Goal: Task Accomplishment & Management: Use online tool/utility

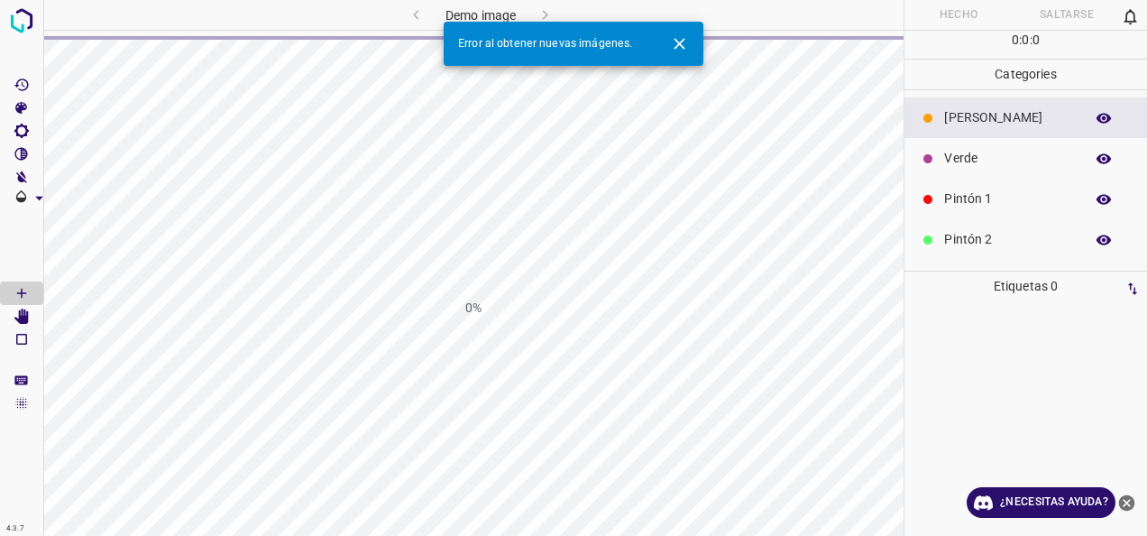
click at [696, 44] on div "Error al obtener nuevas imágenes." at bounding box center [574, 44] width 260 height 44
click at [677, 49] on icon "Cerrar" at bounding box center [679, 43] width 19 height 19
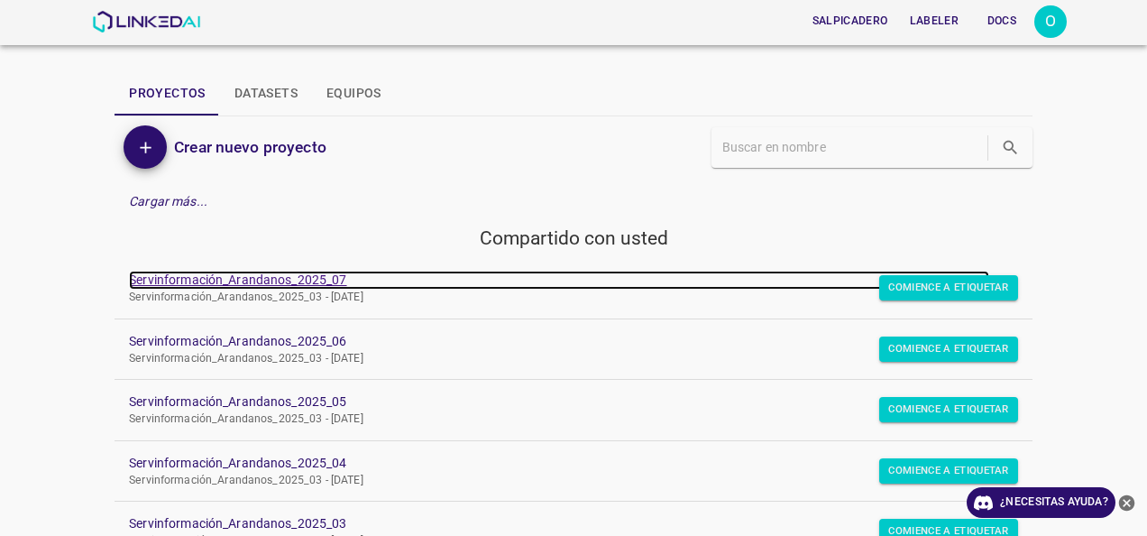
click at [274, 275] on link "Servinformación_Arandanos_2025_07" at bounding box center [559, 280] width 861 height 19
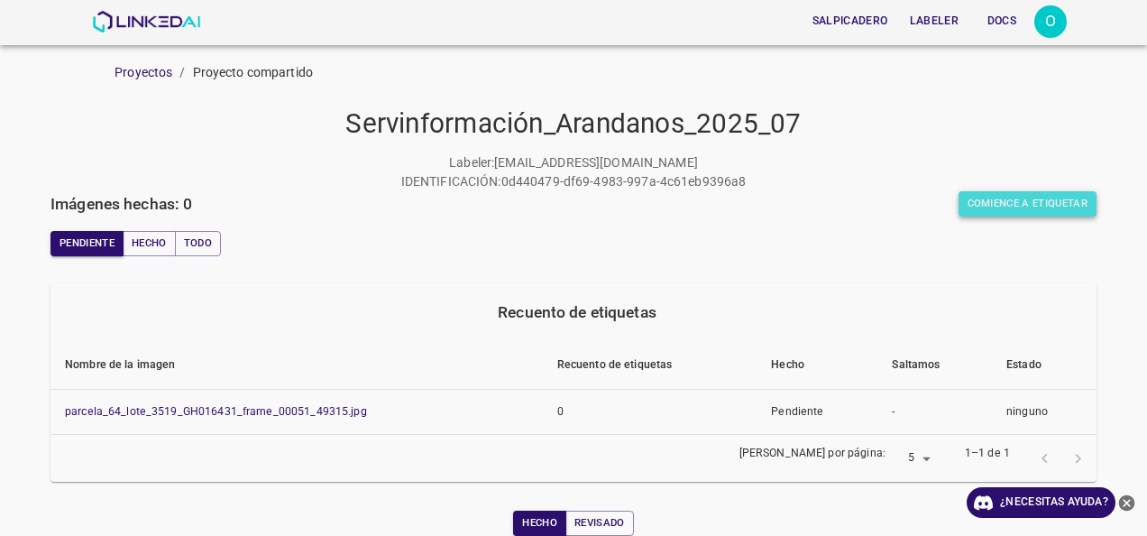
click at [992, 207] on button "Comience a etiquetar" at bounding box center [1028, 203] width 139 height 25
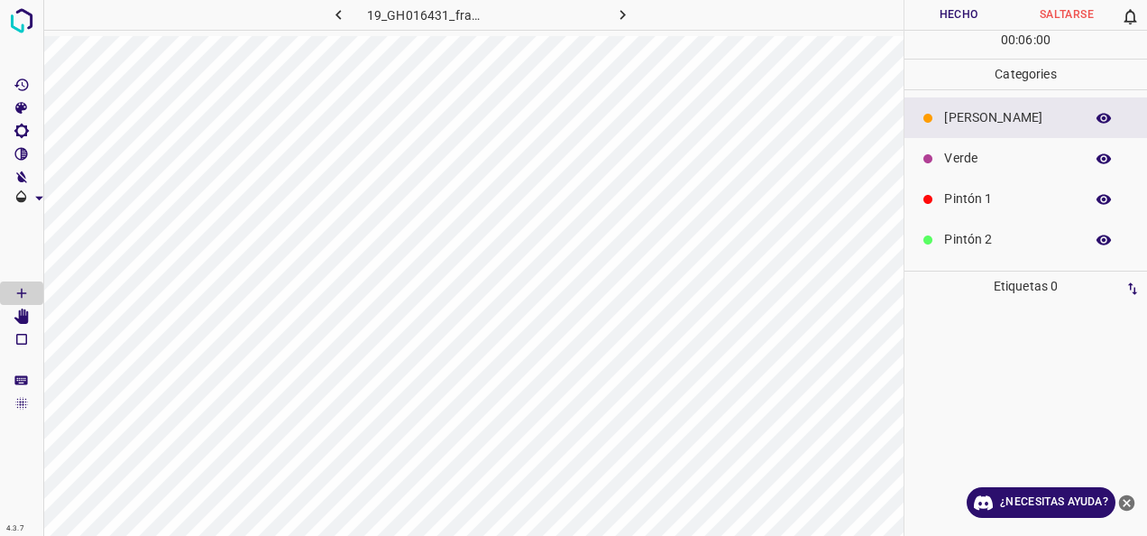
click at [972, 164] on p "Verde" at bounding box center [1009, 158] width 131 height 19
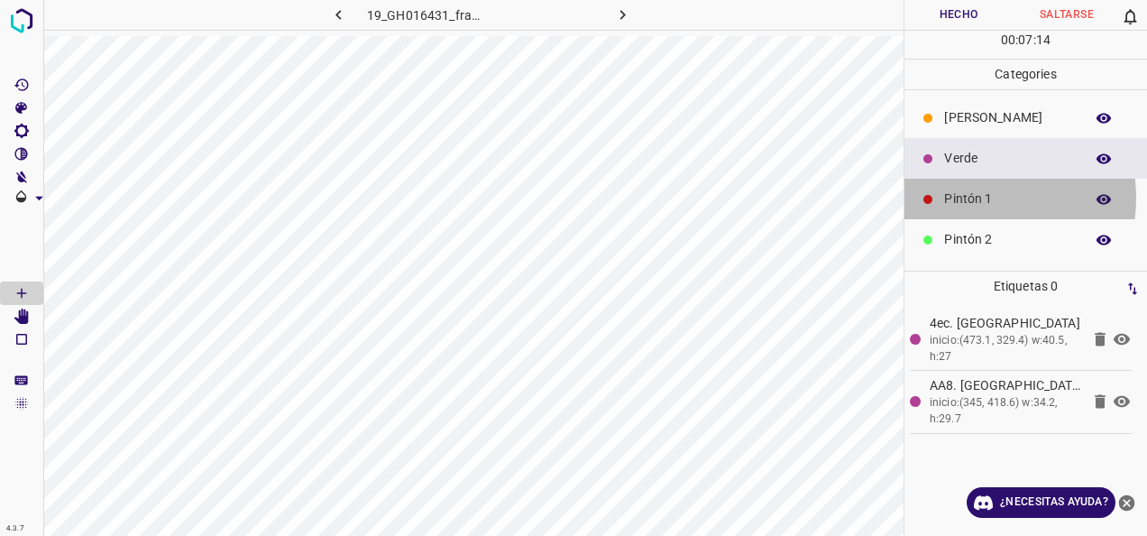
click at [959, 197] on p "Pintón 1" at bounding box center [1009, 198] width 131 height 19
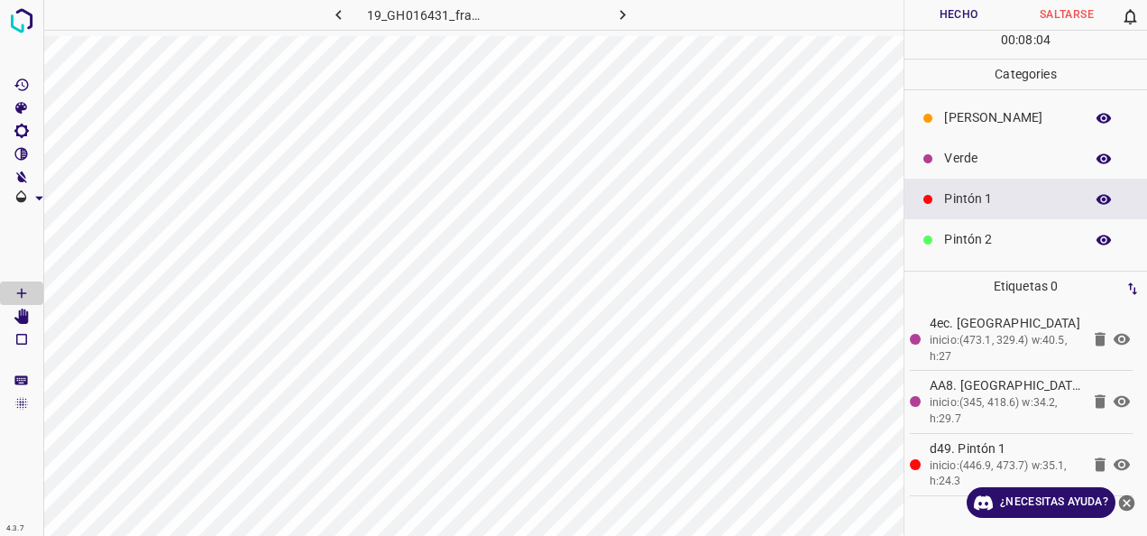
scroll to position [159, 0]
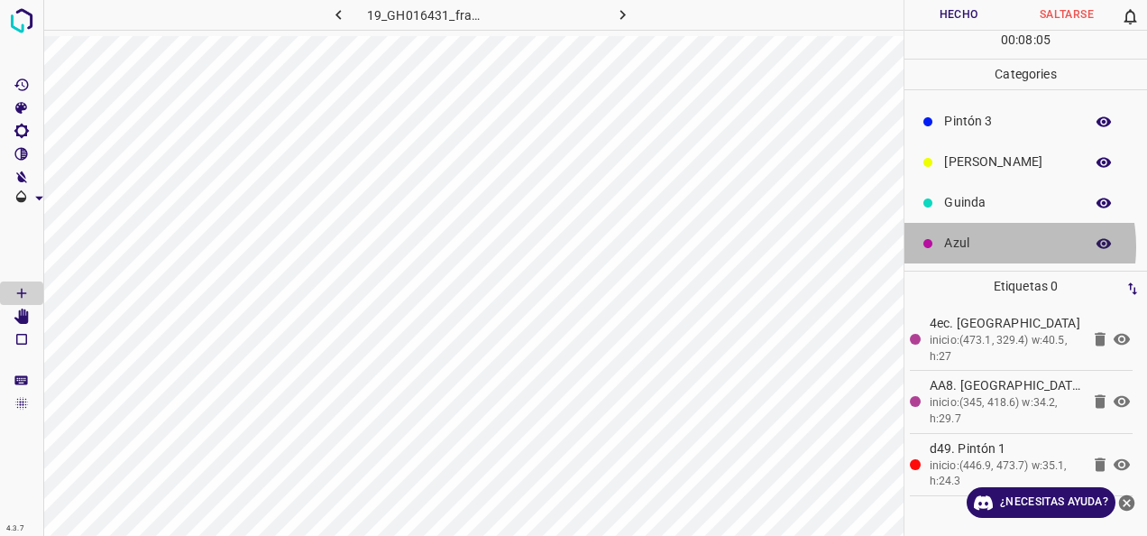
click at [985, 245] on p "Azul" at bounding box center [1009, 243] width 131 height 19
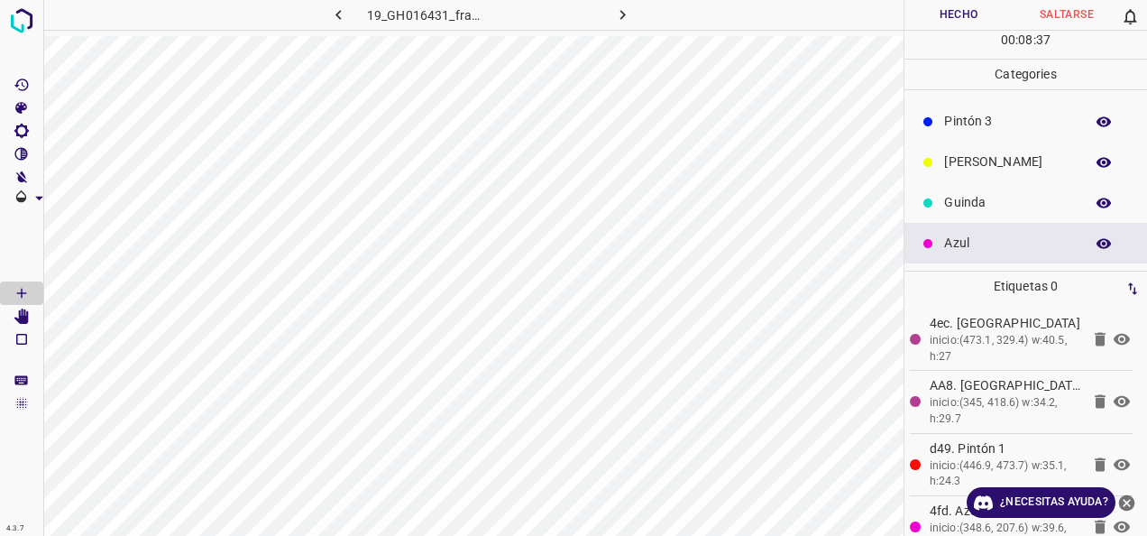
scroll to position [69, 0]
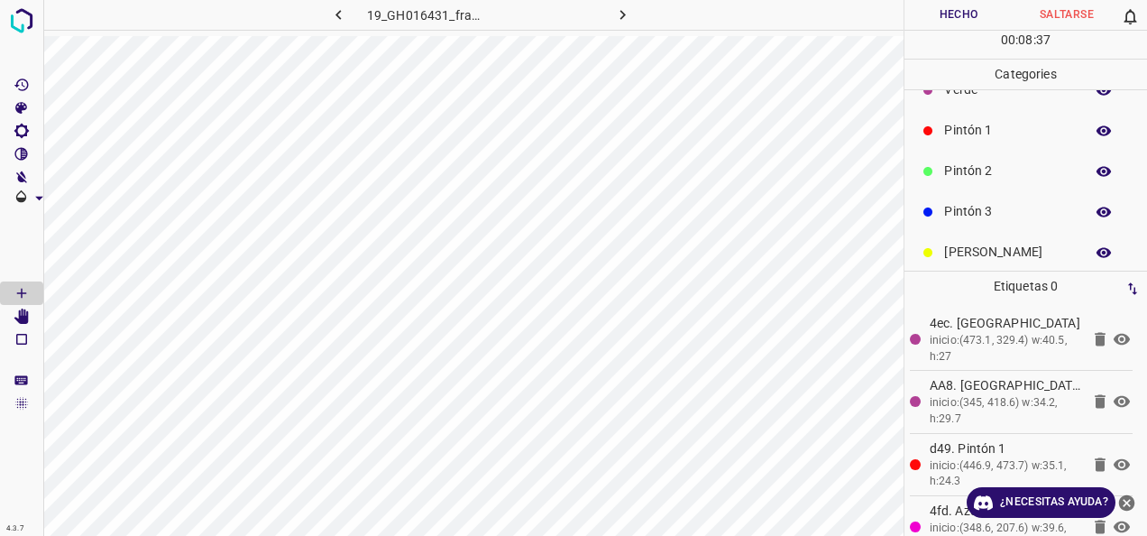
click at [979, 181] on div "Pintón 2" at bounding box center [1026, 171] width 243 height 41
click at [978, 244] on p "[PERSON_NAME]" at bounding box center [1009, 252] width 131 height 19
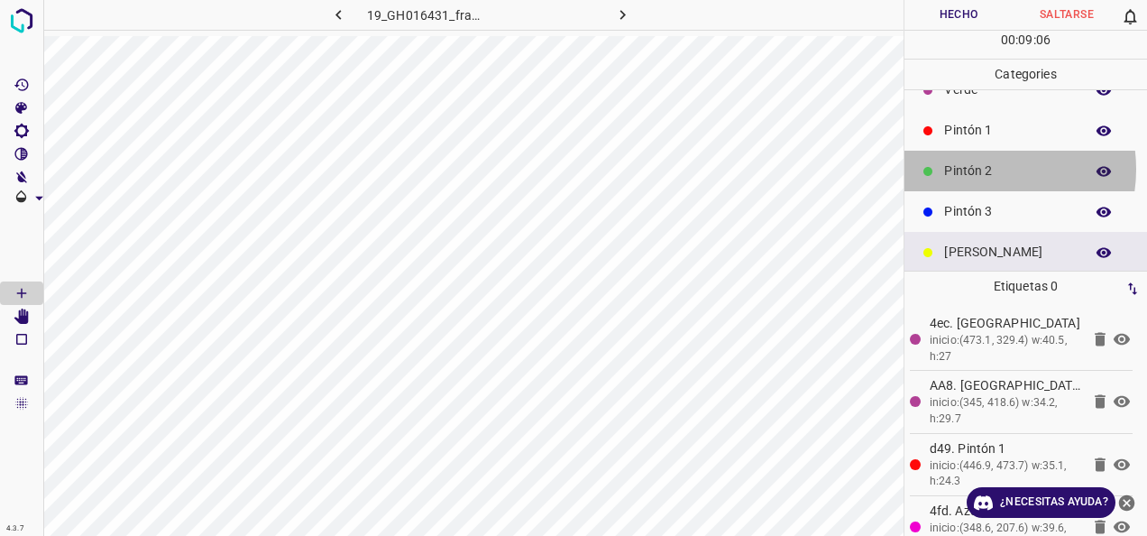
click at [976, 168] on p "Pintón 2" at bounding box center [1009, 170] width 131 height 19
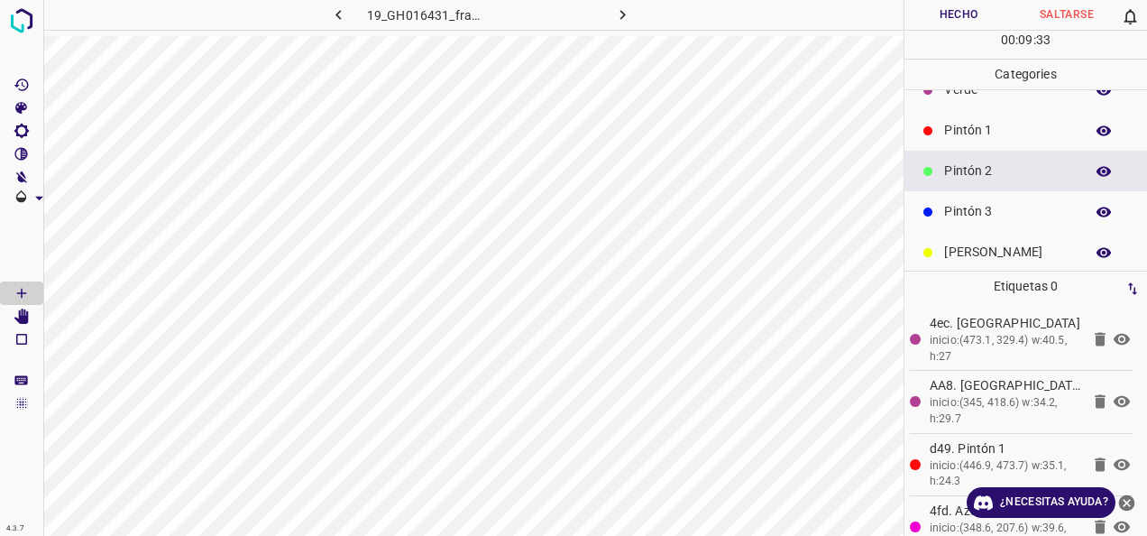
click at [961, 129] on p "Pintón 1" at bounding box center [1009, 130] width 131 height 19
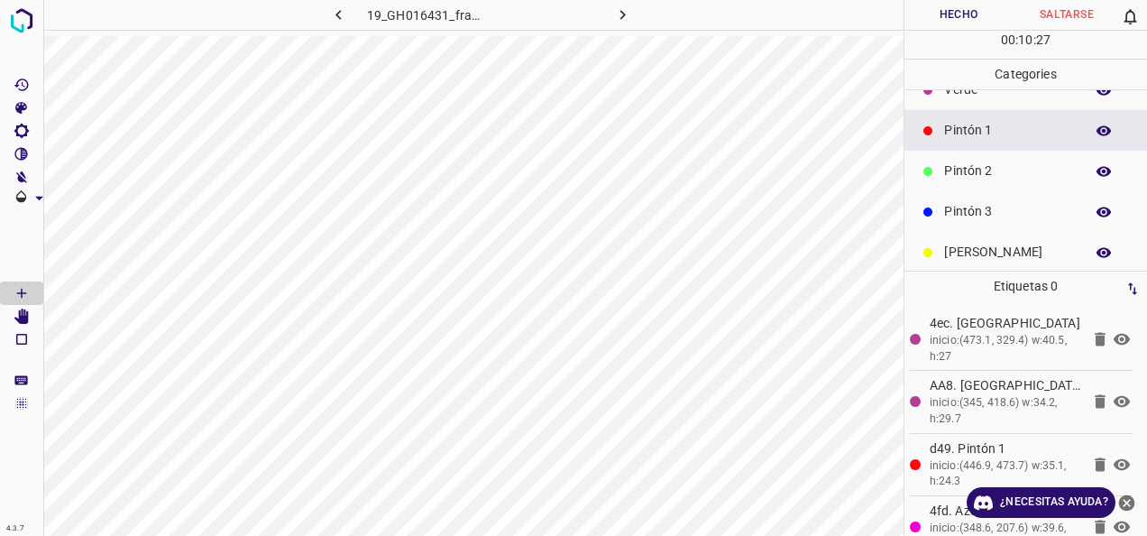
click at [1030, 258] on p "[PERSON_NAME]" at bounding box center [1009, 252] width 131 height 19
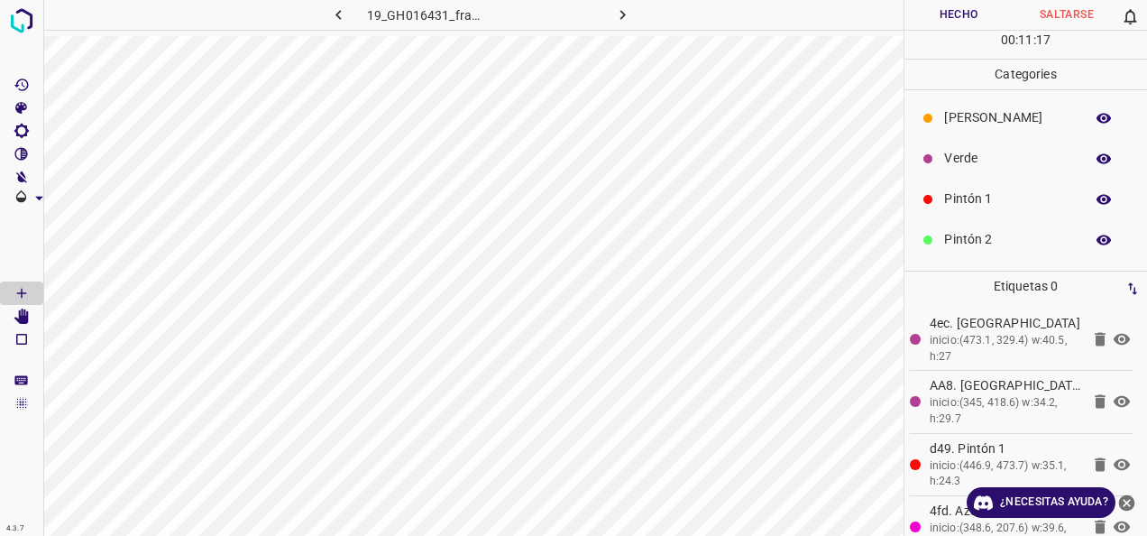
scroll to position [159, 0]
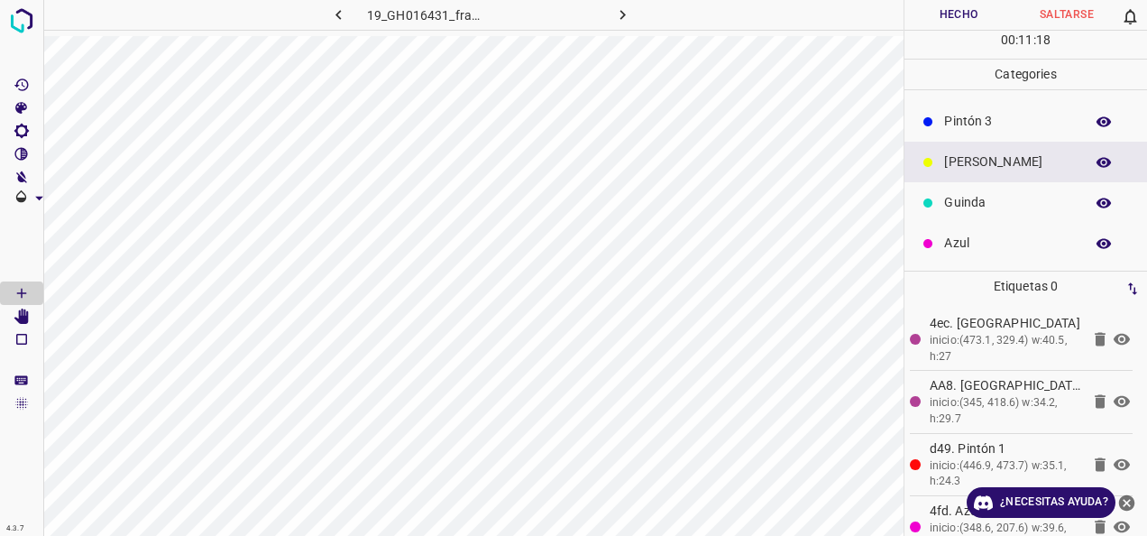
click at [962, 234] on p "Azul" at bounding box center [1009, 243] width 131 height 19
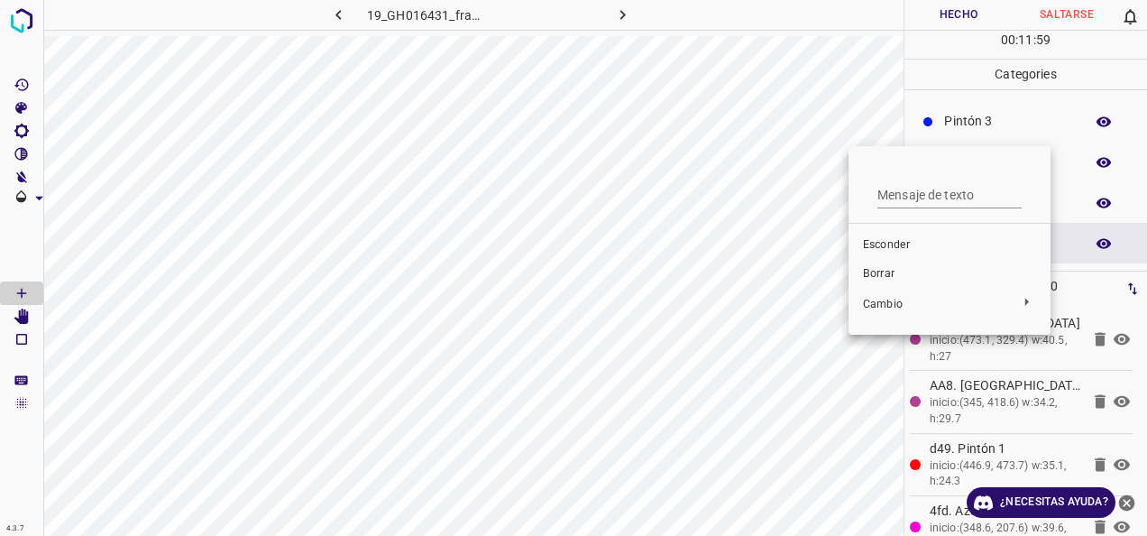
click at [1072, 106] on div at bounding box center [573, 268] width 1147 height 536
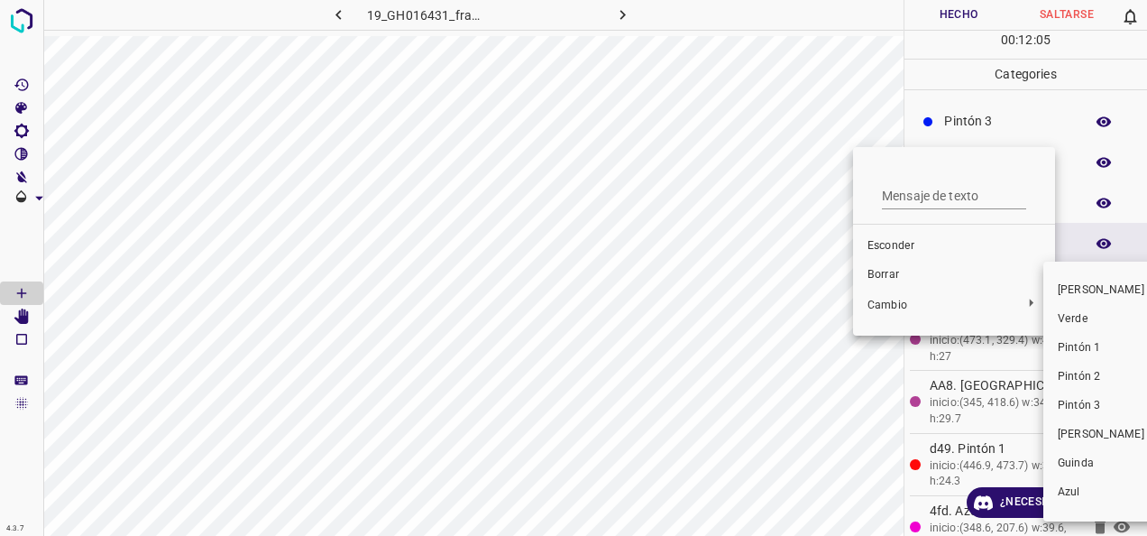
click at [894, 272] on div at bounding box center [573, 268] width 1147 height 536
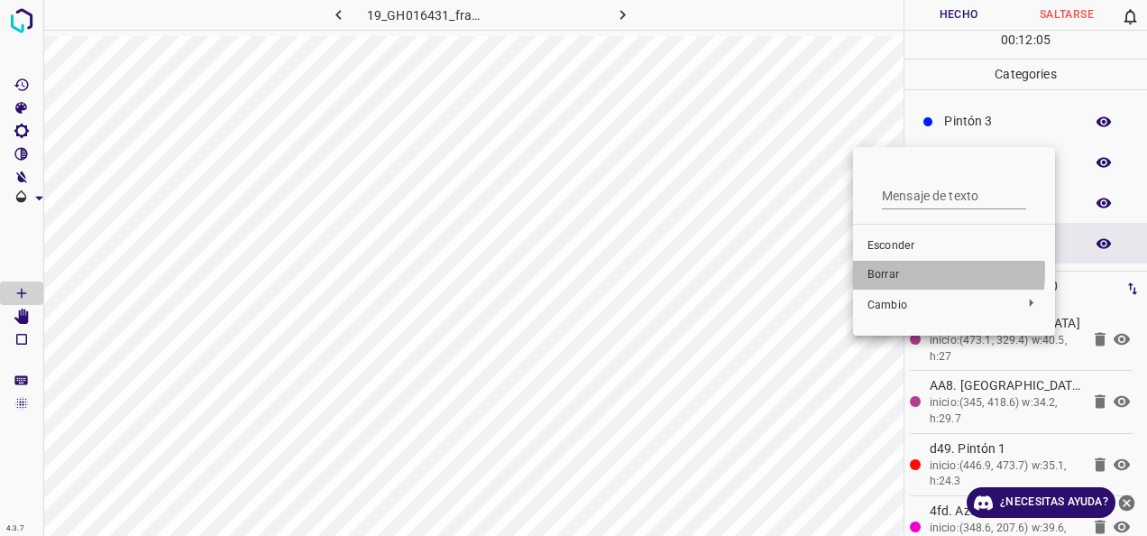
click at [894, 272] on span "Borrar" at bounding box center [954, 275] width 173 height 16
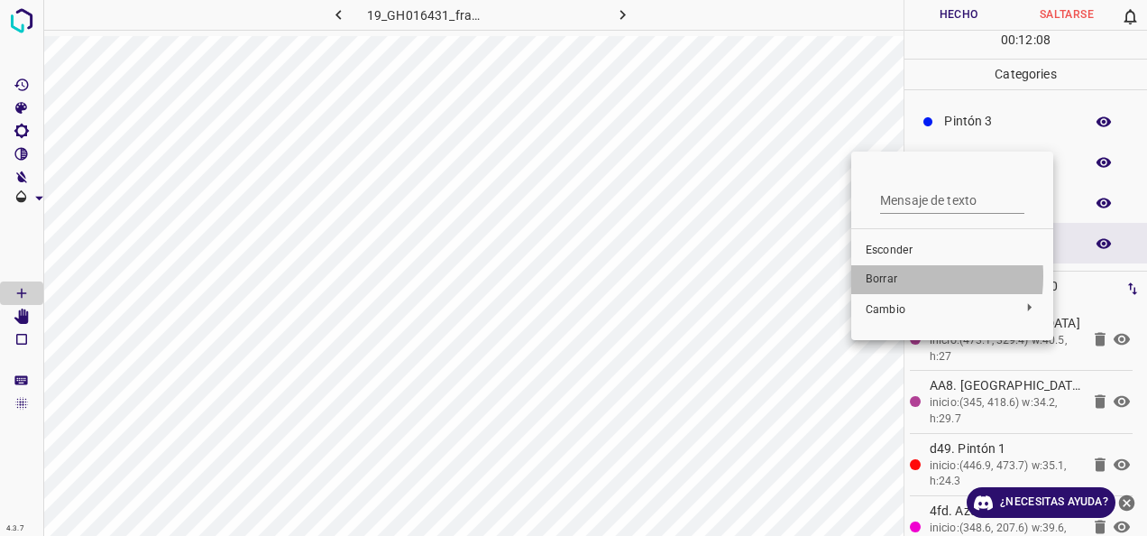
click at [875, 276] on span "Borrar" at bounding box center [952, 280] width 173 height 16
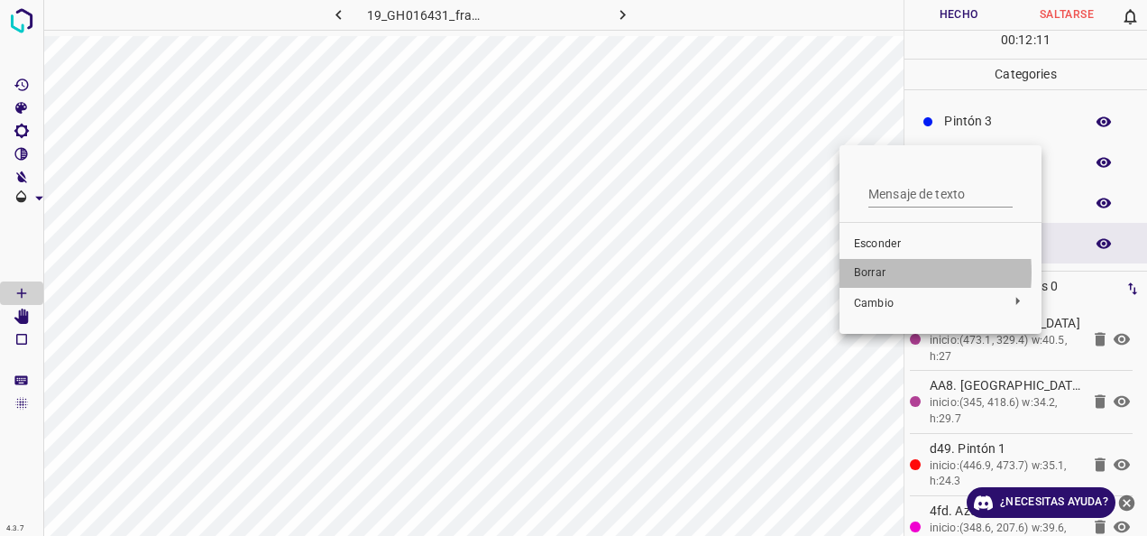
click at [854, 272] on span "Borrar" at bounding box center [940, 273] width 173 height 16
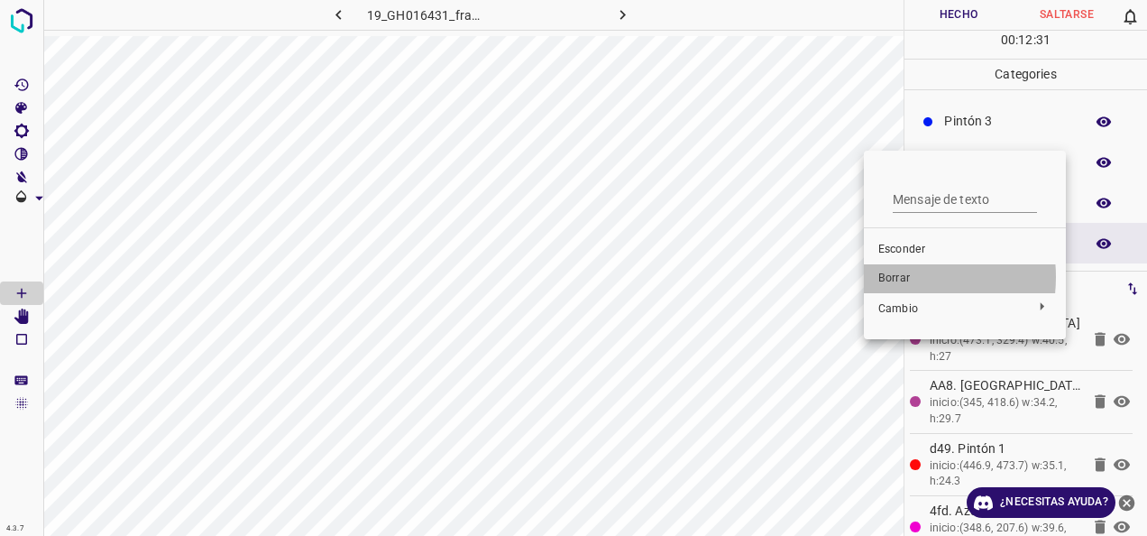
click at [891, 277] on span "Borrar" at bounding box center [965, 279] width 173 height 16
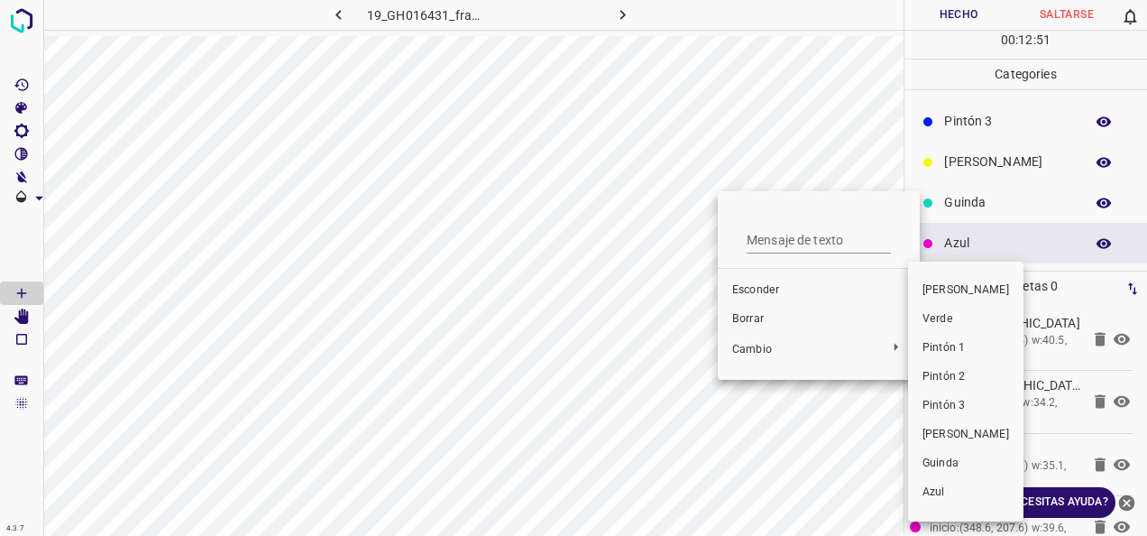
click at [752, 319] on div at bounding box center [573, 268] width 1147 height 536
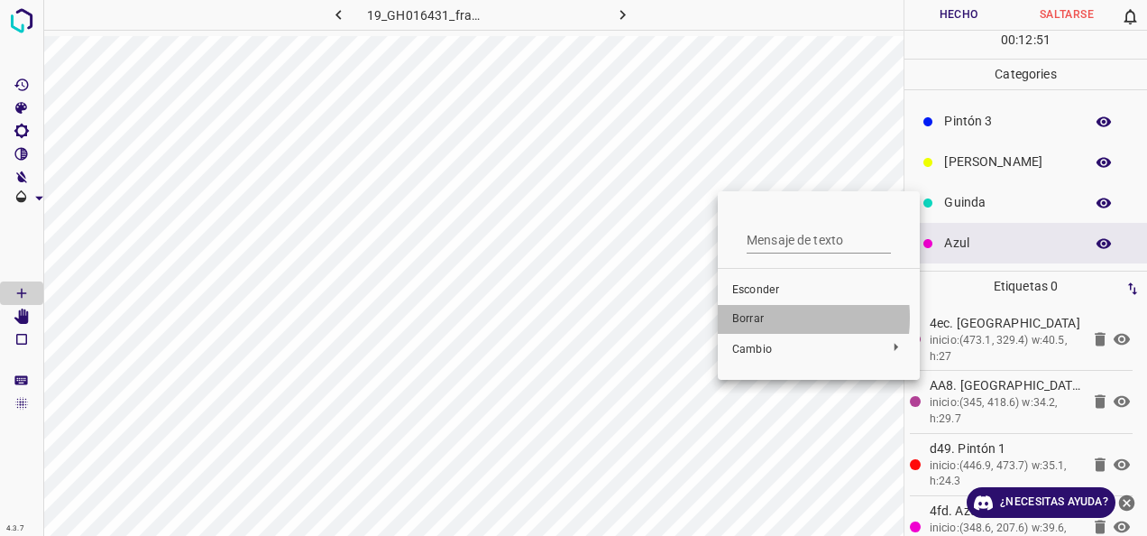
click at [751, 318] on span "Borrar" at bounding box center [819, 319] width 173 height 16
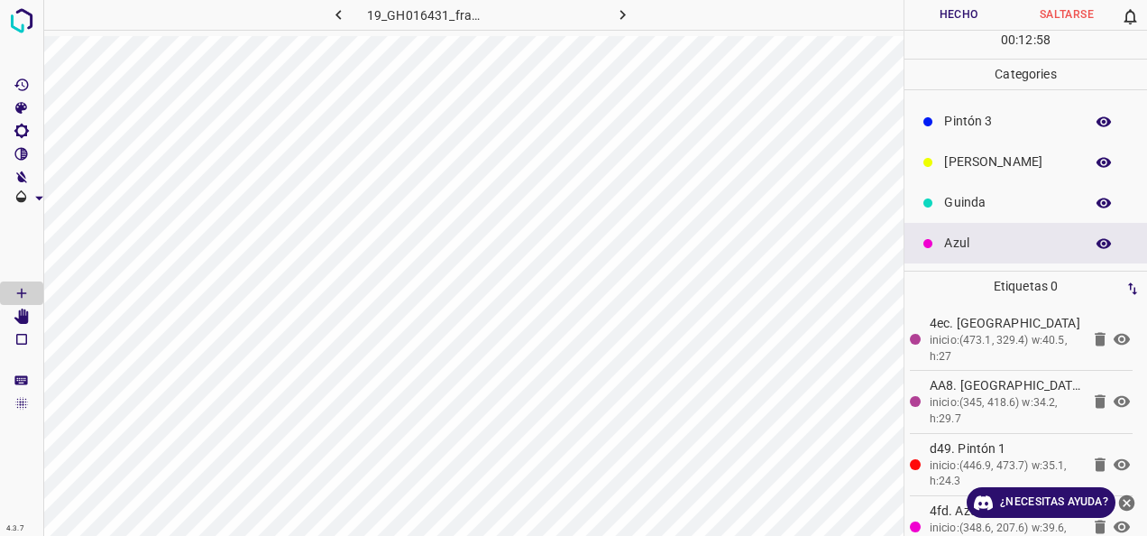
scroll to position [69, 0]
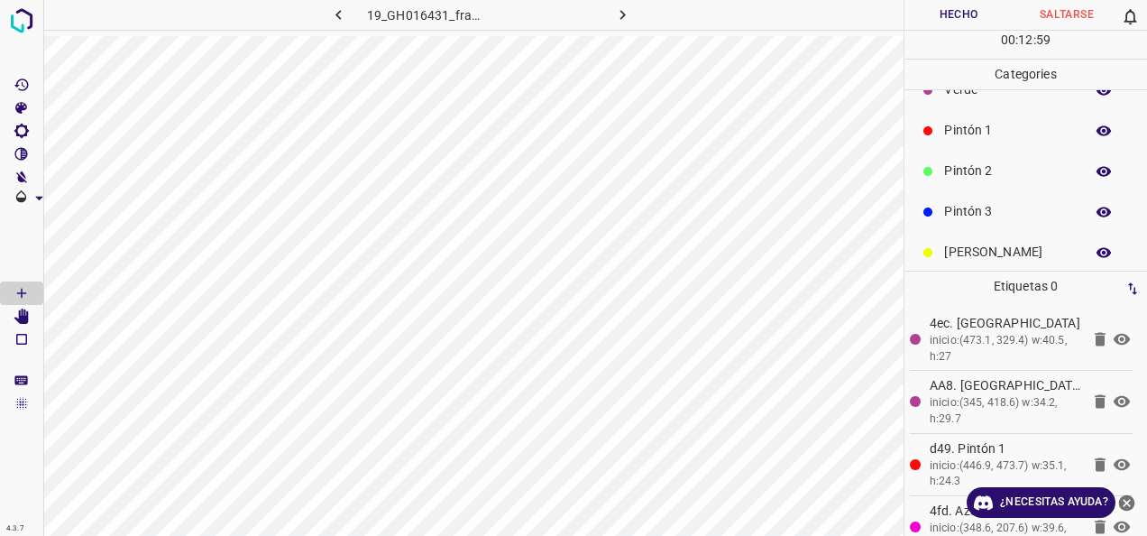
click at [980, 130] on p "Pintón 1" at bounding box center [1009, 130] width 131 height 19
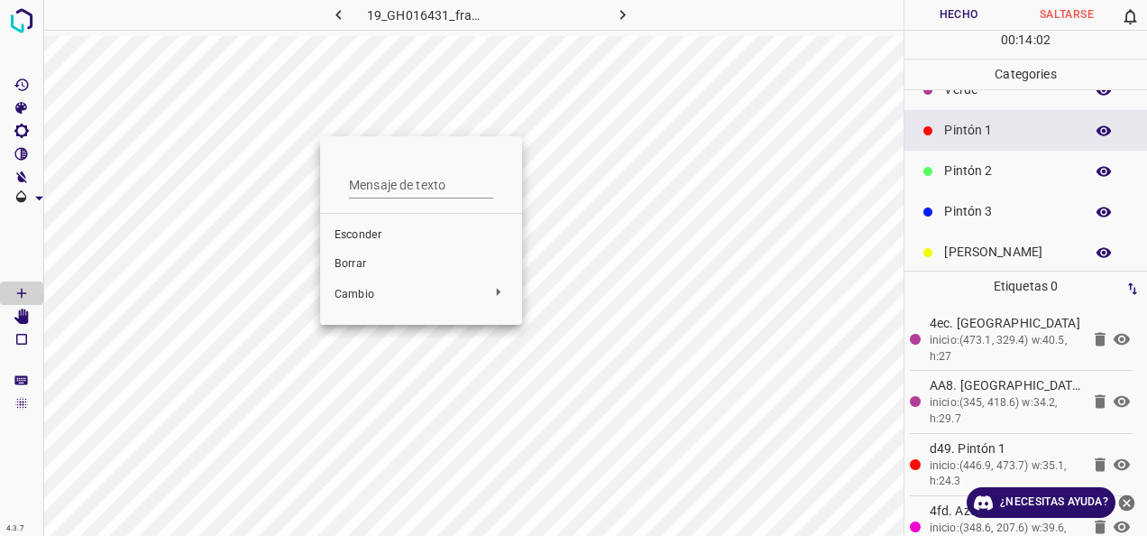
click at [373, 254] on li "Borrar" at bounding box center [421, 264] width 202 height 29
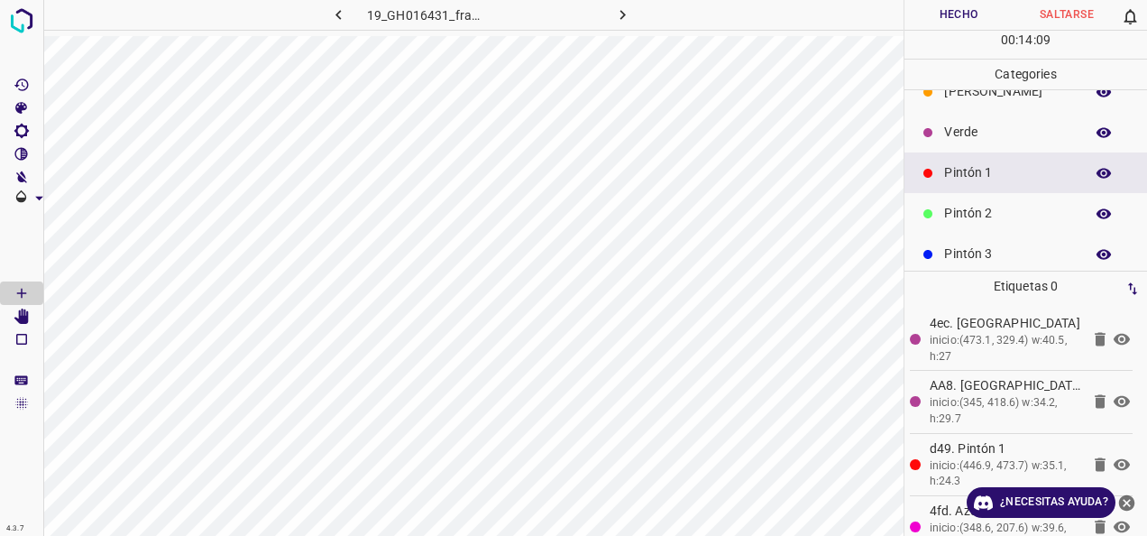
scroll to position [9, 0]
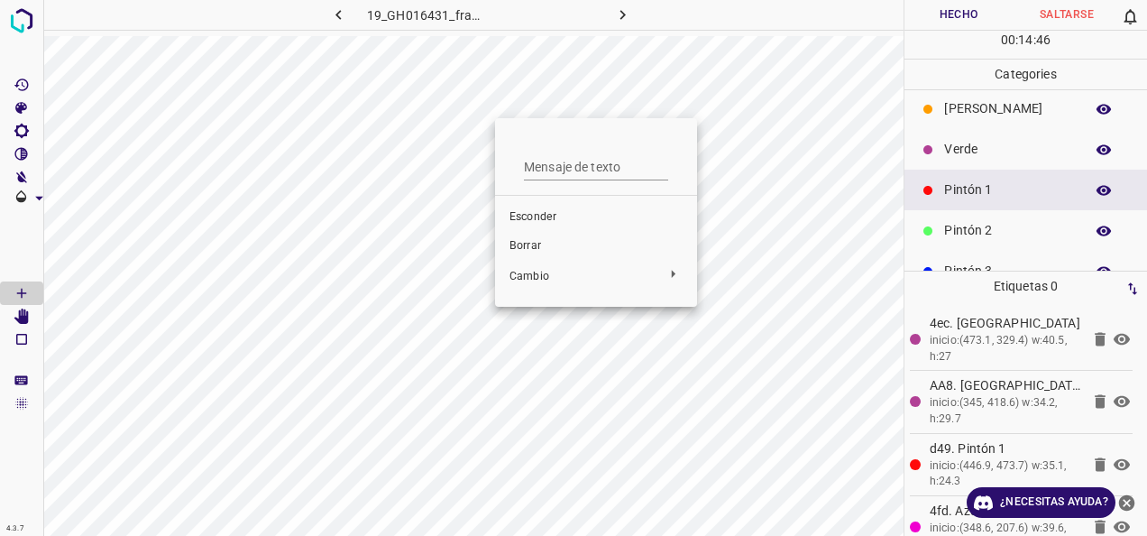
click at [525, 243] on span "Borrar" at bounding box center [596, 246] width 173 height 16
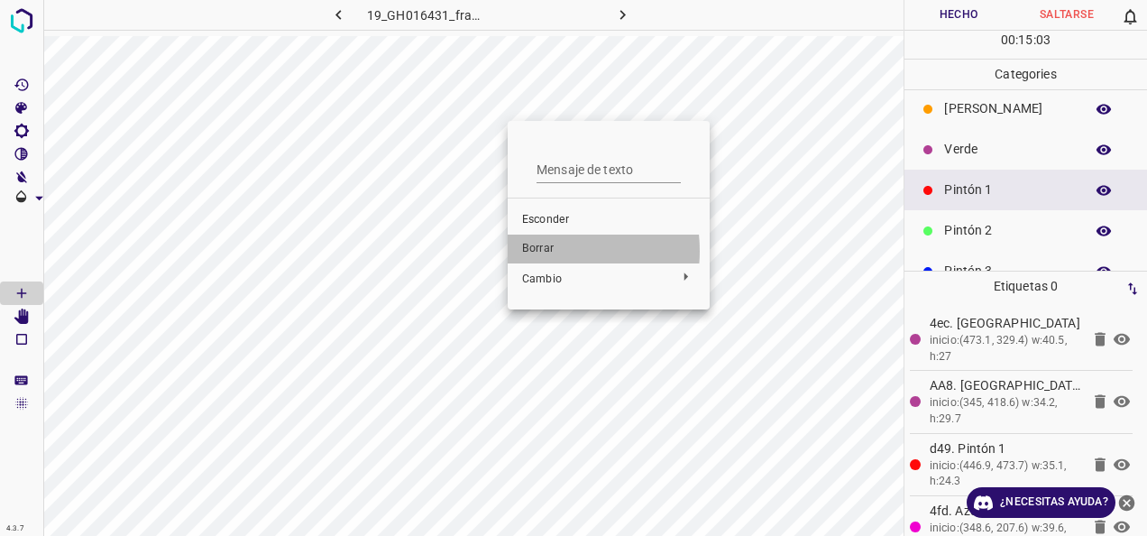
click at [538, 251] on span "Borrar" at bounding box center [608, 249] width 173 height 16
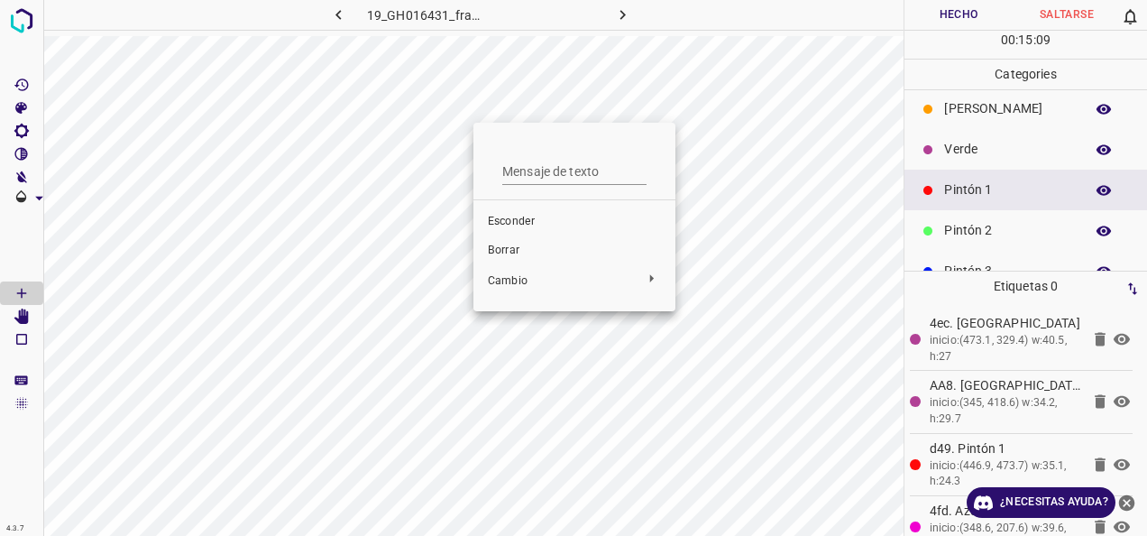
click at [511, 243] on span "Borrar" at bounding box center [574, 251] width 173 height 16
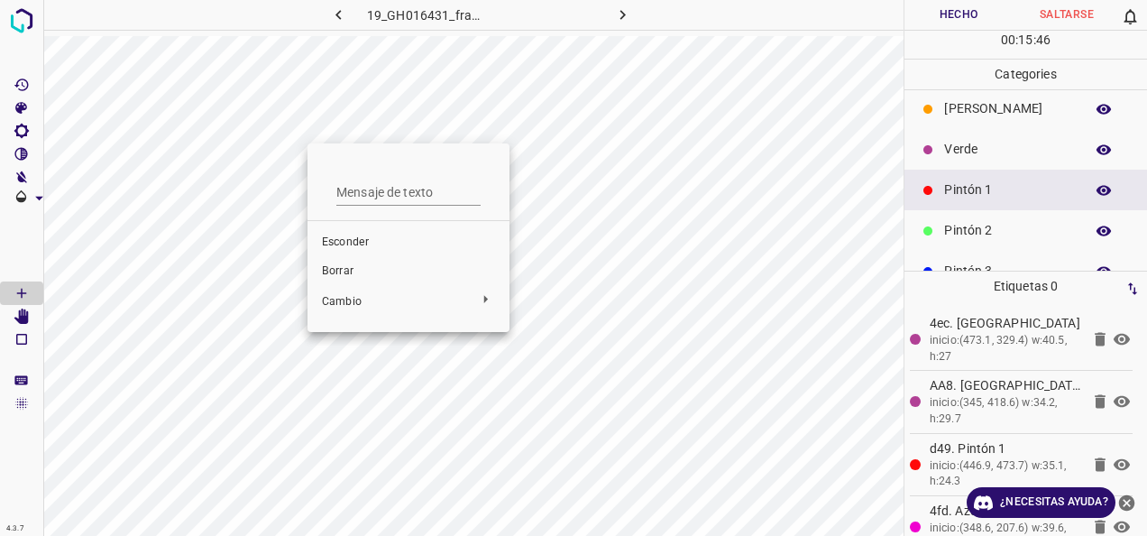
click at [362, 259] on li "Borrar" at bounding box center [409, 271] width 202 height 29
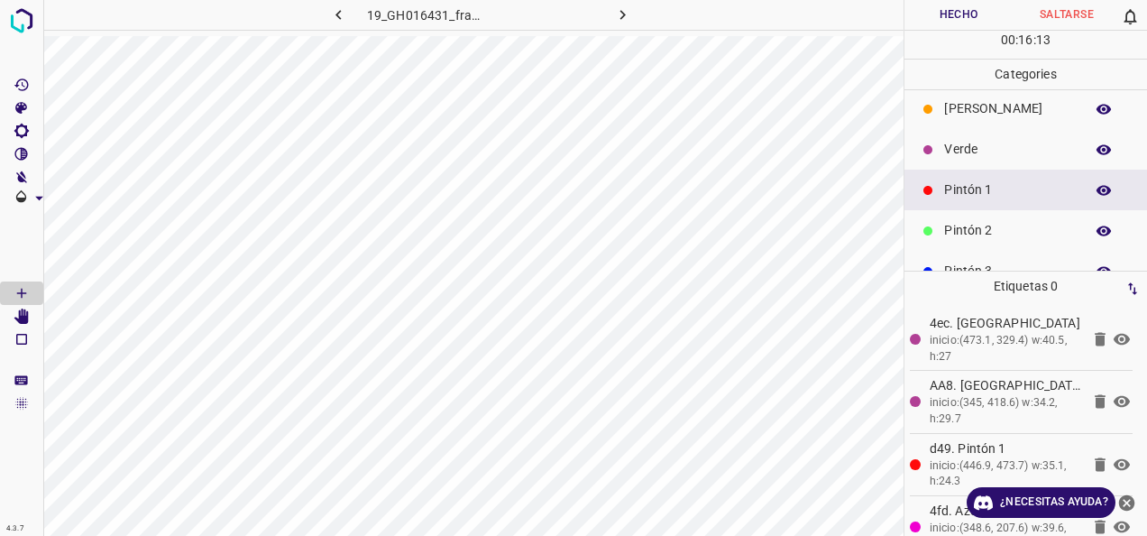
click at [965, 187] on p "Pintón 1" at bounding box center [1009, 189] width 131 height 19
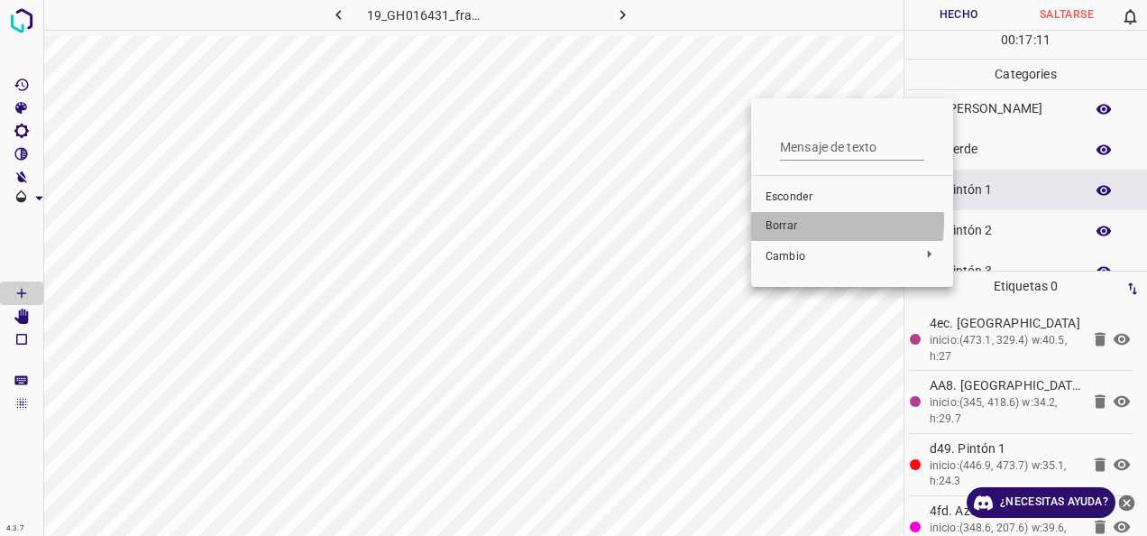
click at [789, 220] on span "Borrar" at bounding box center [852, 226] width 173 height 16
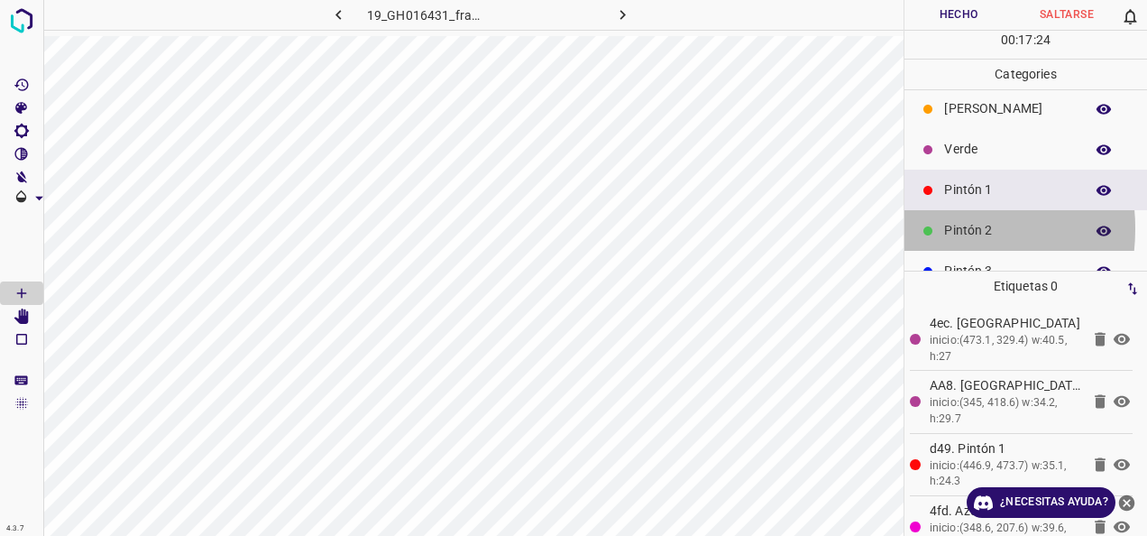
click at [924, 227] on icon at bounding box center [928, 230] width 9 height 9
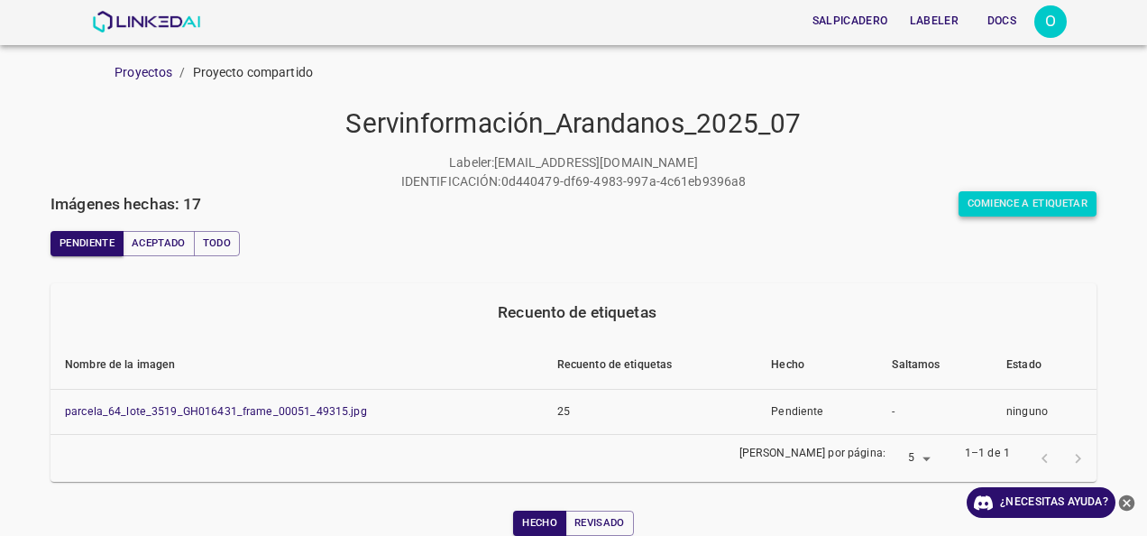
click at [1010, 207] on button "Comience a etiquetar" at bounding box center [1028, 203] width 139 height 25
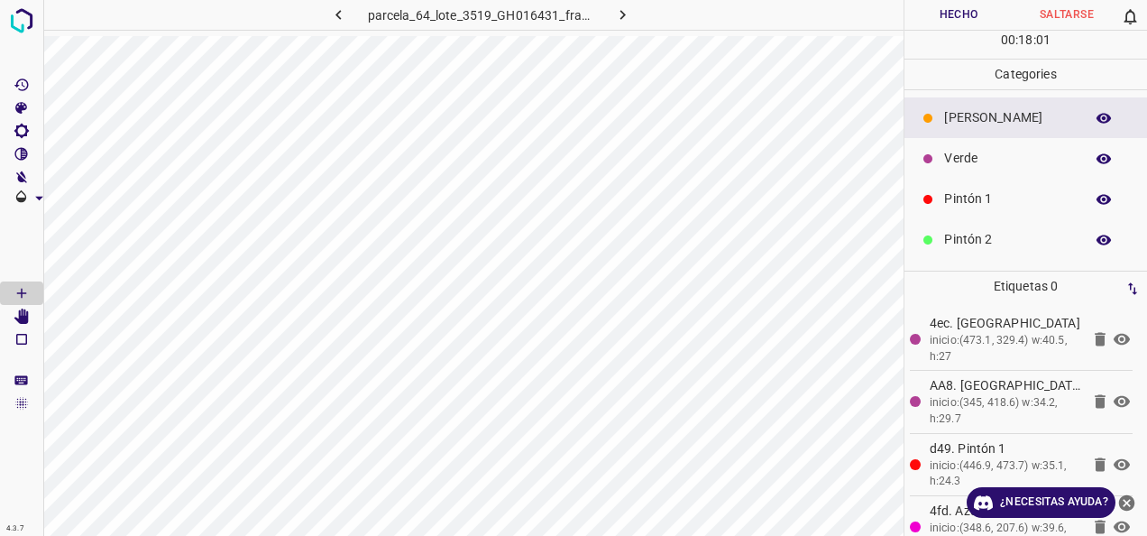
scroll to position [159, 0]
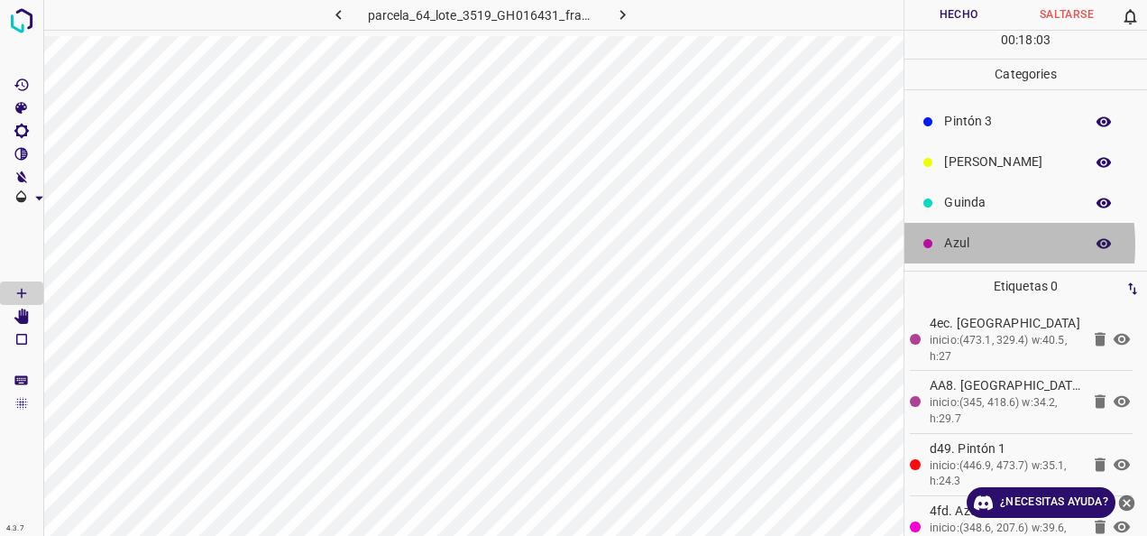
click at [938, 244] on div "Azul" at bounding box center [1026, 243] width 243 height 41
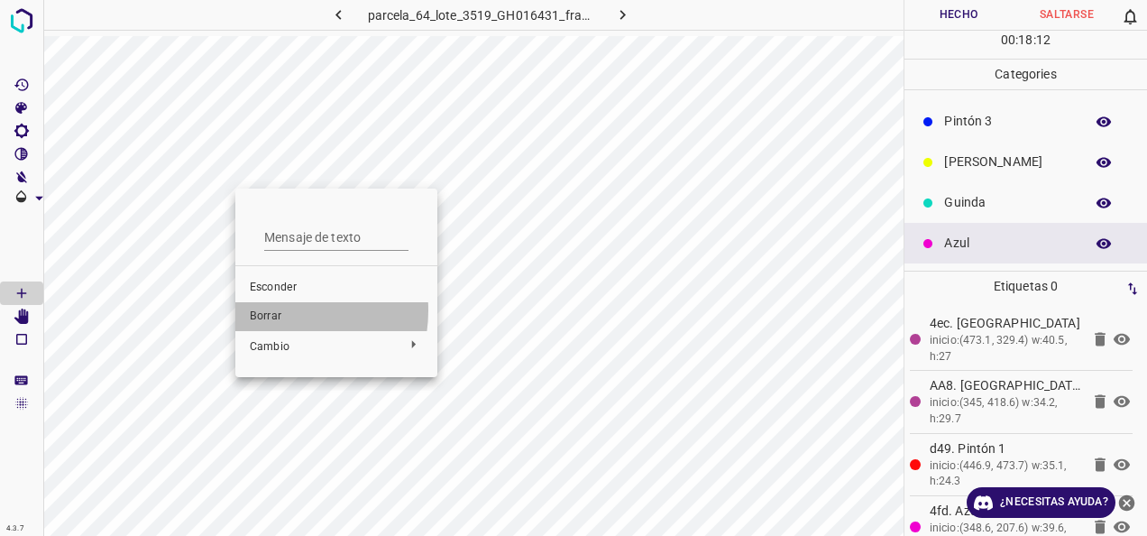
click at [278, 310] on span "Borrar" at bounding box center [336, 317] width 173 height 16
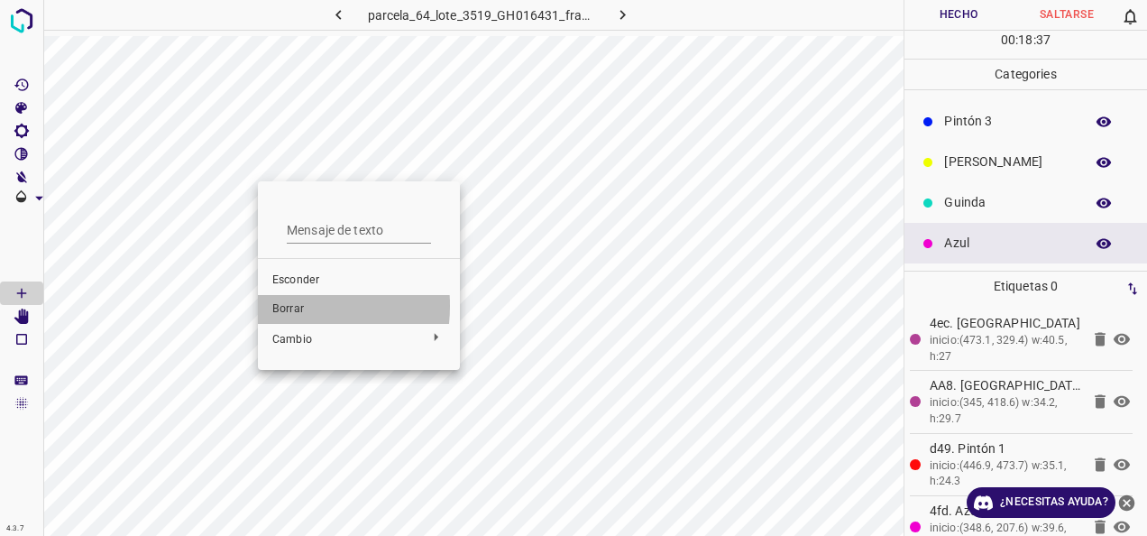
click at [276, 306] on span "Borrar" at bounding box center [358, 309] width 173 height 16
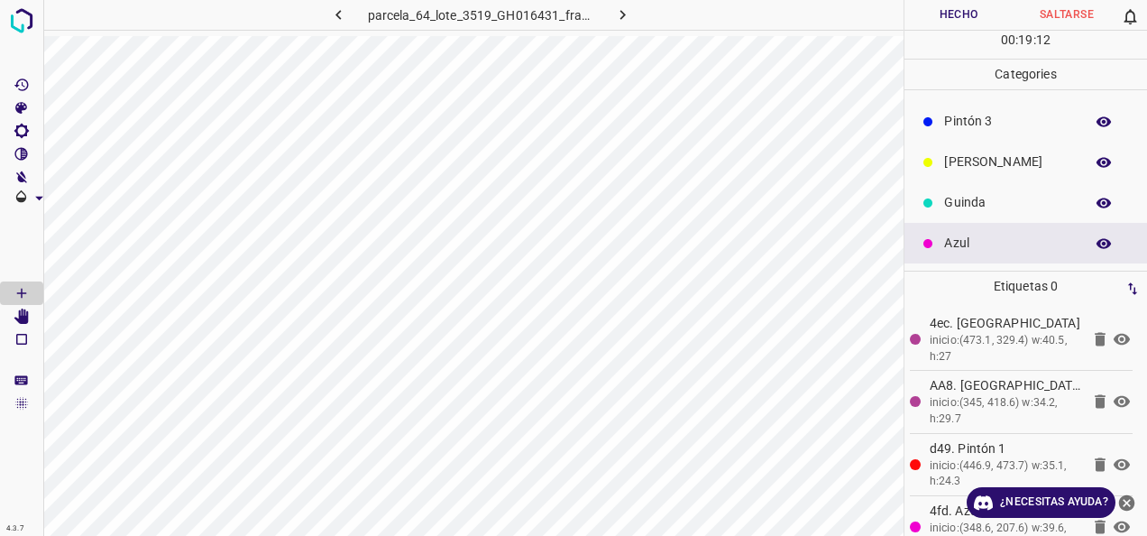
scroll to position [69, 0]
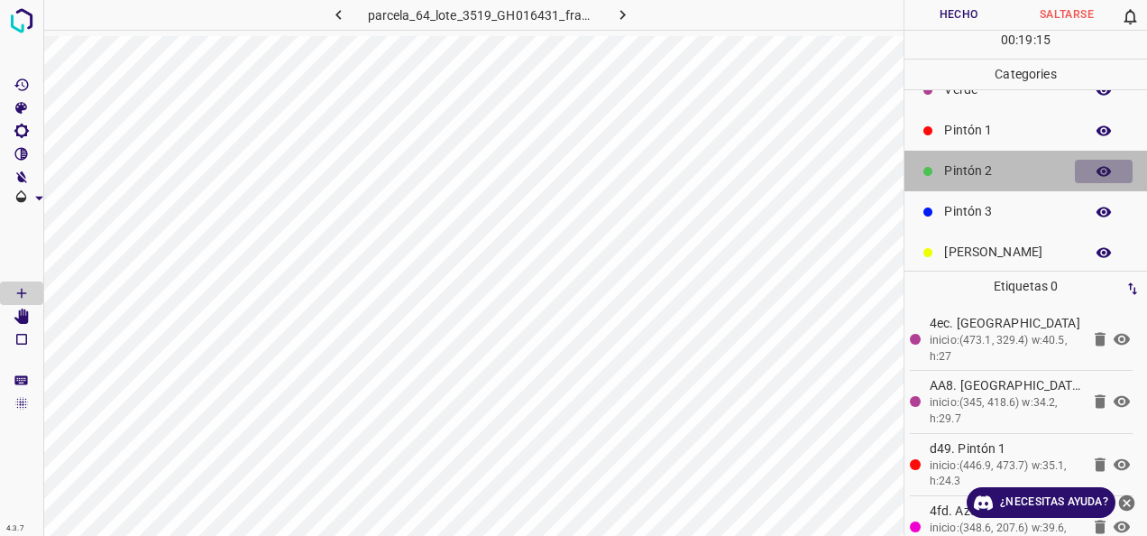
click at [1096, 168] on icon "button" at bounding box center [1104, 171] width 16 height 16
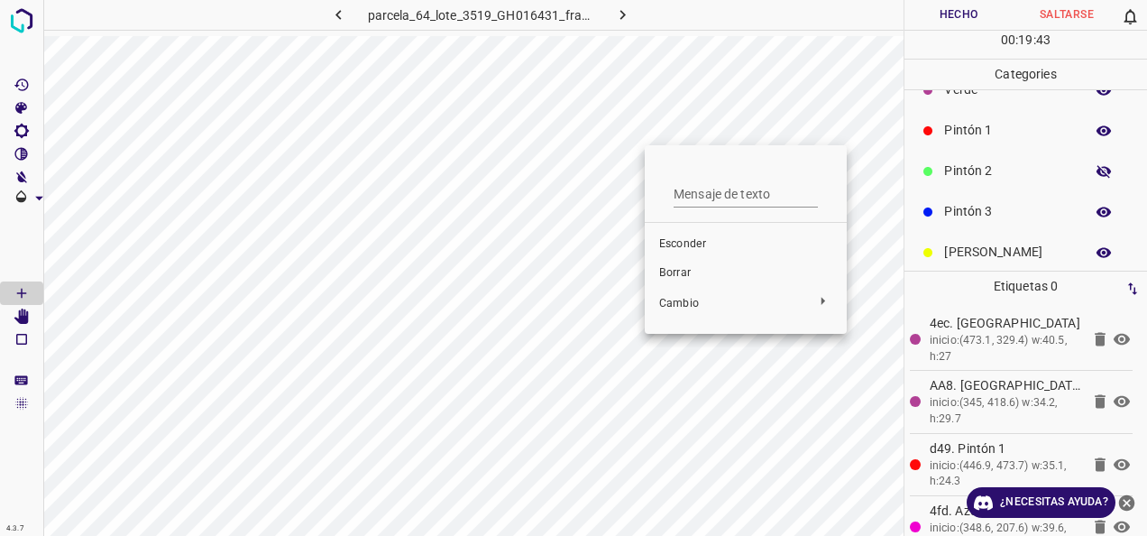
click at [682, 274] on span "Borrar" at bounding box center [745, 273] width 173 height 16
click at [677, 273] on span "Borrar" at bounding box center [739, 275] width 173 height 16
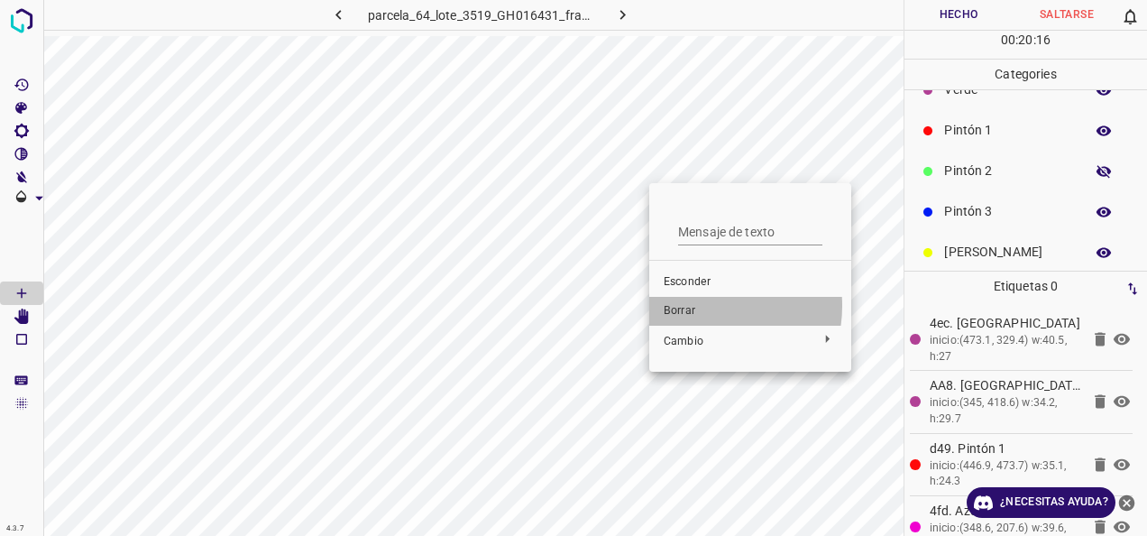
click at [700, 306] on span "Borrar" at bounding box center [750, 311] width 173 height 16
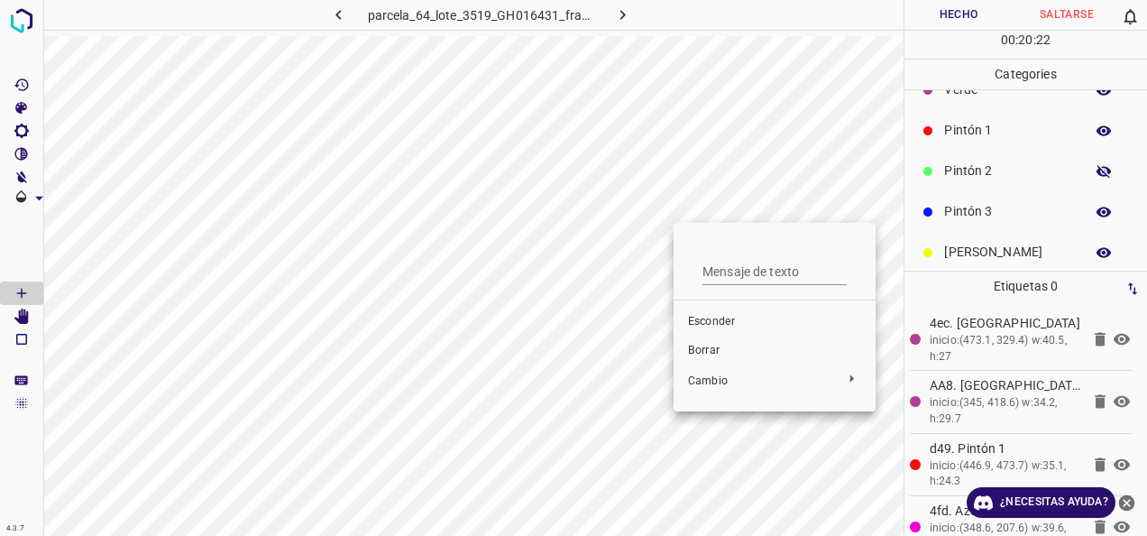
click at [724, 343] on span "Borrar" at bounding box center [774, 351] width 173 height 16
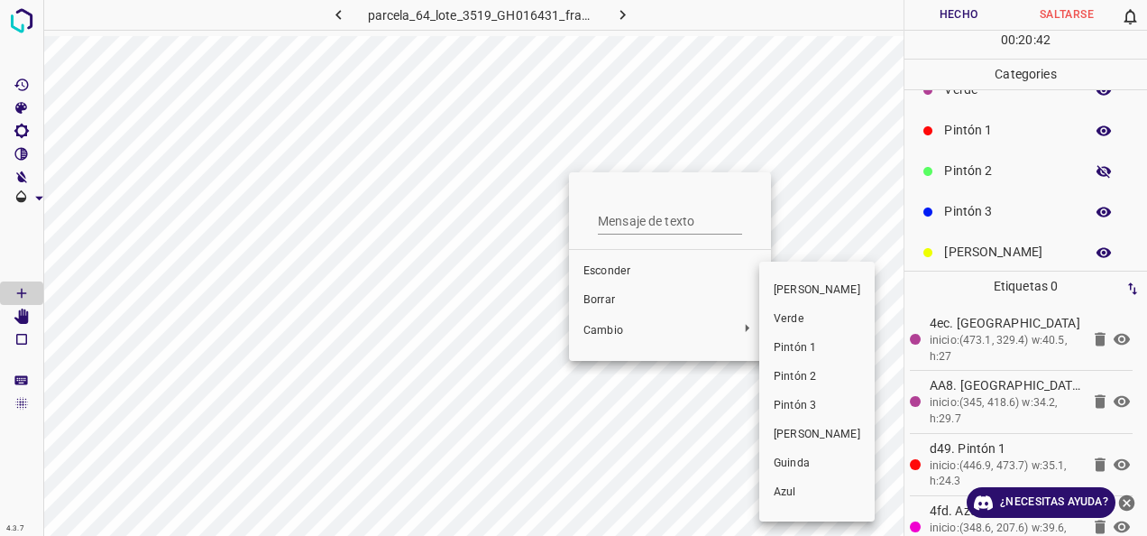
click at [597, 303] on div at bounding box center [573, 268] width 1147 height 536
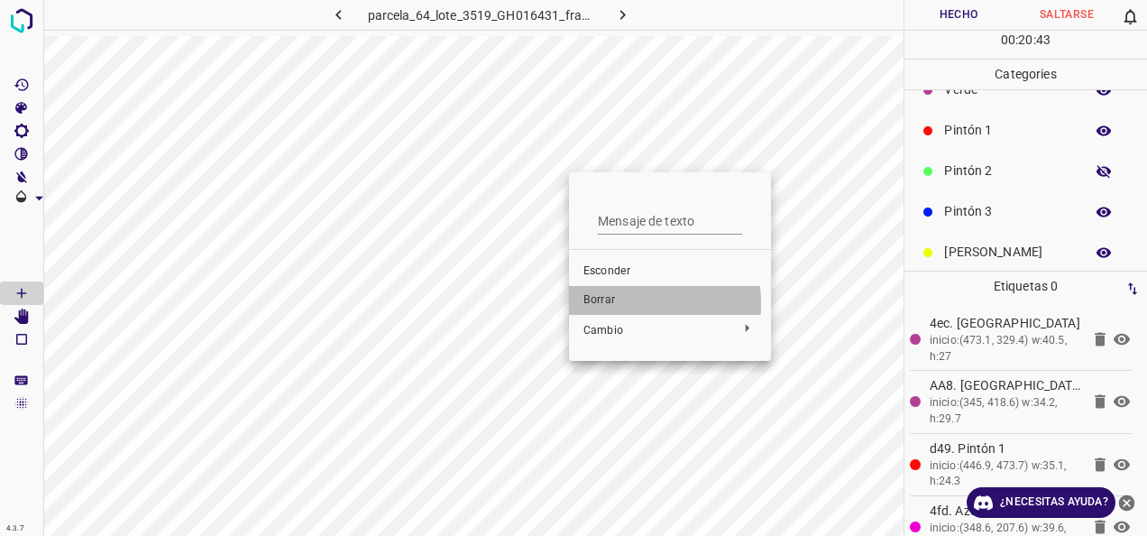
click at [597, 303] on span "Borrar" at bounding box center [670, 300] width 173 height 16
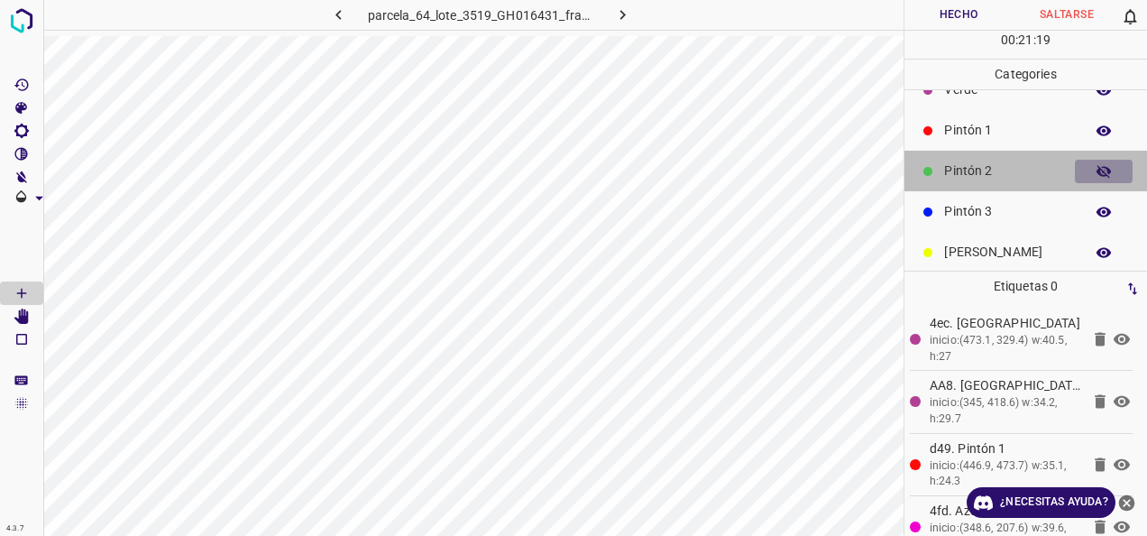
click at [1096, 164] on icon "button" at bounding box center [1104, 171] width 16 height 16
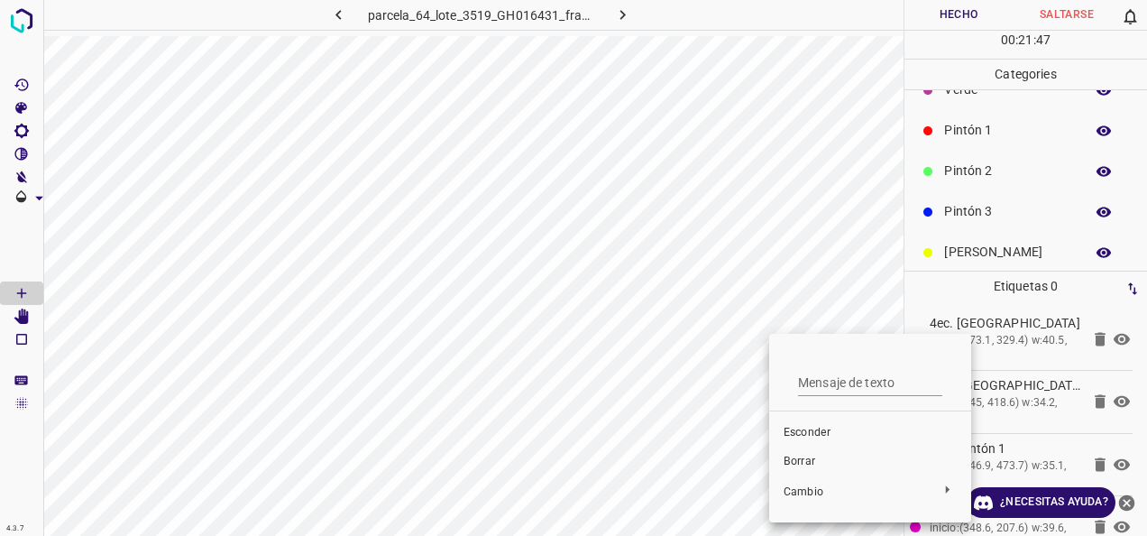
click at [818, 467] on span "Borrar" at bounding box center [870, 462] width 173 height 16
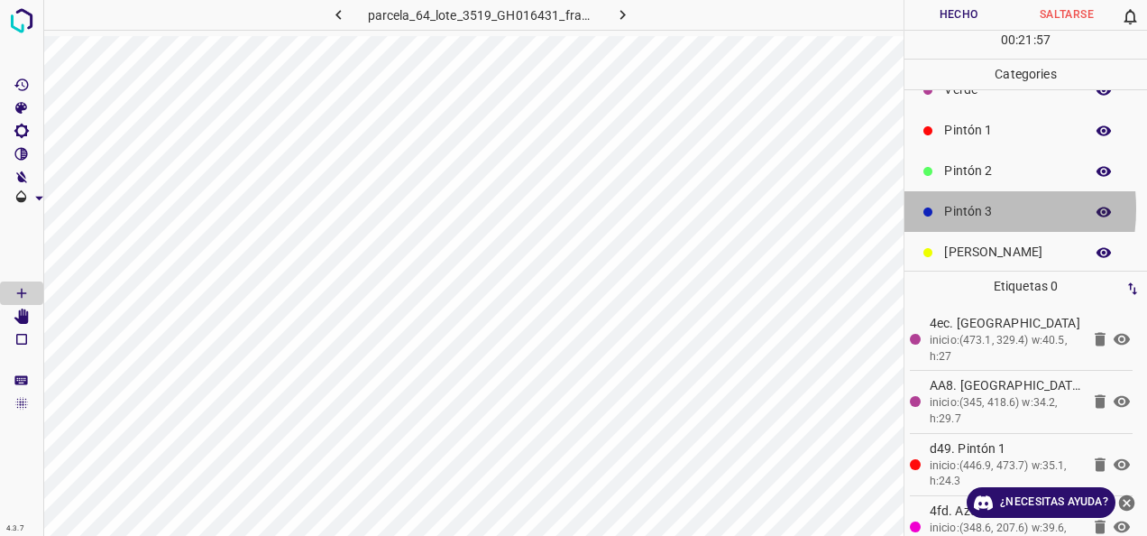
click at [944, 207] on p "Pintón 3" at bounding box center [1009, 211] width 131 height 19
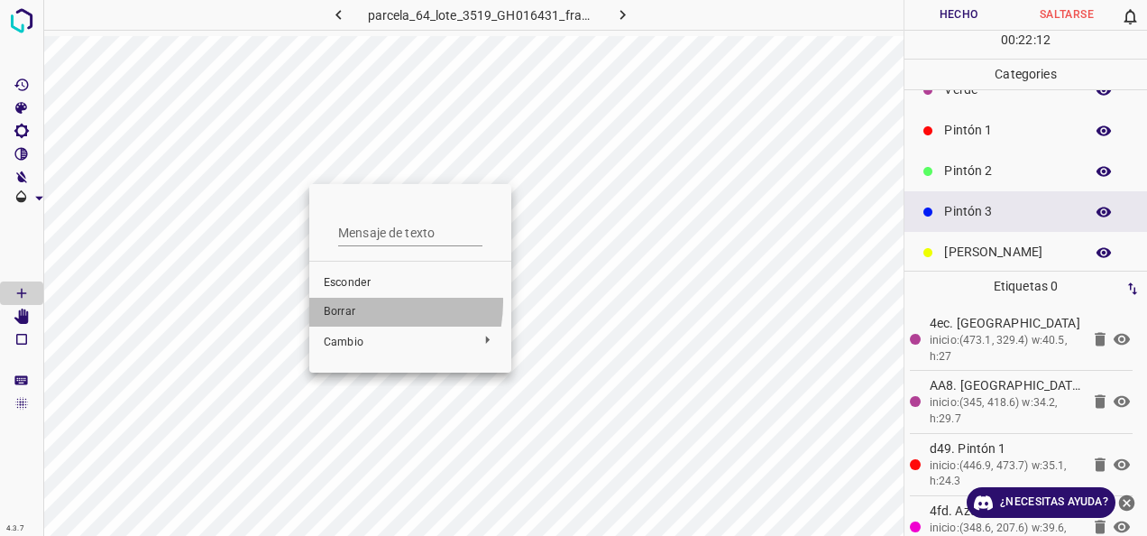
click at [350, 301] on li "Borrar" at bounding box center [410, 312] width 202 height 29
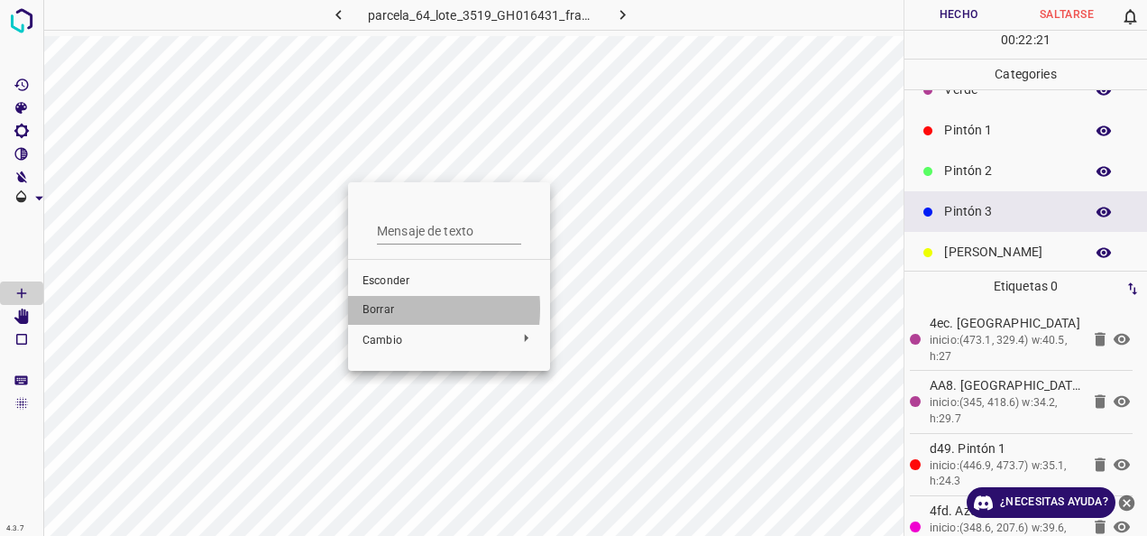
click at [375, 309] on span "Borrar" at bounding box center [449, 310] width 173 height 16
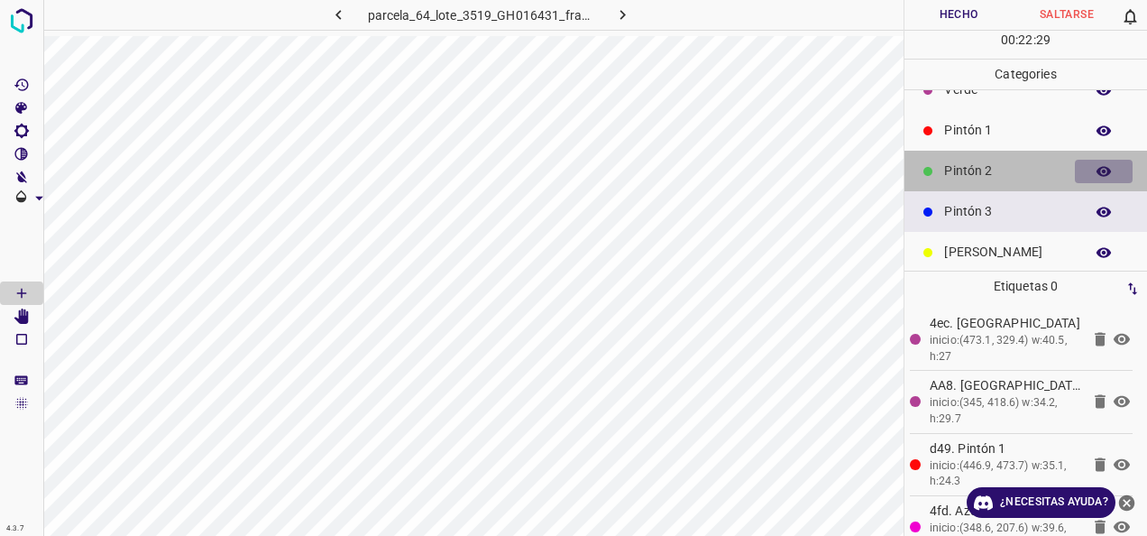
click at [1096, 164] on icon "button" at bounding box center [1104, 171] width 16 height 16
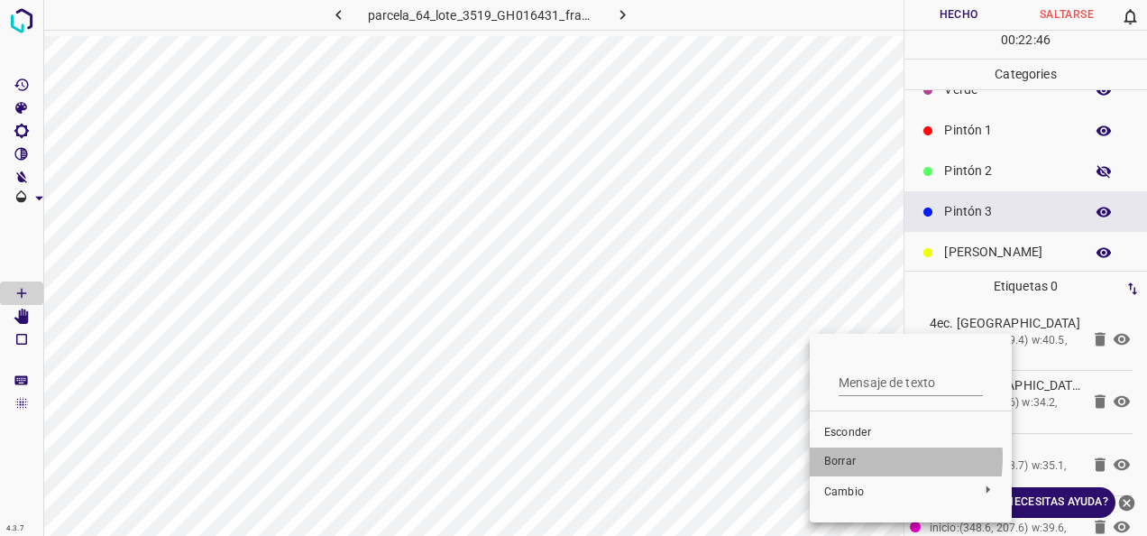
click at [843, 456] on span "Borrar" at bounding box center [911, 462] width 173 height 16
click at [850, 457] on span "Borrar" at bounding box center [919, 462] width 173 height 16
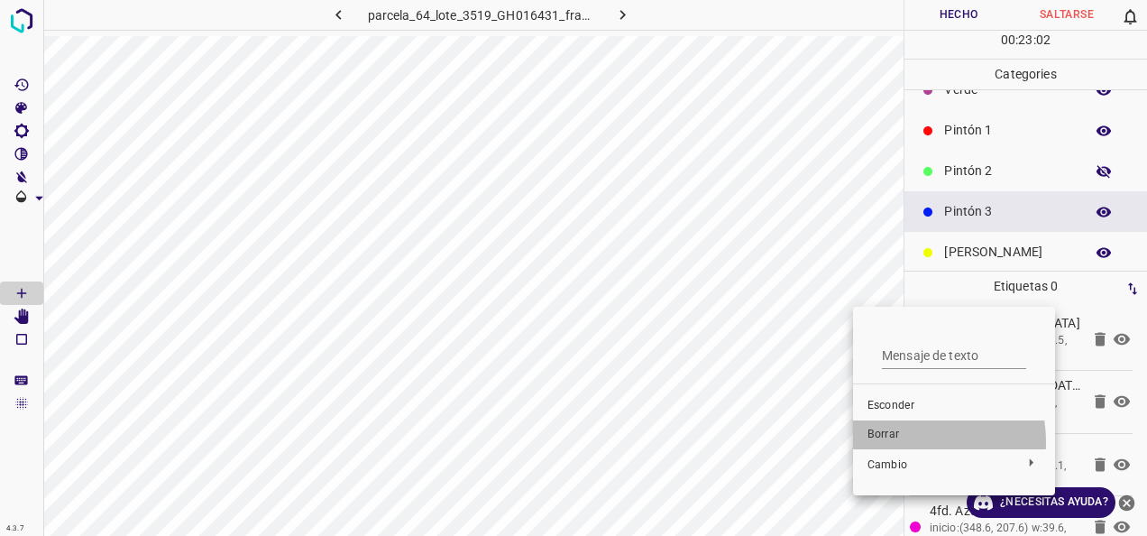
click at [895, 442] on span "Borrar" at bounding box center [954, 435] width 173 height 16
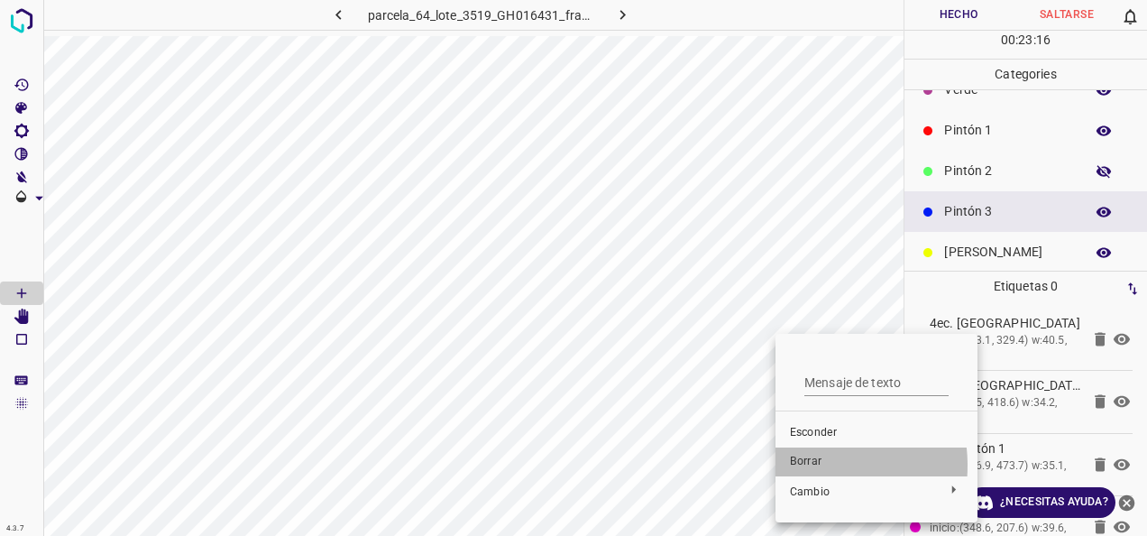
click at [797, 465] on span "Borrar" at bounding box center [876, 462] width 173 height 16
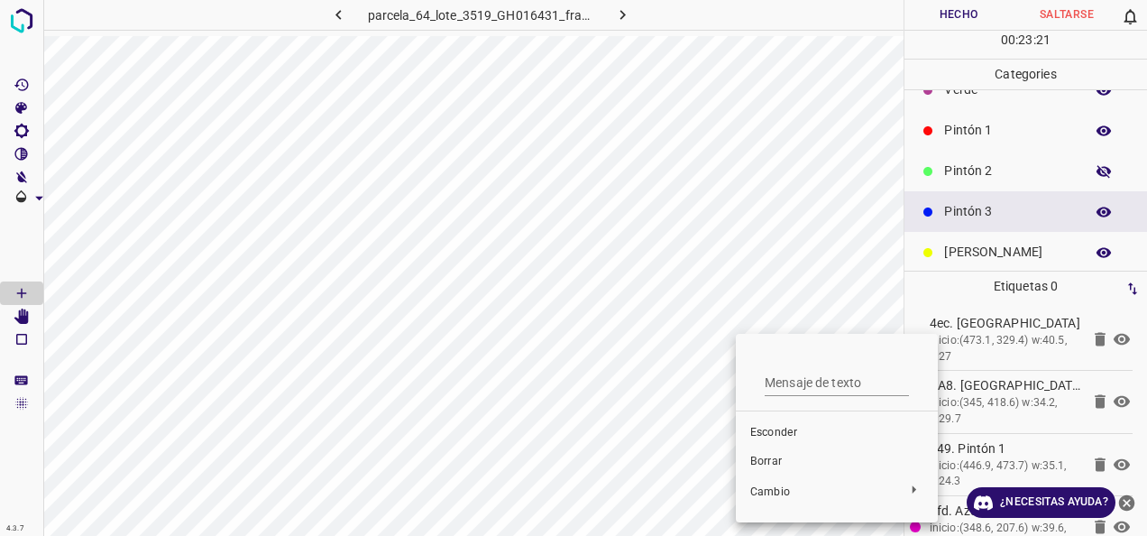
click at [760, 461] on span "Borrar" at bounding box center [837, 462] width 173 height 16
click at [740, 342] on div at bounding box center [573, 268] width 1147 height 536
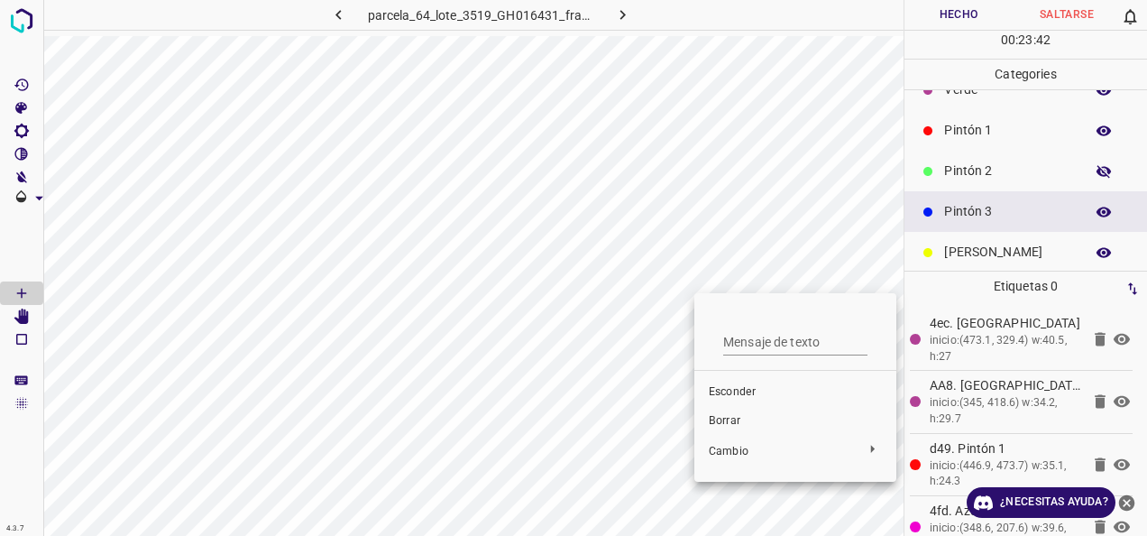
click at [729, 423] on span "Borrar" at bounding box center [795, 421] width 173 height 16
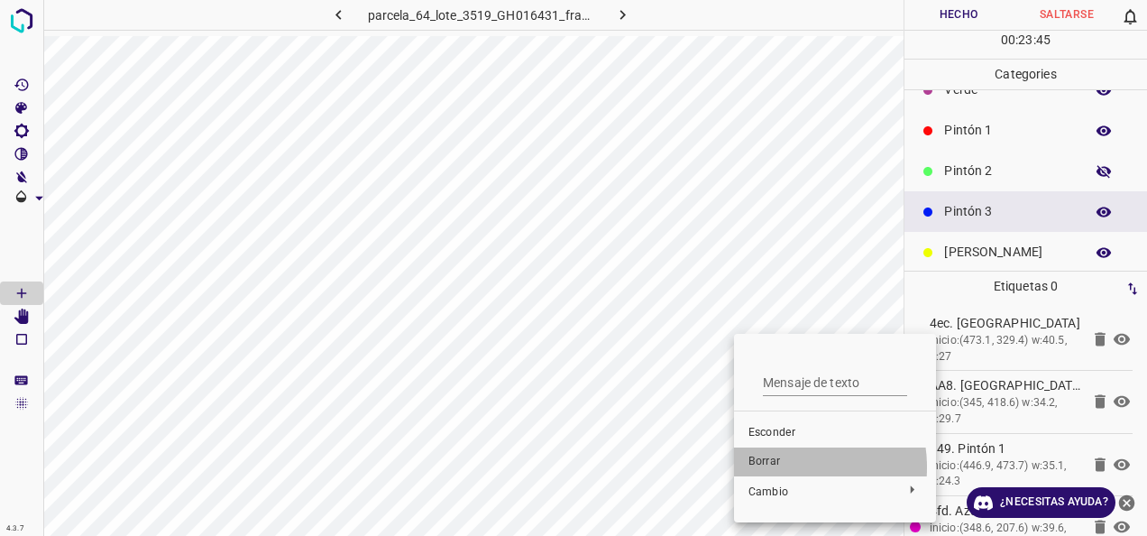
click at [781, 467] on span "Borrar" at bounding box center [835, 462] width 173 height 16
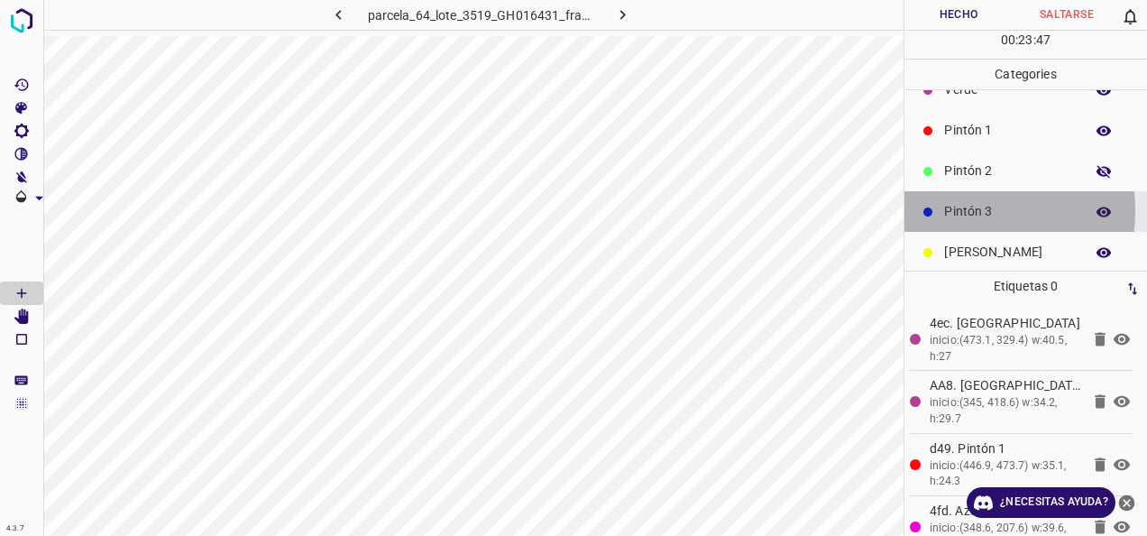
click at [935, 209] on div at bounding box center [928, 212] width 18 height 18
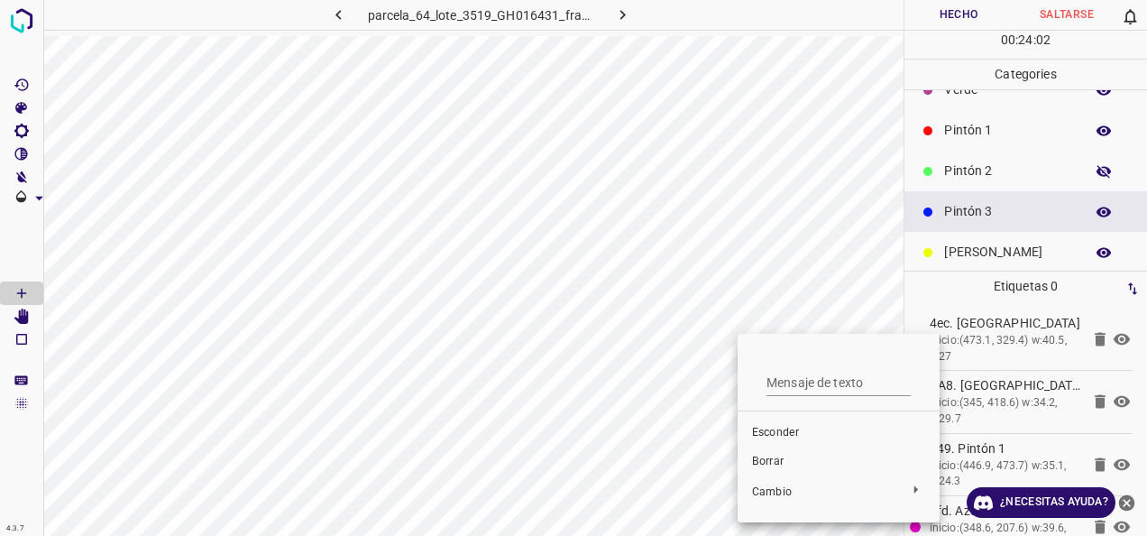
click at [763, 449] on li "Borrar" at bounding box center [839, 461] width 202 height 29
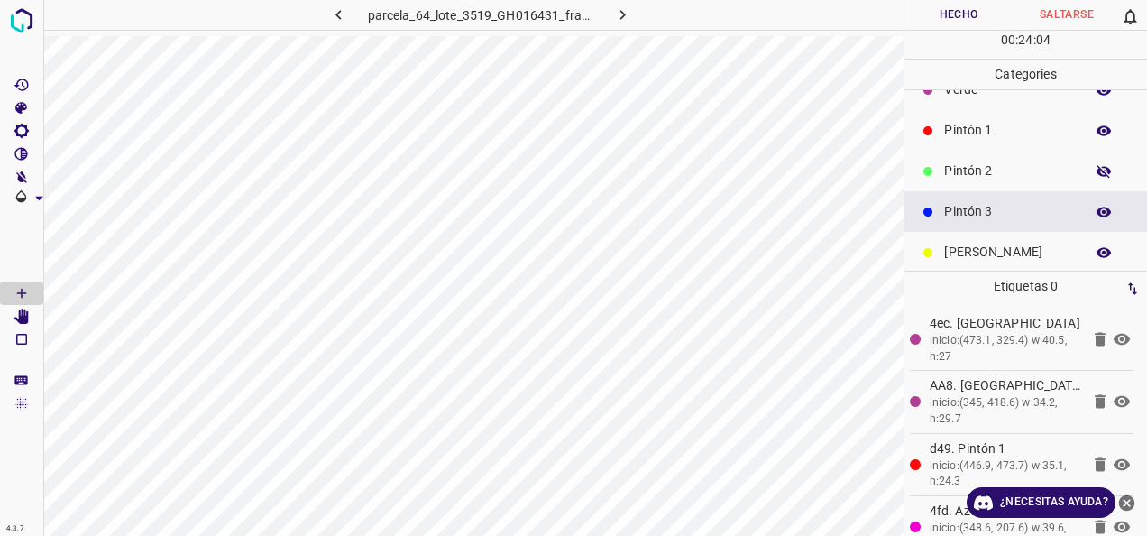
click at [931, 209] on icon at bounding box center [928, 211] width 9 height 9
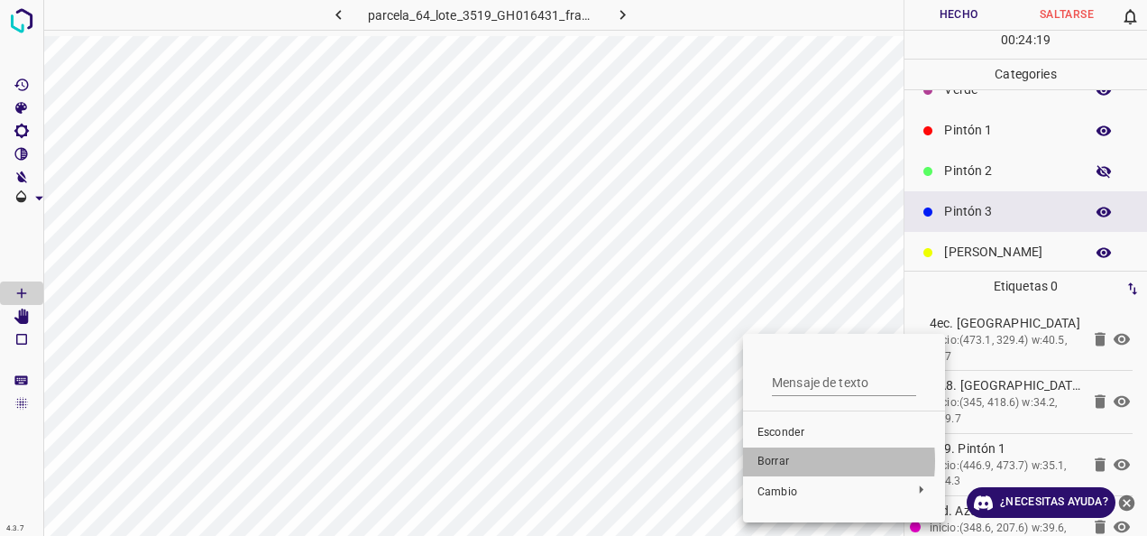
click at [780, 461] on span "Borrar" at bounding box center [844, 462] width 173 height 16
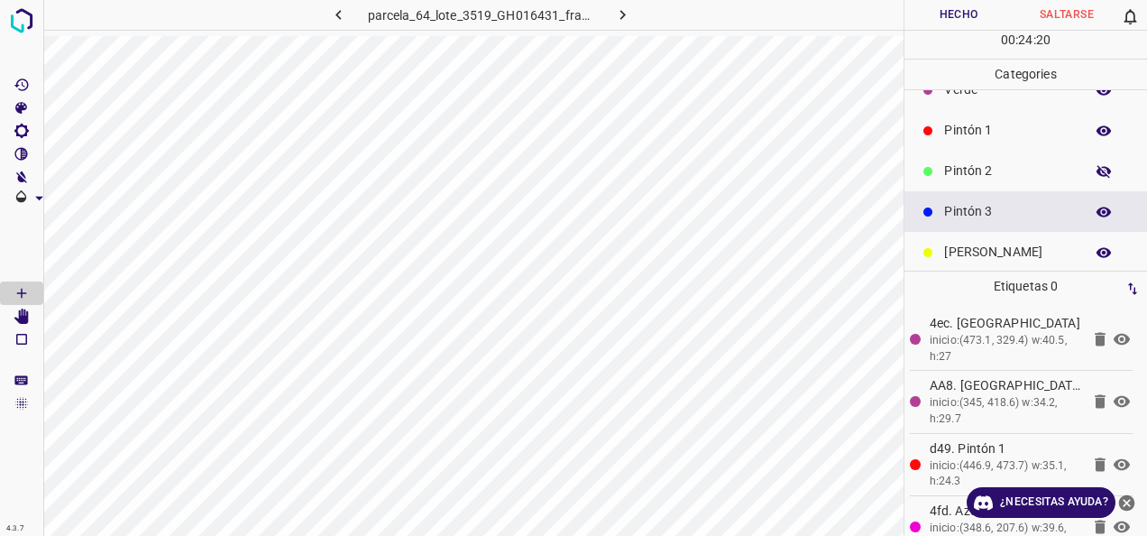
click at [975, 213] on p "Pintón 3" at bounding box center [1009, 211] width 131 height 19
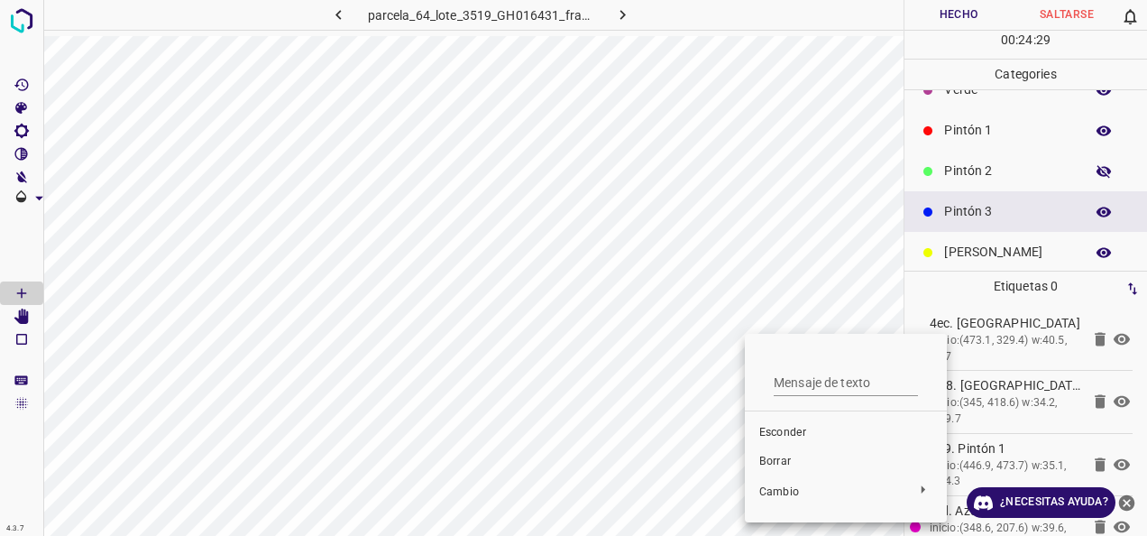
click at [727, 346] on div at bounding box center [573, 268] width 1147 height 536
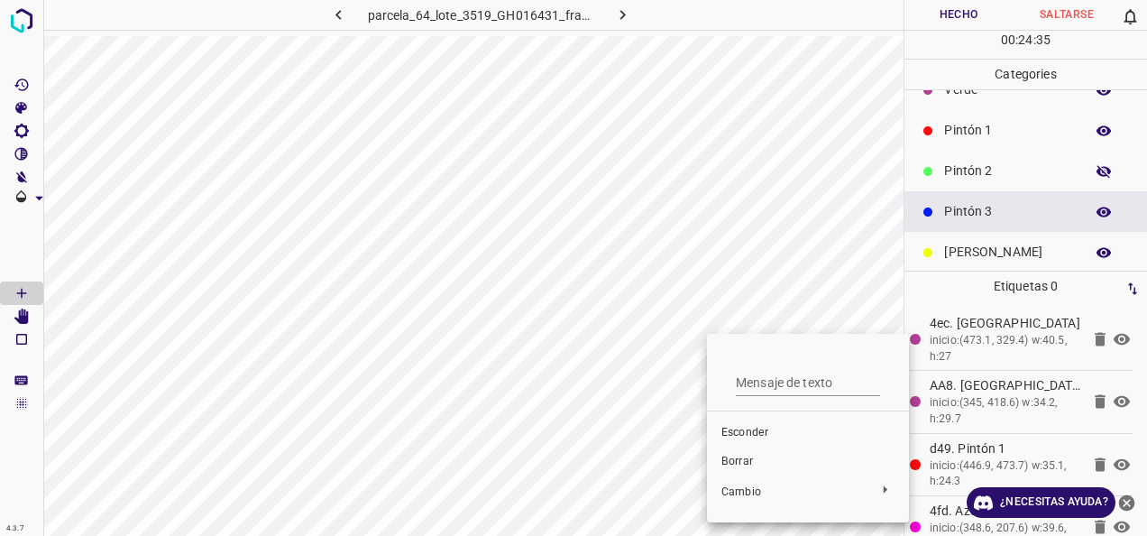
click at [733, 463] on span "Borrar" at bounding box center [808, 462] width 173 height 16
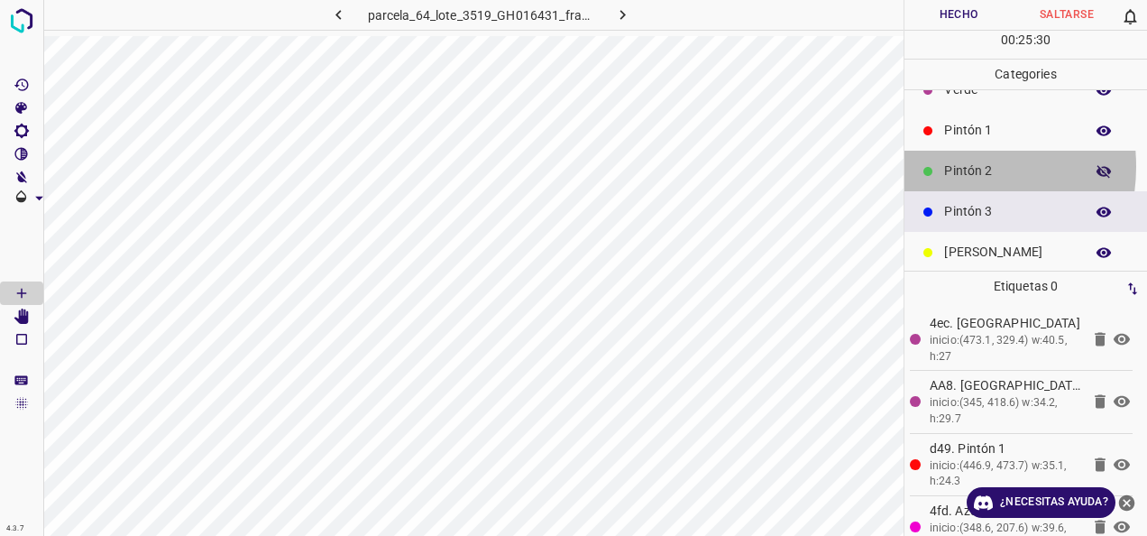
click at [941, 166] on div "Pintón 2" at bounding box center [1026, 171] width 243 height 41
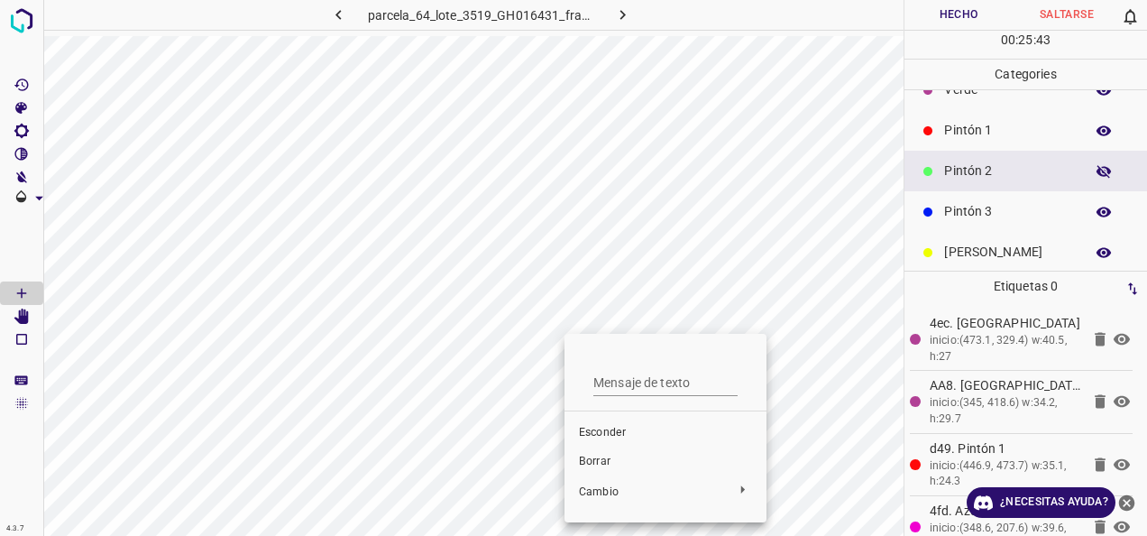
click at [601, 465] on span "Borrar" at bounding box center [665, 462] width 173 height 16
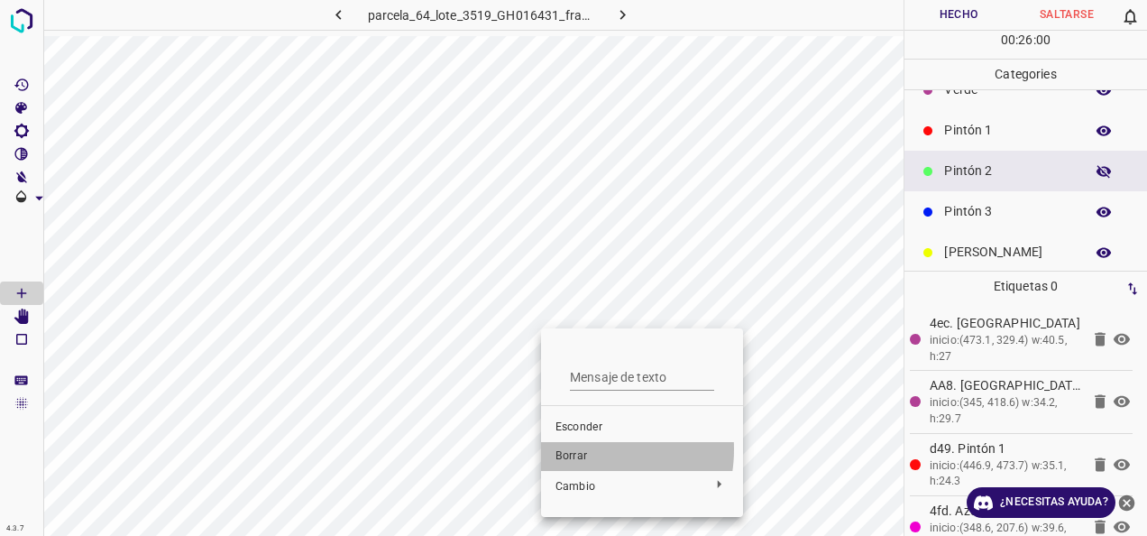
click at [581, 449] on span "Borrar" at bounding box center [642, 456] width 173 height 16
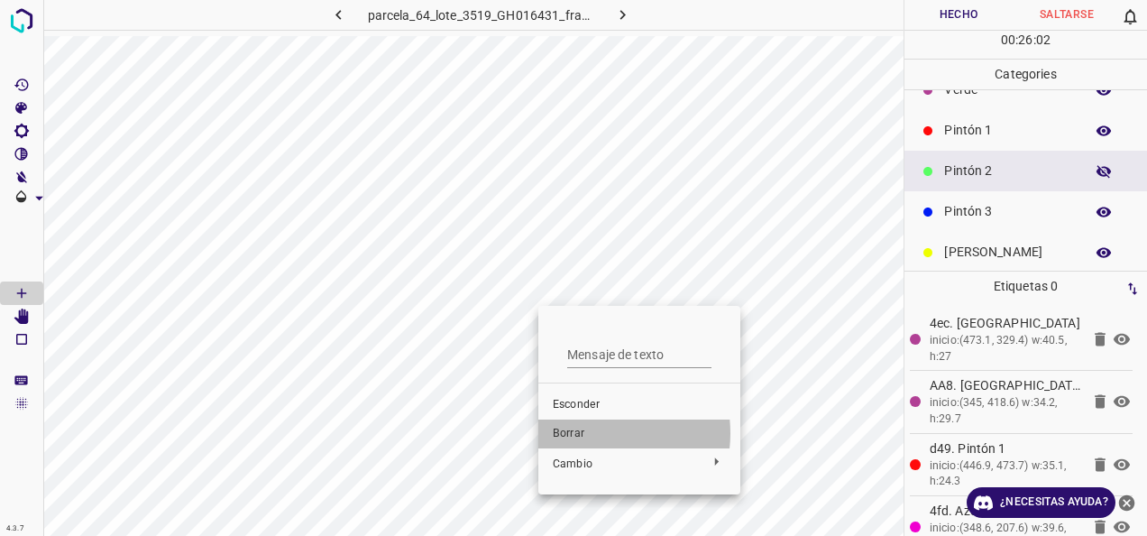
click at [589, 433] on span "Borrar" at bounding box center [639, 434] width 173 height 16
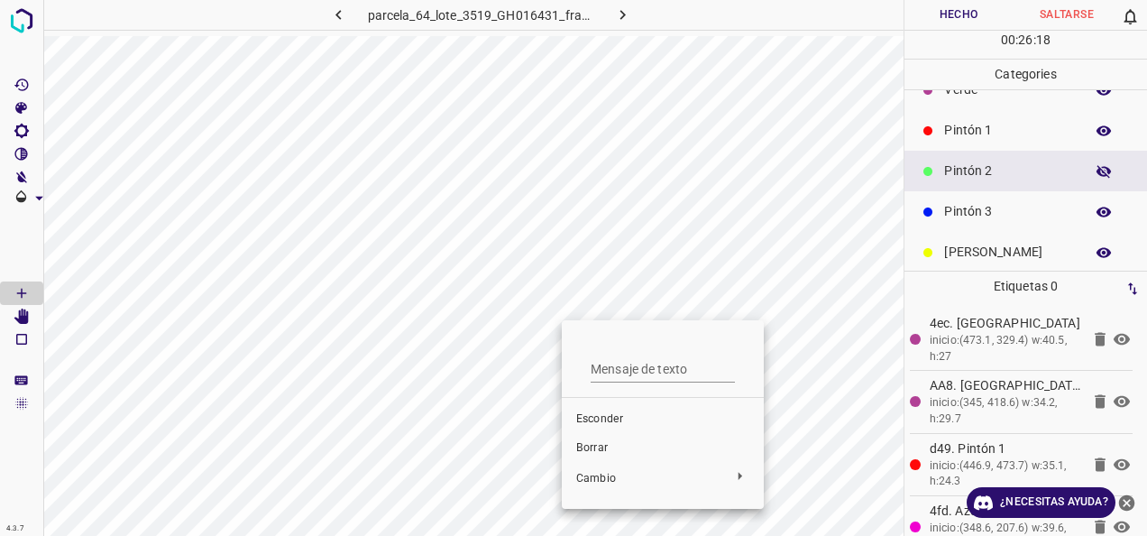
click at [604, 446] on span "Borrar" at bounding box center [662, 448] width 173 height 16
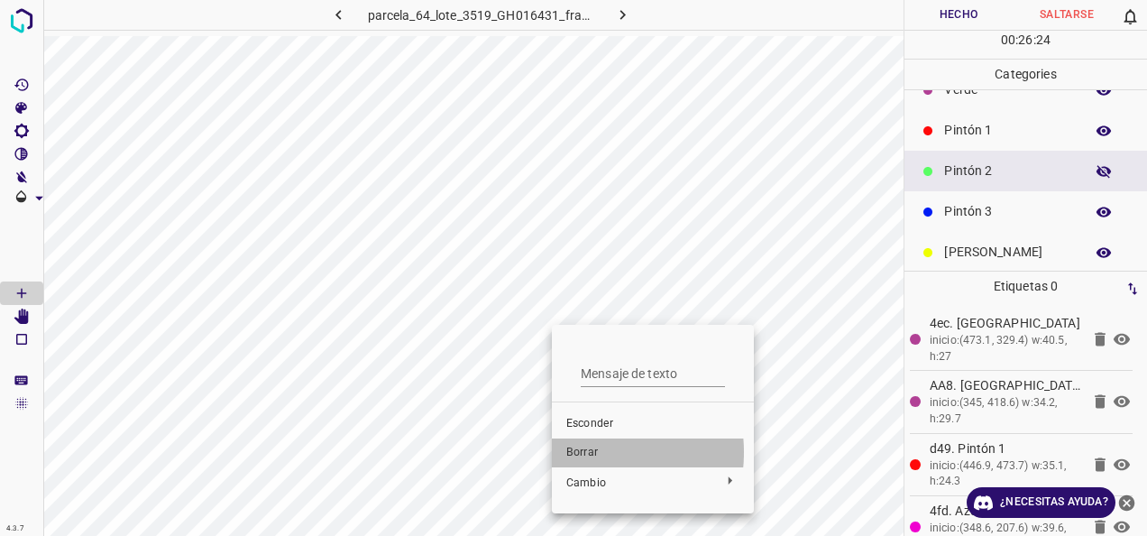
click at [579, 452] on span "Borrar" at bounding box center [653, 453] width 173 height 16
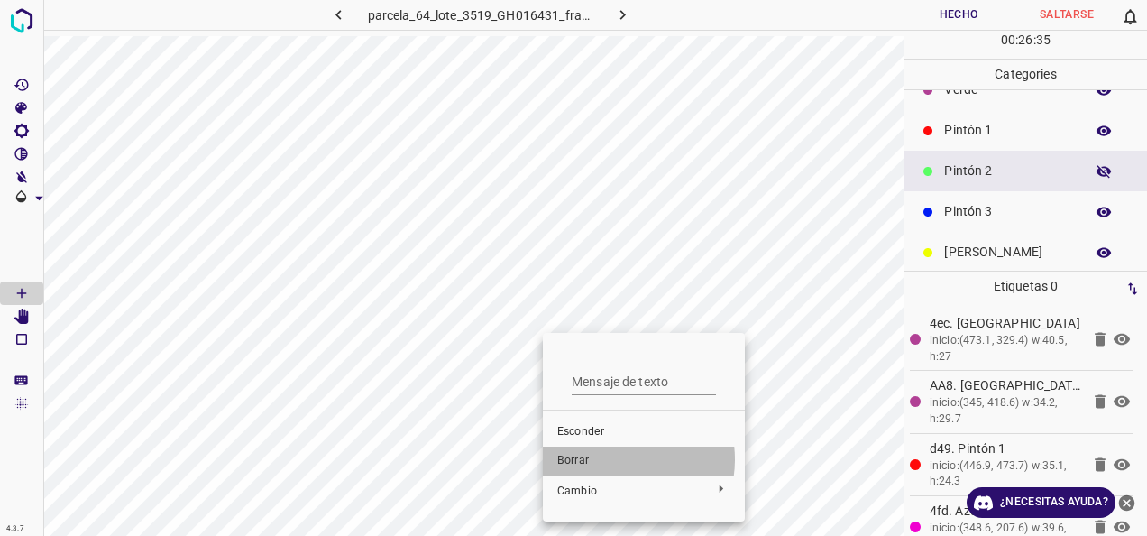
click at [613, 459] on span "Borrar" at bounding box center [643, 461] width 173 height 16
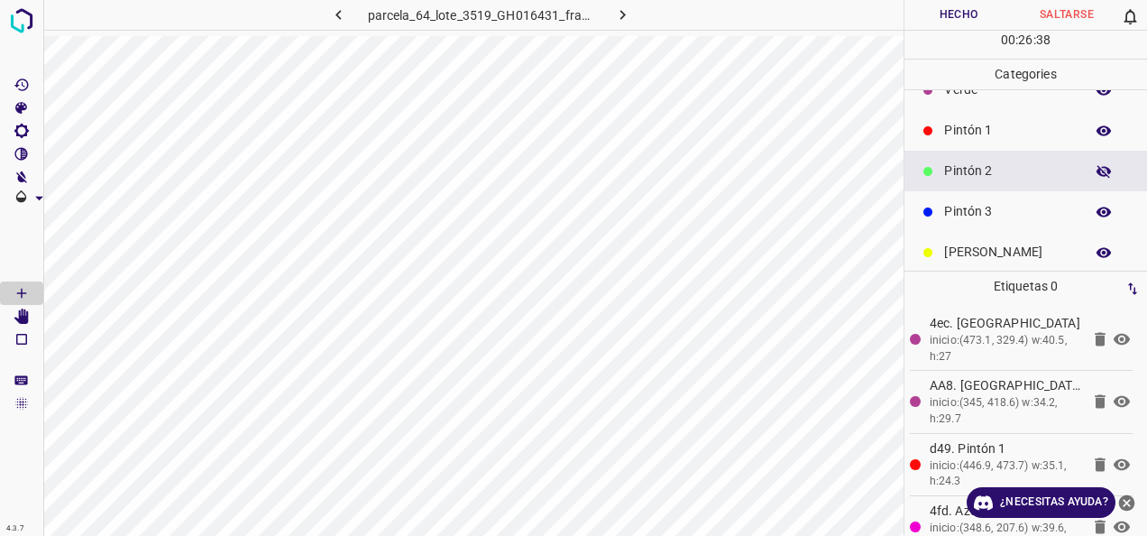
click at [954, 170] on p "Pintón 2" at bounding box center [1009, 170] width 131 height 19
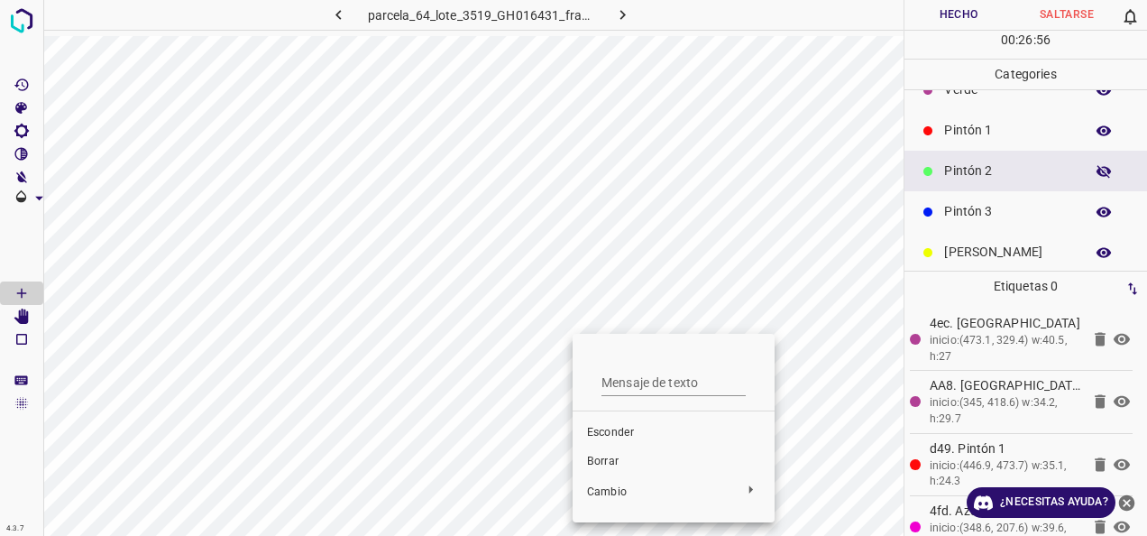
click at [610, 465] on span "Borrar" at bounding box center [673, 462] width 173 height 16
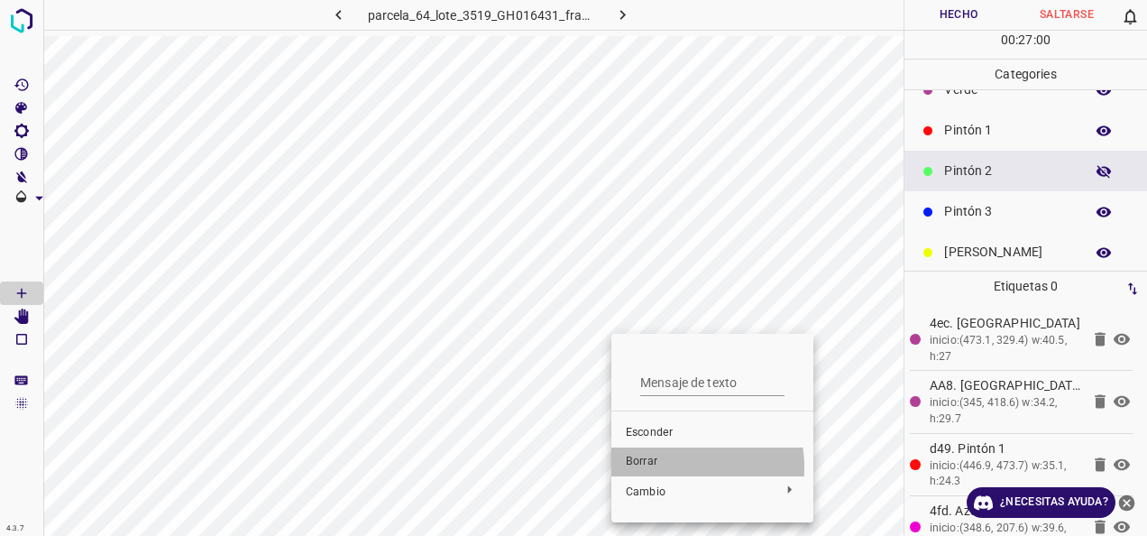
click at [658, 467] on span "Borrar" at bounding box center [712, 462] width 173 height 16
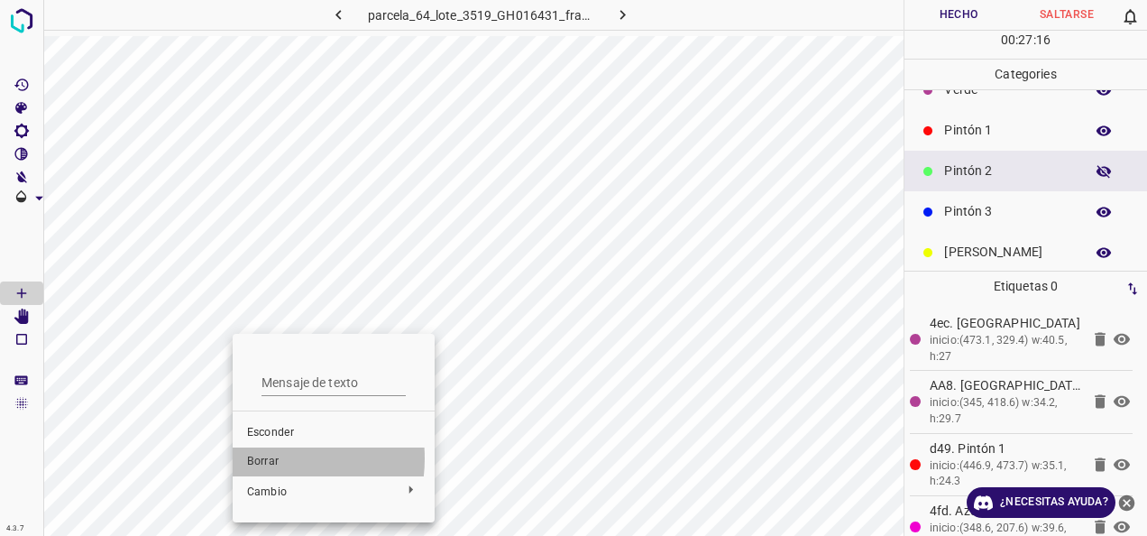
click at [259, 458] on span "Borrar" at bounding box center [333, 462] width 173 height 16
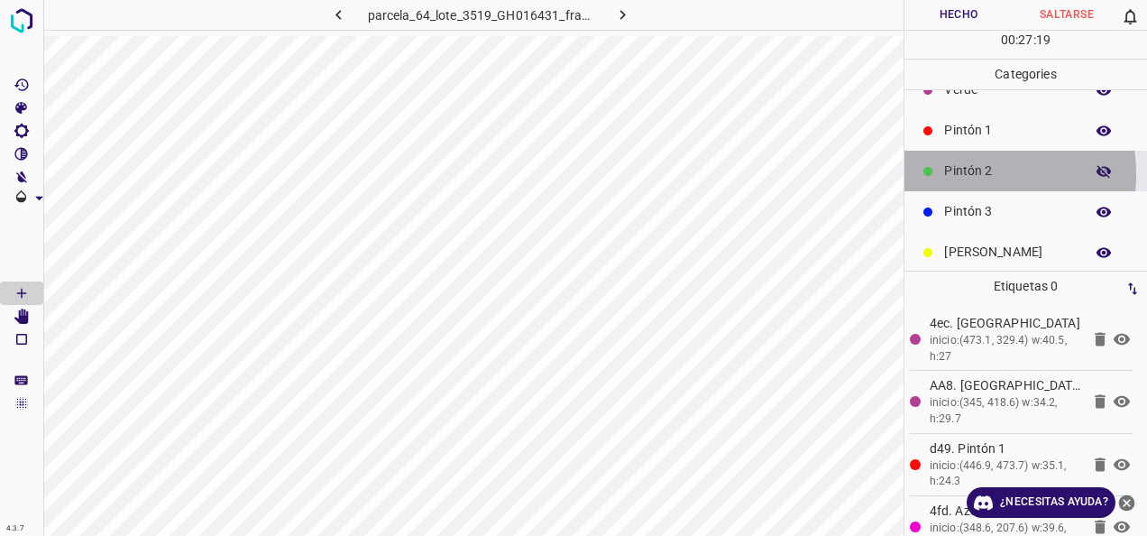
click at [951, 173] on p "Pintón 2" at bounding box center [1009, 170] width 131 height 19
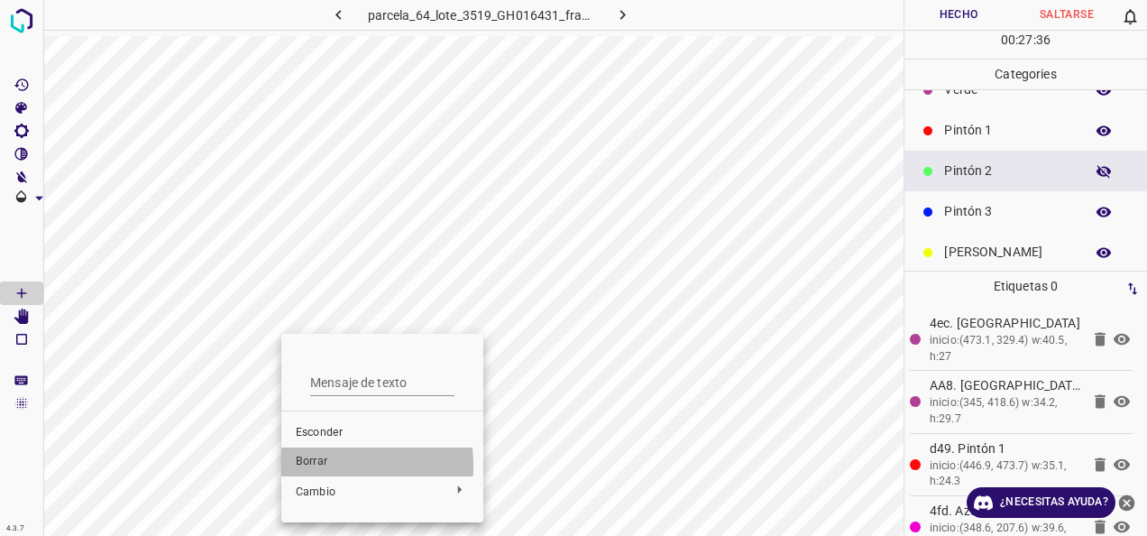
click at [315, 465] on span "Borrar" at bounding box center [382, 462] width 173 height 16
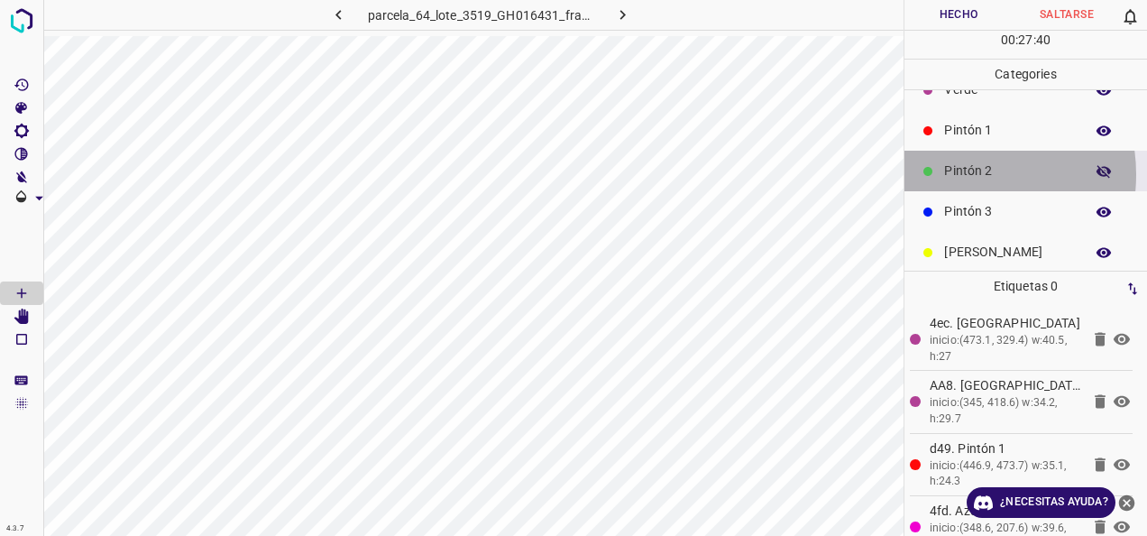
click at [955, 173] on p "Pintón 2" at bounding box center [1009, 170] width 131 height 19
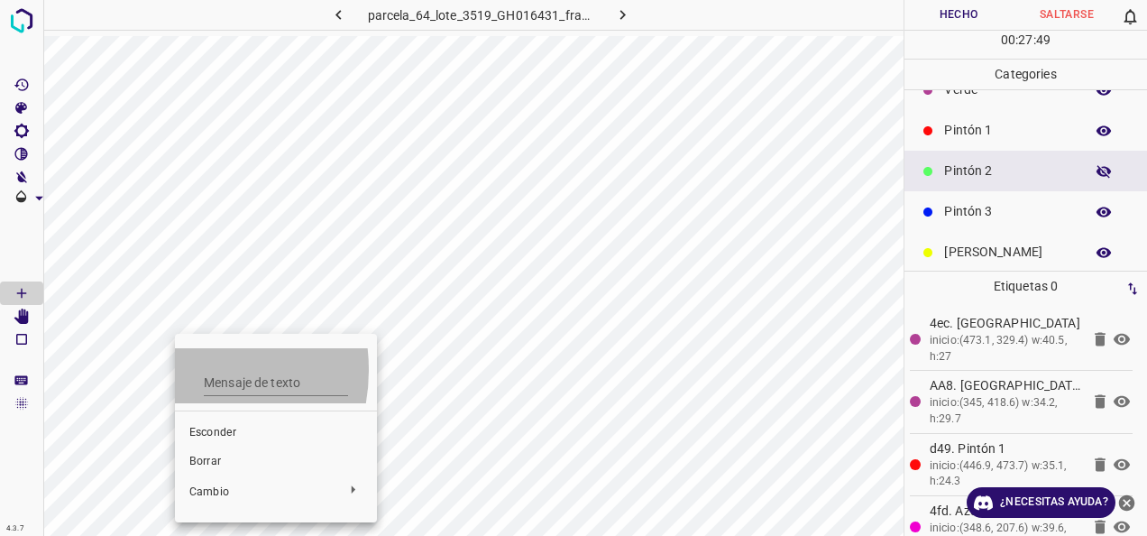
click at [175, 370] on li "Mensaje de texto" at bounding box center [276, 375] width 202 height 55
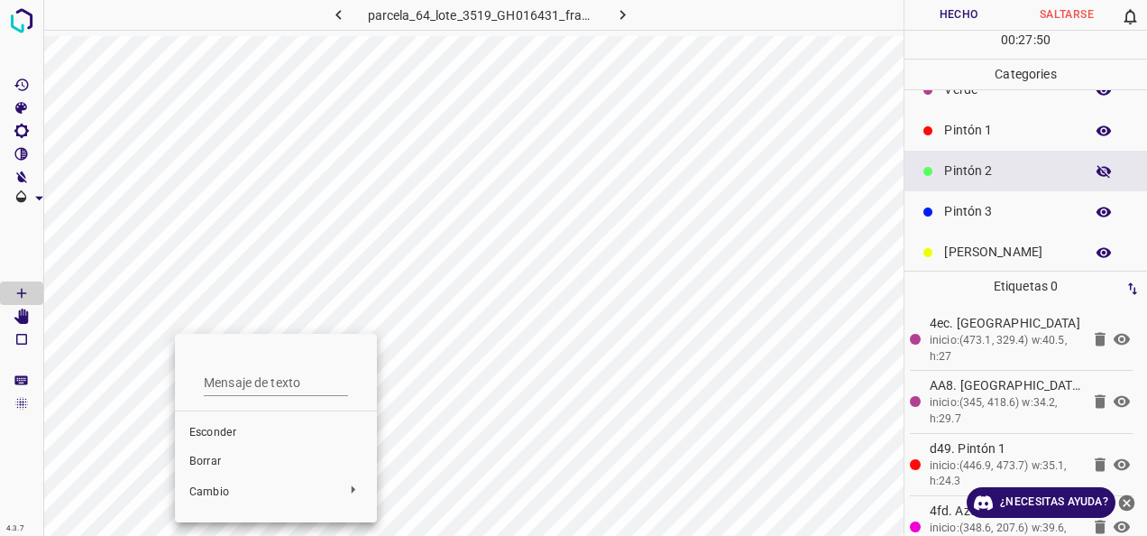
click at [206, 465] on span "Borrar" at bounding box center [275, 462] width 173 height 16
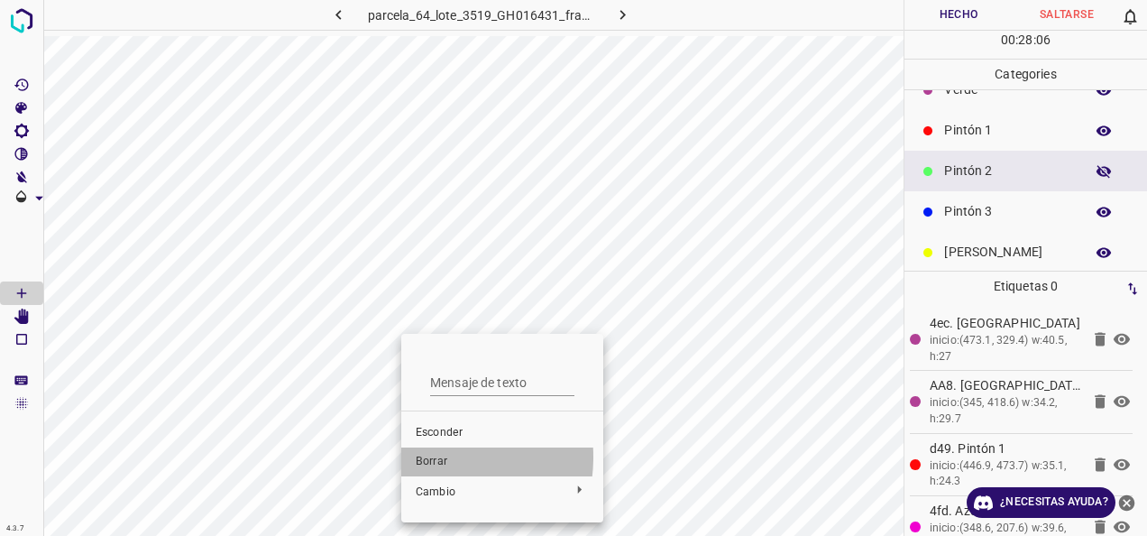
click at [429, 456] on span "Borrar" at bounding box center [502, 462] width 173 height 16
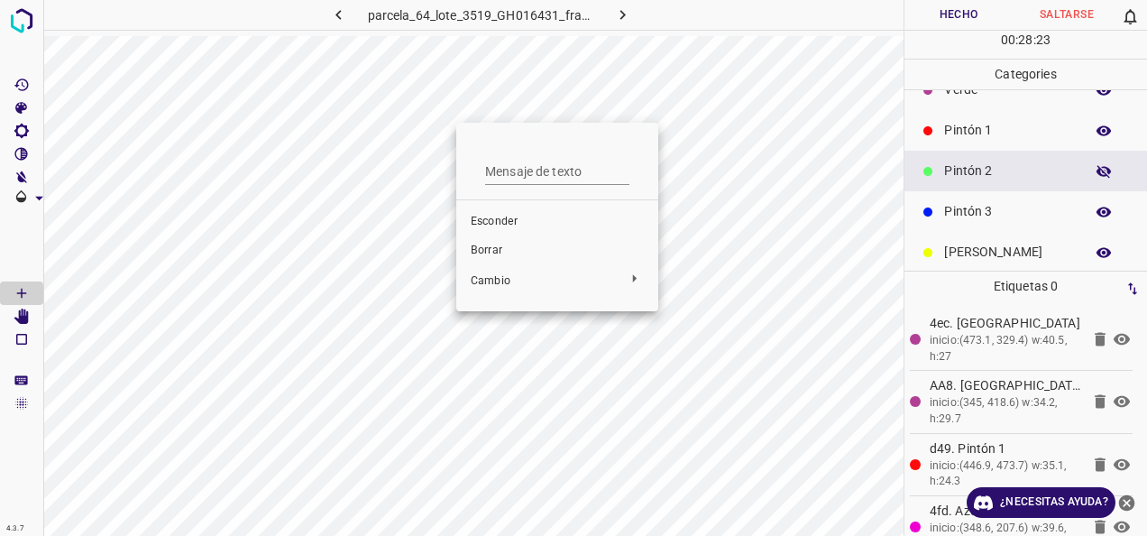
click at [456, 129] on ul "Mensaje de texto Esconder [PERSON_NAME]" at bounding box center [557, 217] width 202 height 189
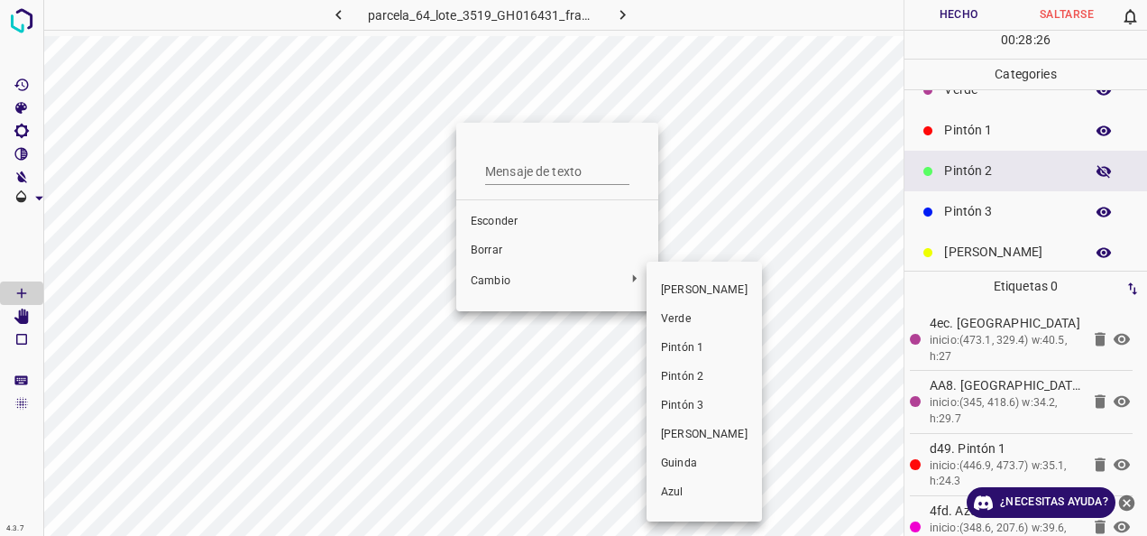
click at [423, 217] on div at bounding box center [573, 268] width 1147 height 536
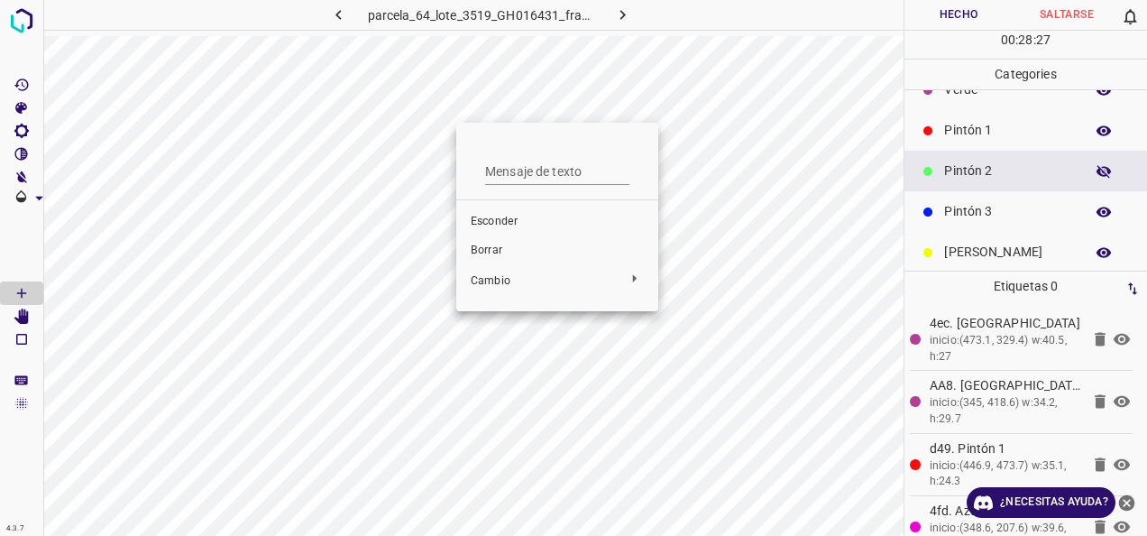
click at [678, 273] on div at bounding box center [573, 268] width 1147 height 536
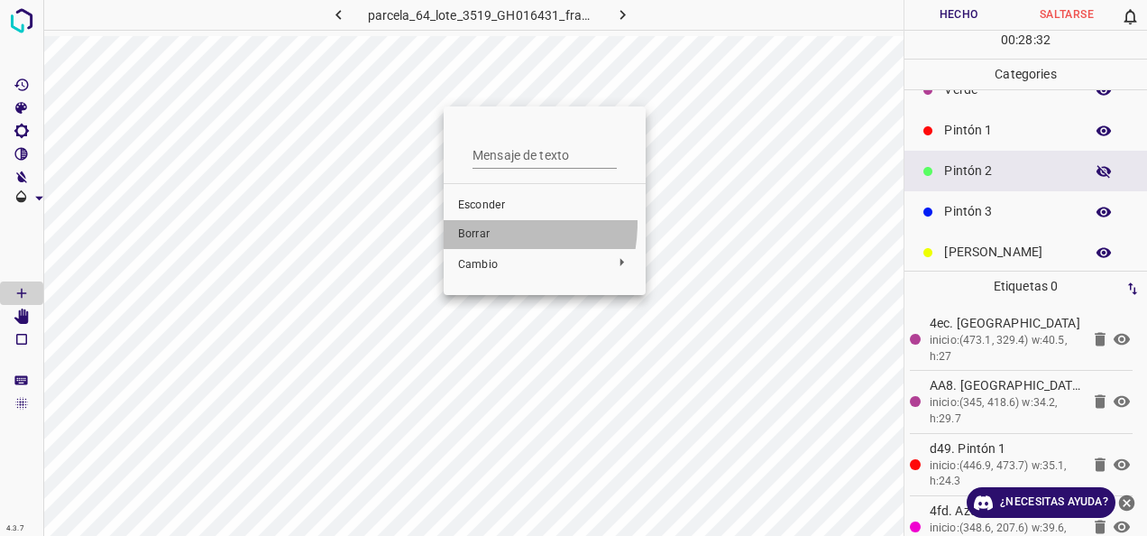
click at [466, 222] on li "Borrar" at bounding box center [545, 234] width 202 height 29
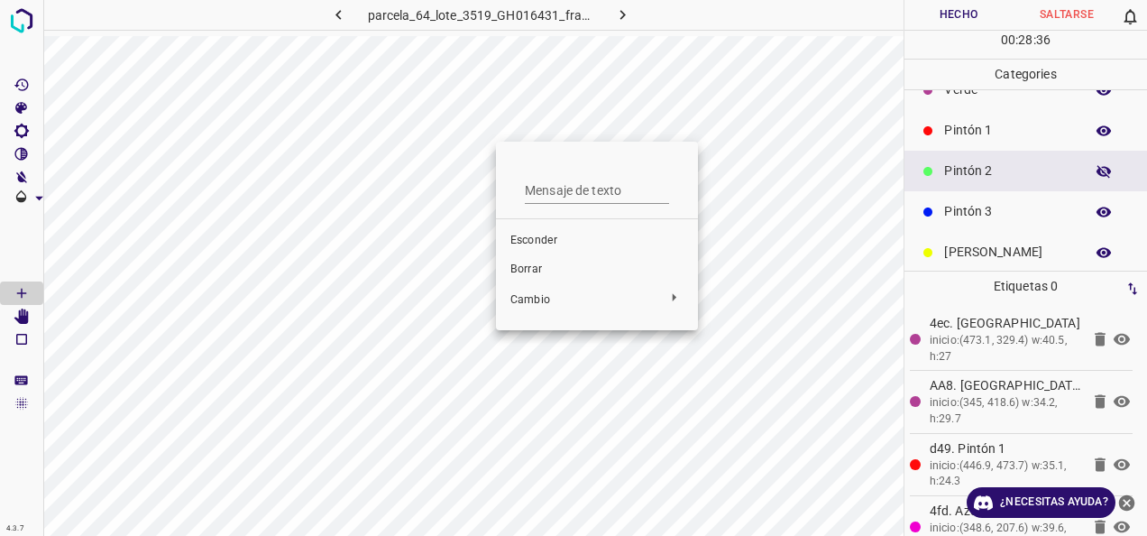
click at [527, 272] on span "Borrar" at bounding box center [597, 270] width 173 height 16
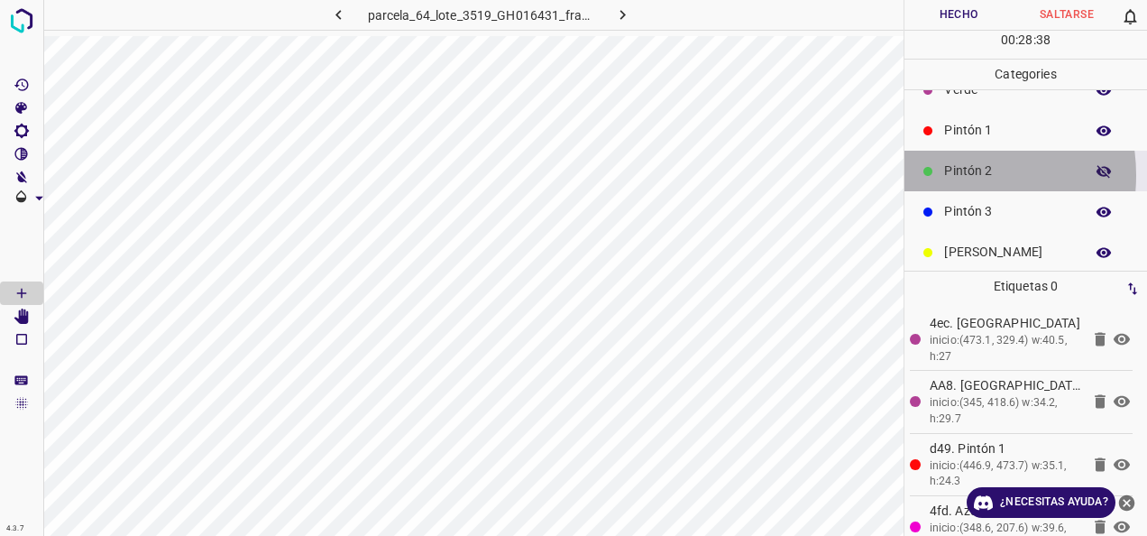
drag, startPoint x: 941, startPoint y: 174, endPoint x: 904, endPoint y: 132, distance: 56.3
click at [941, 173] on div "Pintón 2" at bounding box center [1026, 171] width 243 height 41
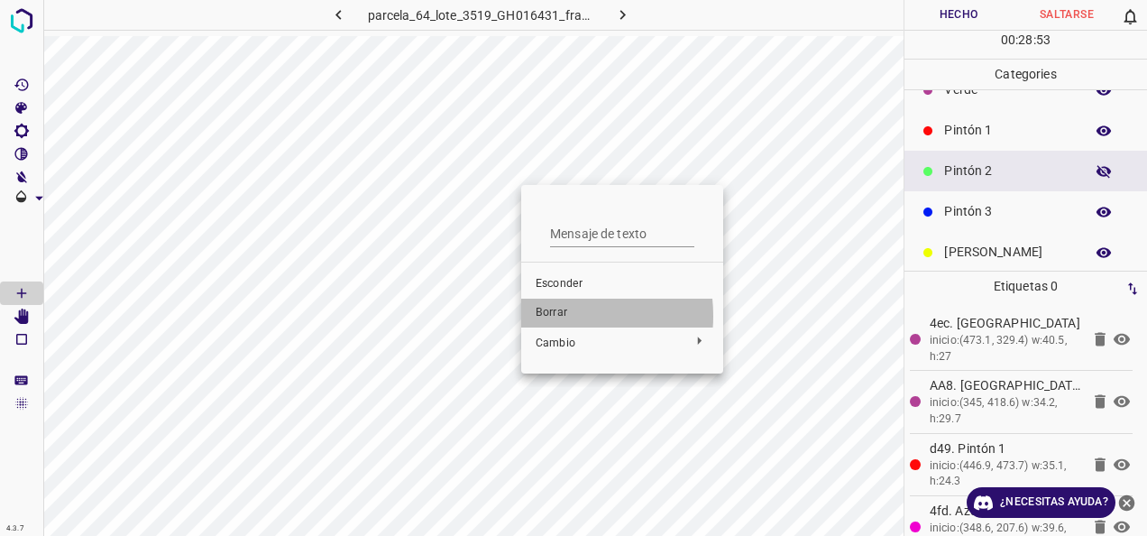
click at [548, 316] on span "Borrar" at bounding box center [622, 313] width 173 height 16
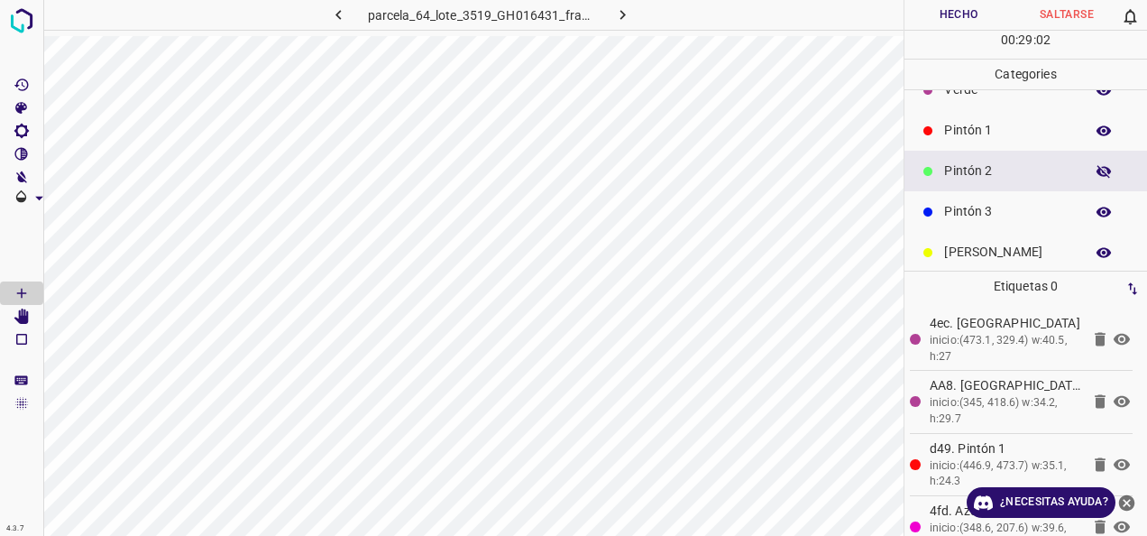
click at [967, 14] on button "Hecho" at bounding box center [959, 15] width 108 height 30
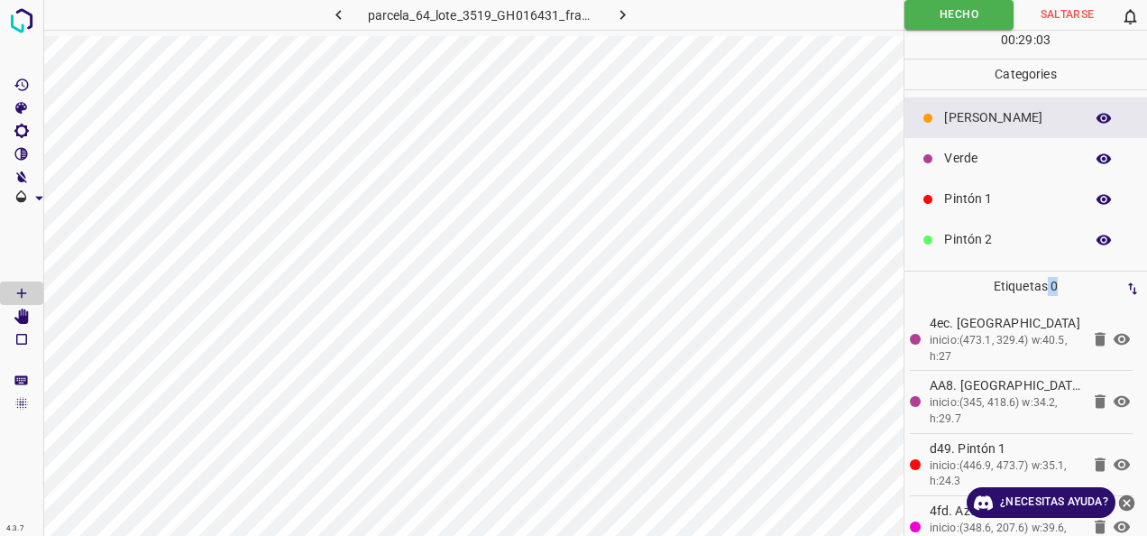
drag, startPoint x: 1046, startPoint y: 281, endPoint x: 1059, endPoint y: 283, distance: 12.8
click at [1059, 283] on p "Etiquetas 0" at bounding box center [1026, 287] width 232 height 30
drag, startPoint x: 1059, startPoint y: 283, endPoint x: 1049, endPoint y: 283, distance: 9.9
click at [1049, 283] on font "Etiquetas 0" at bounding box center [1026, 286] width 64 height 14
click at [978, 16] on button "Hecho" at bounding box center [959, 15] width 109 height 30
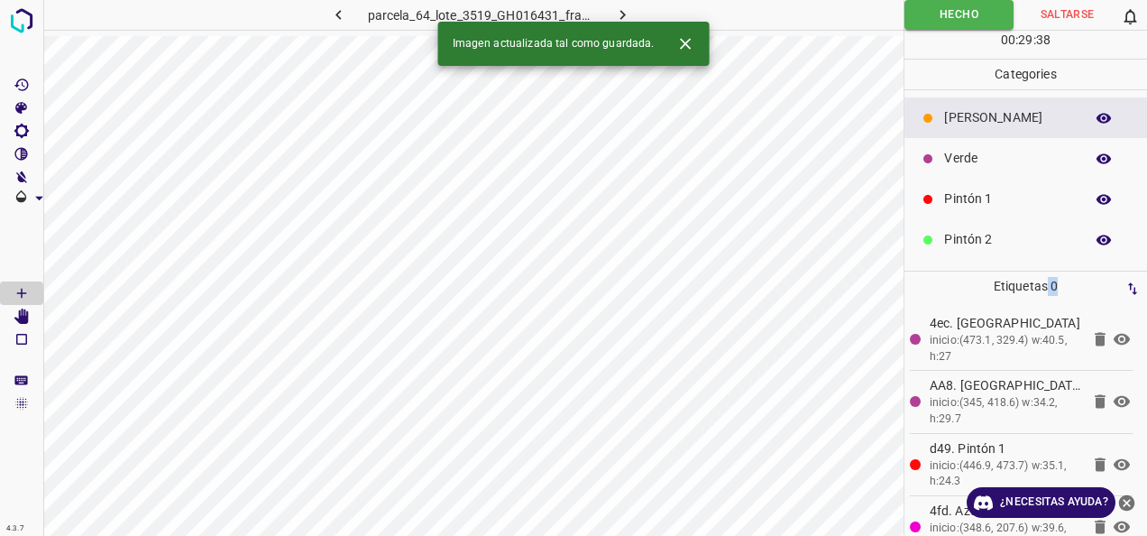
click at [686, 47] on icon "Cerrar" at bounding box center [685, 43] width 19 height 19
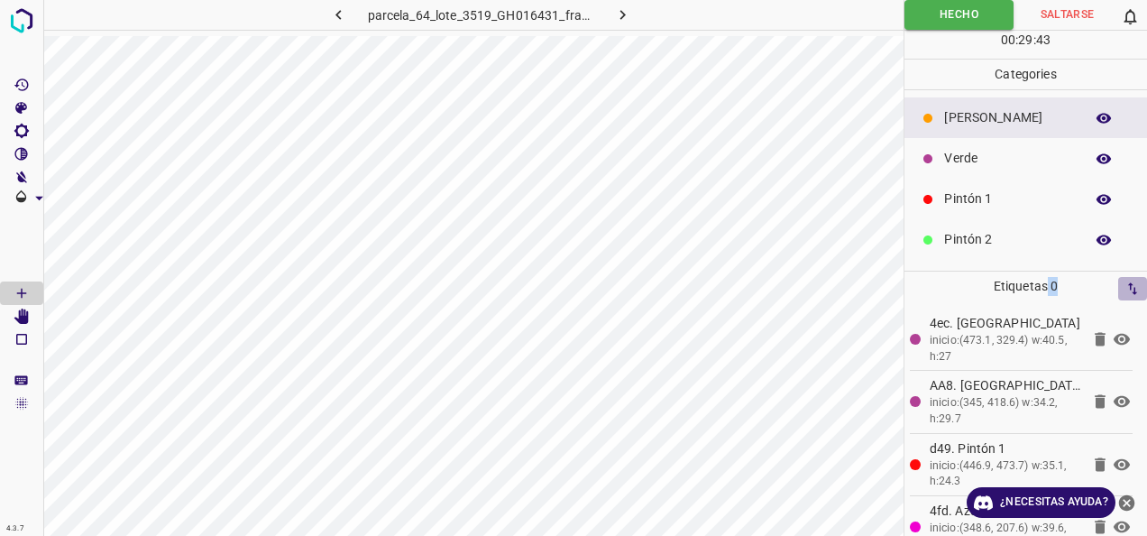
click at [1141, 284] on button "button" at bounding box center [1133, 288] width 29 height 23
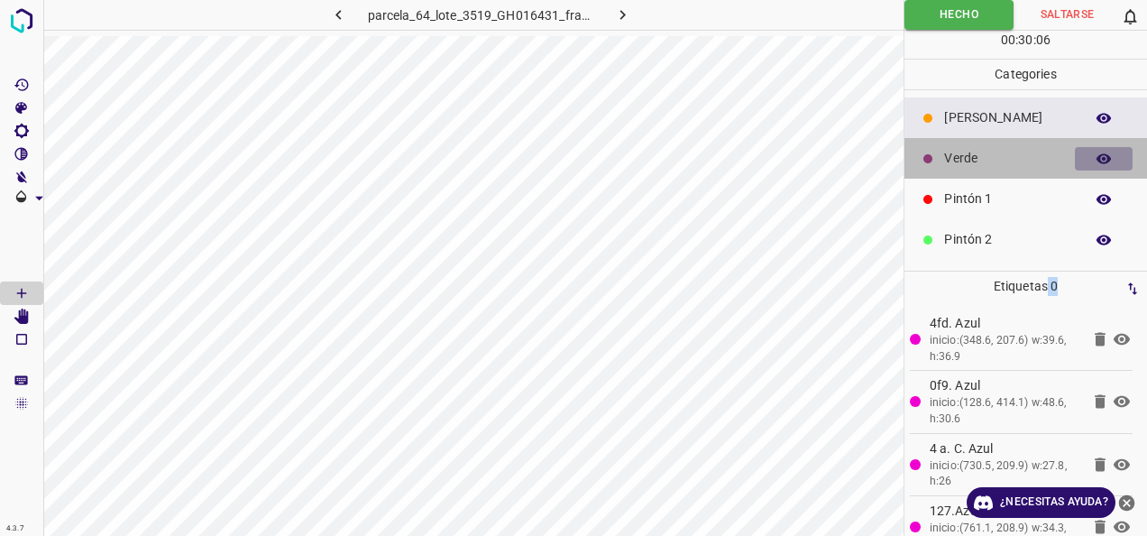
click at [1097, 161] on icon "button" at bounding box center [1104, 158] width 14 height 10
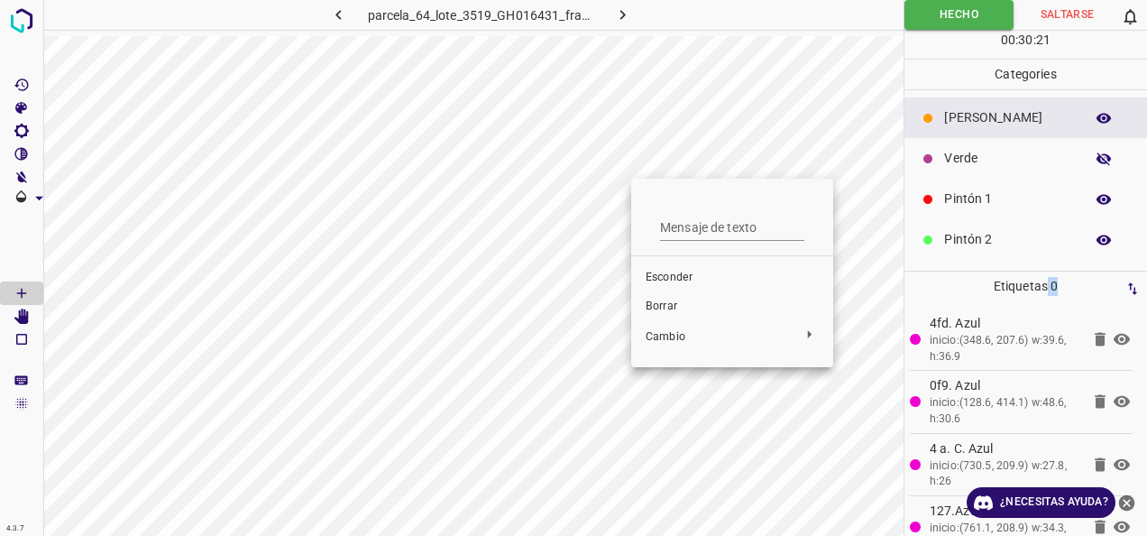
click at [673, 303] on span "Borrar" at bounding box center [732, 307] width 173 height 16
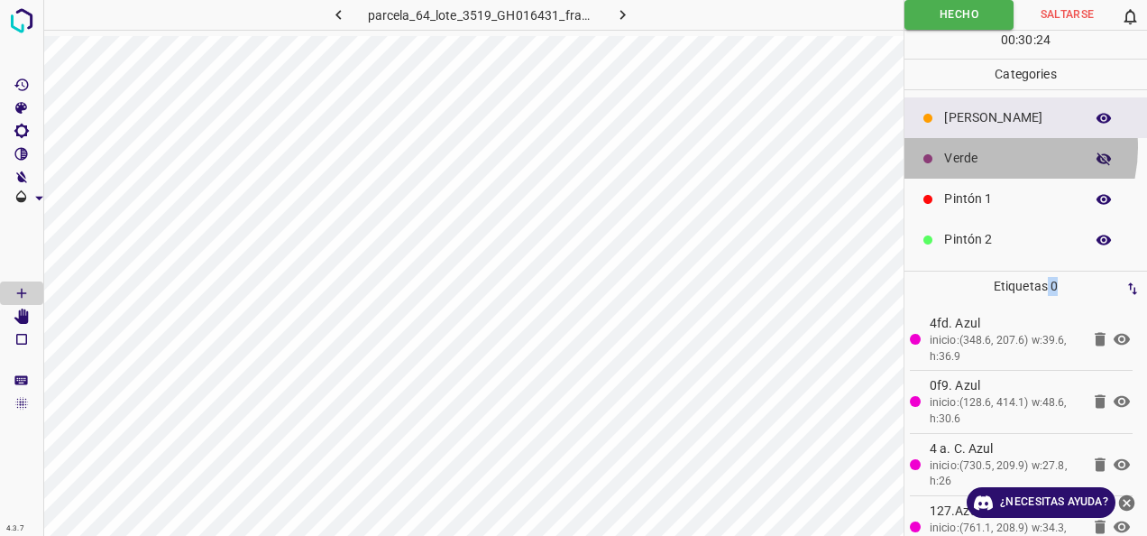
click at [987, 146] on div "Verde" at bounding box center [1026, 158] width 243 height 41
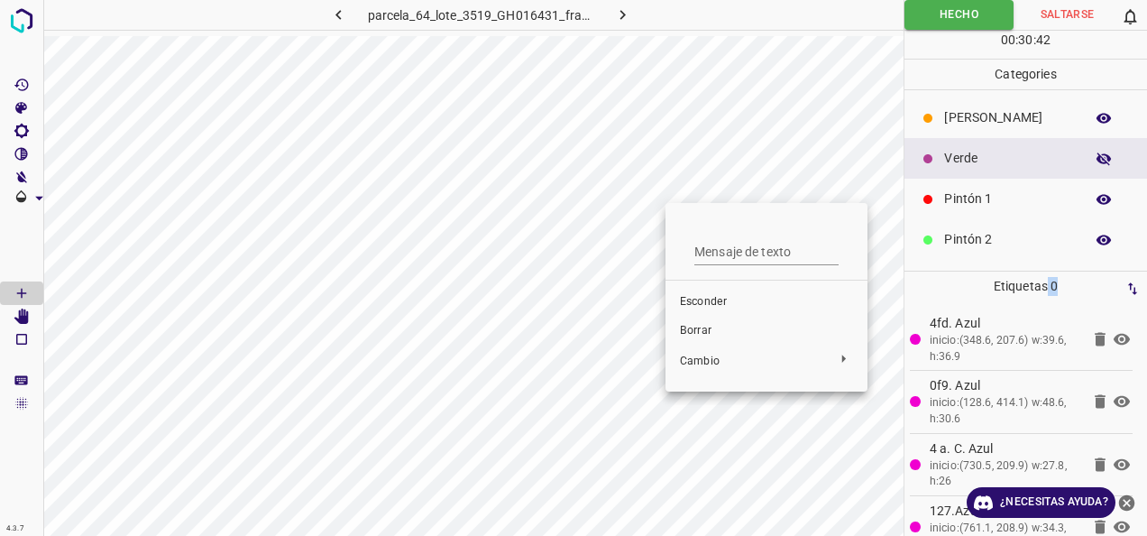
click at [691, 332] on span "Borrar" at bounding box center [766, 331] width 173 height 16
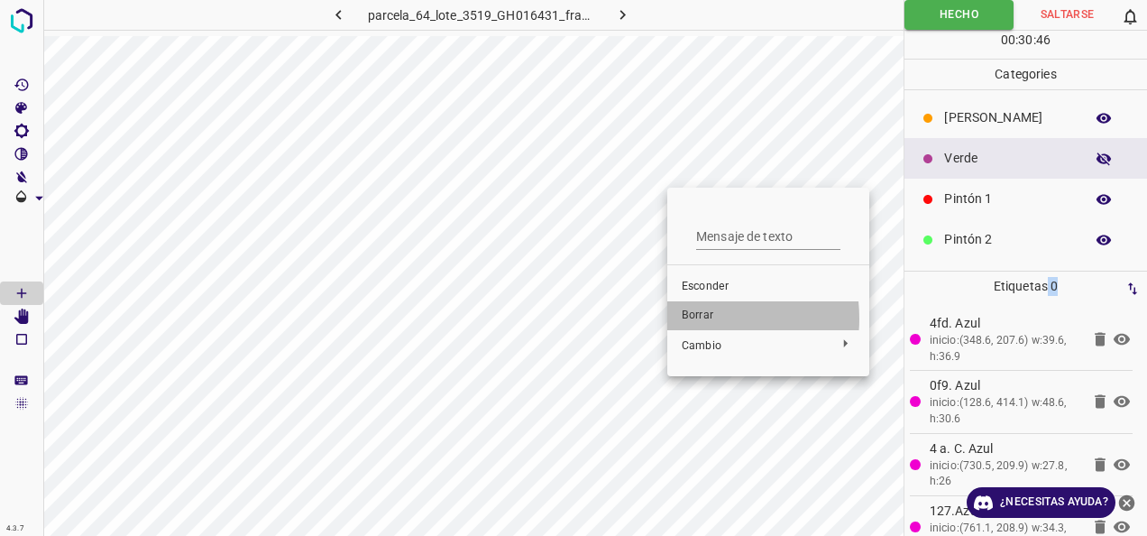
click at [692, 318] on span "Borrar" at bounding box center [768, 316] width 173 height 16
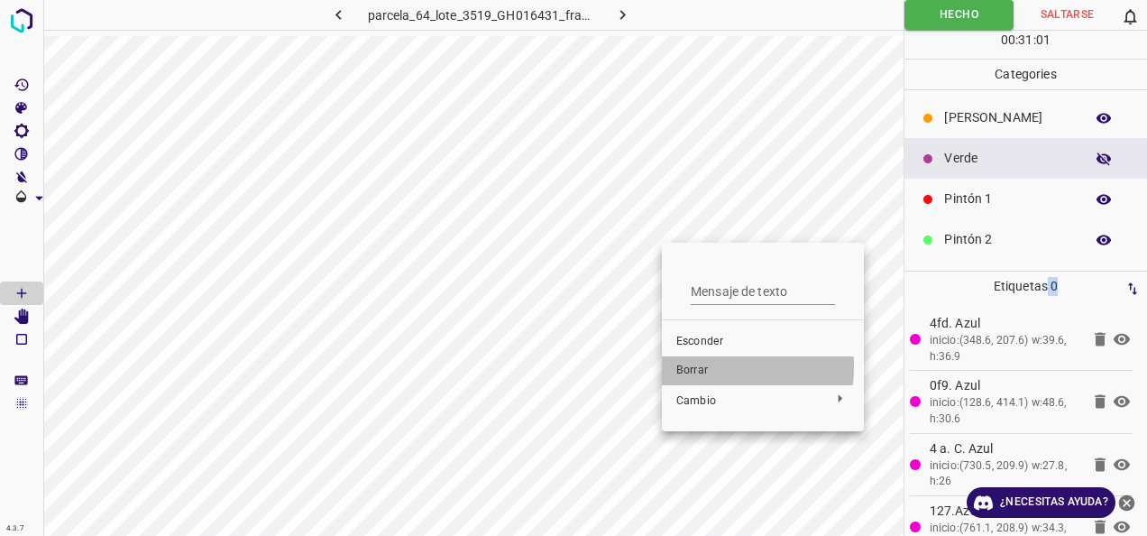
click at [691, 366] on span "Borrar" at bounding box center [763, 371] width 173 height 16
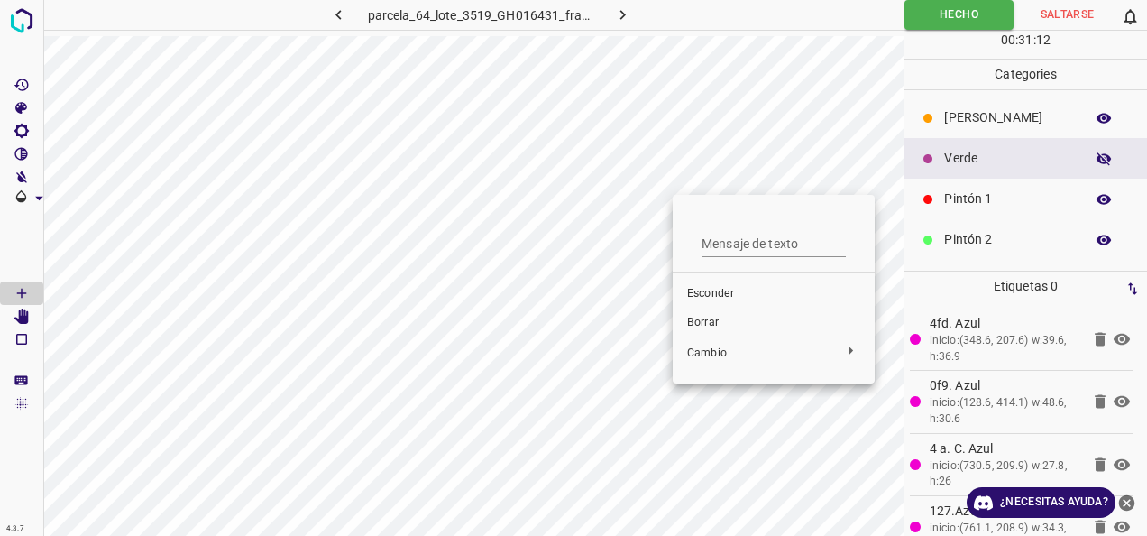
click at [668, 156] on div at bounding box center [573, 268] width 1147 height 536
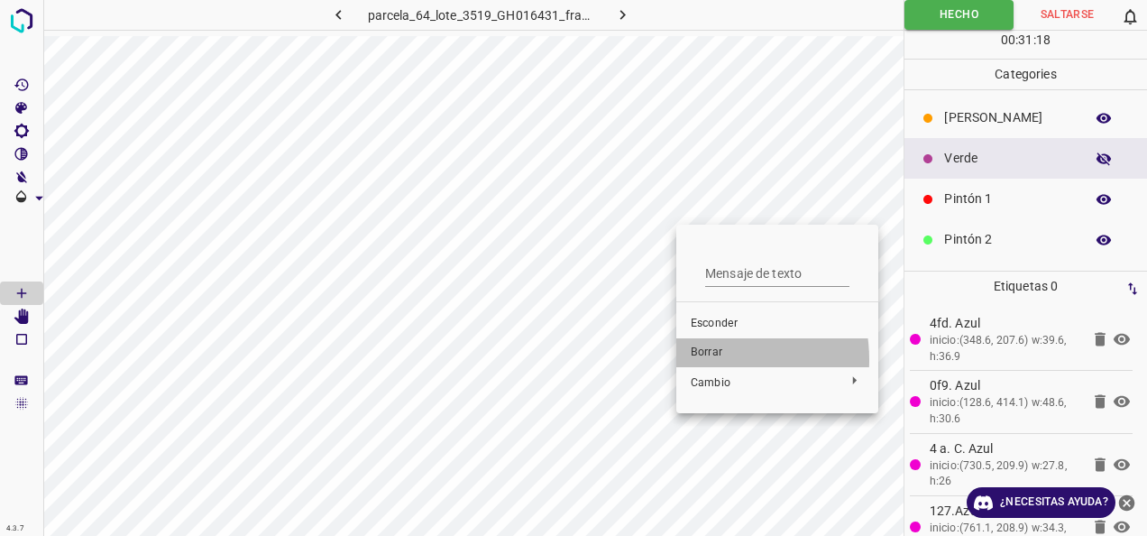
click at [702, 360] on span "Borrar" at bounding box center [777, 353] width 173 height 16
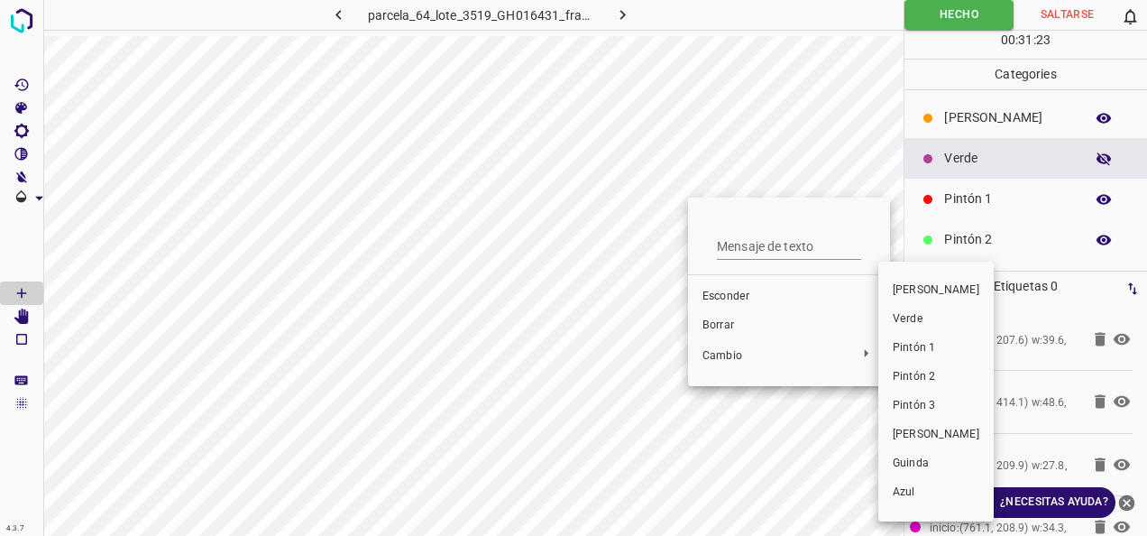
click at [709, 328] on div at bounding box center [573, 268] width 1147 height 536
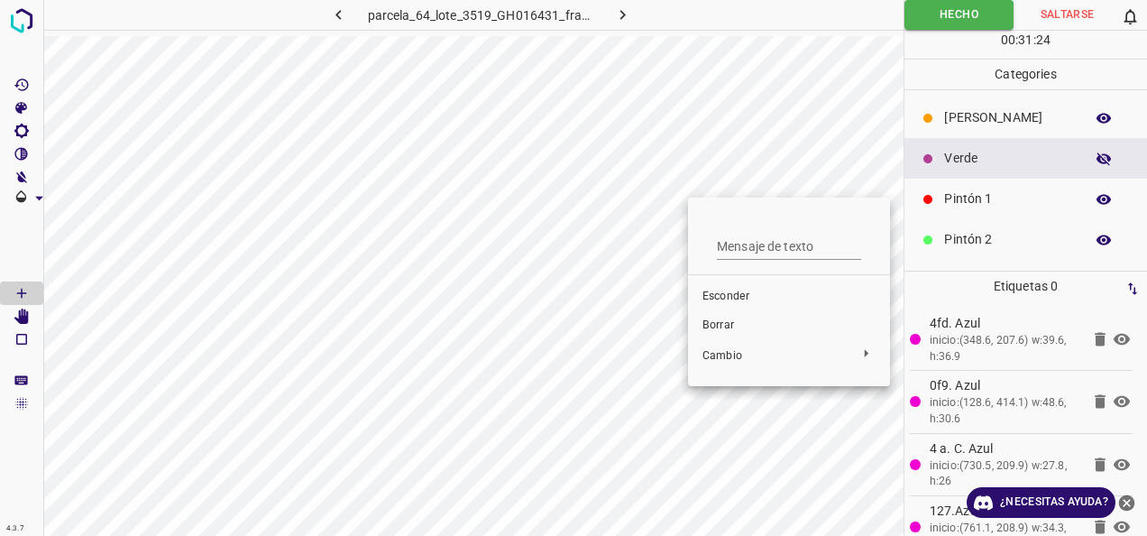
click at [709, 327] on span "Borrar" at bounding box center [789, 326] width 173 height 16
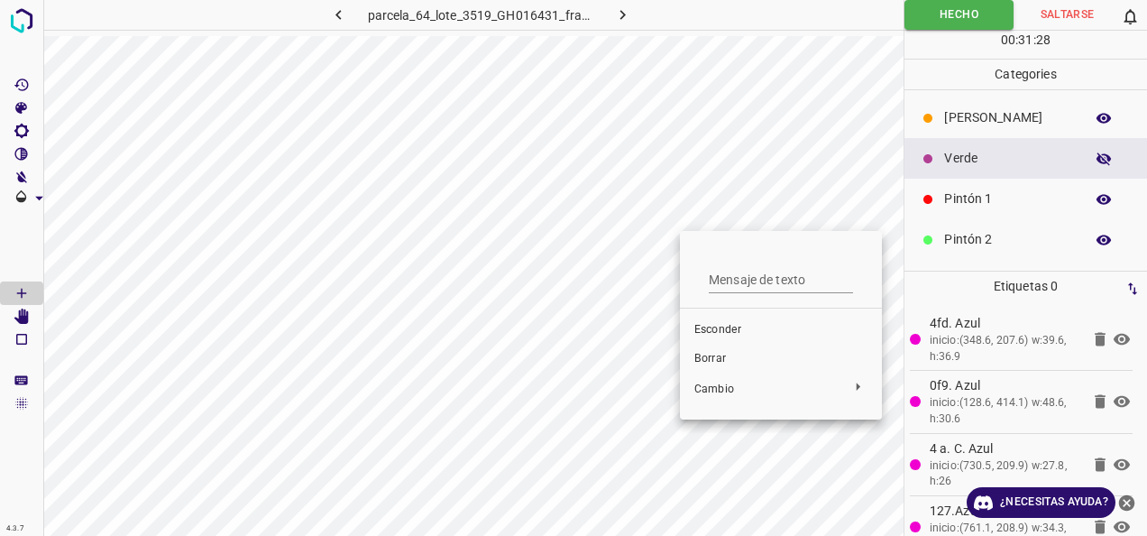
click at [705, 354] on span "Borrar" at bounding box center [781, 359] width 173 height 16
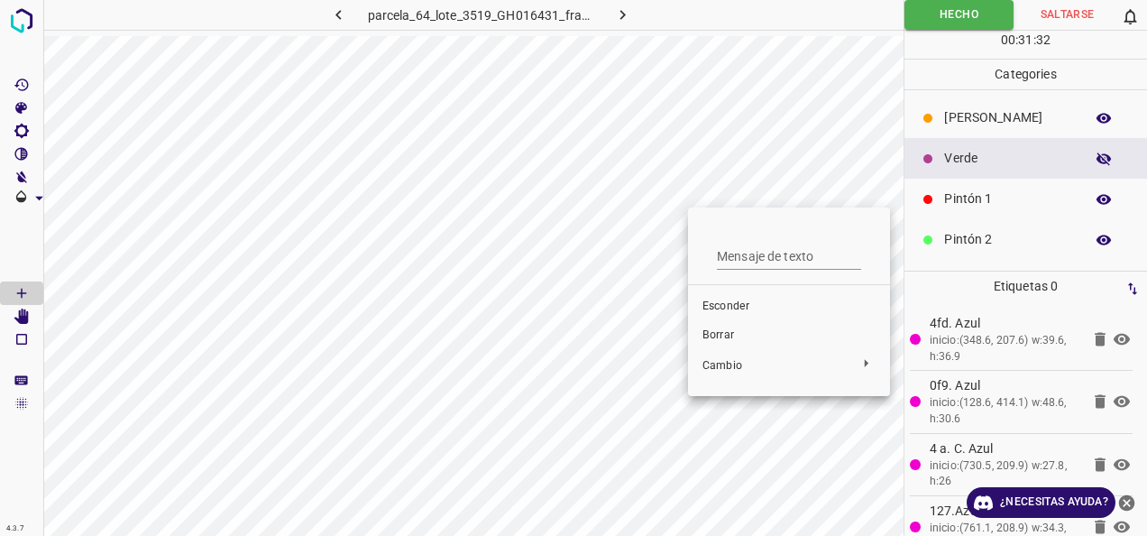
click at [710, 329] on span "Borrar" at bounding box center [789, 335] width 173 height 16
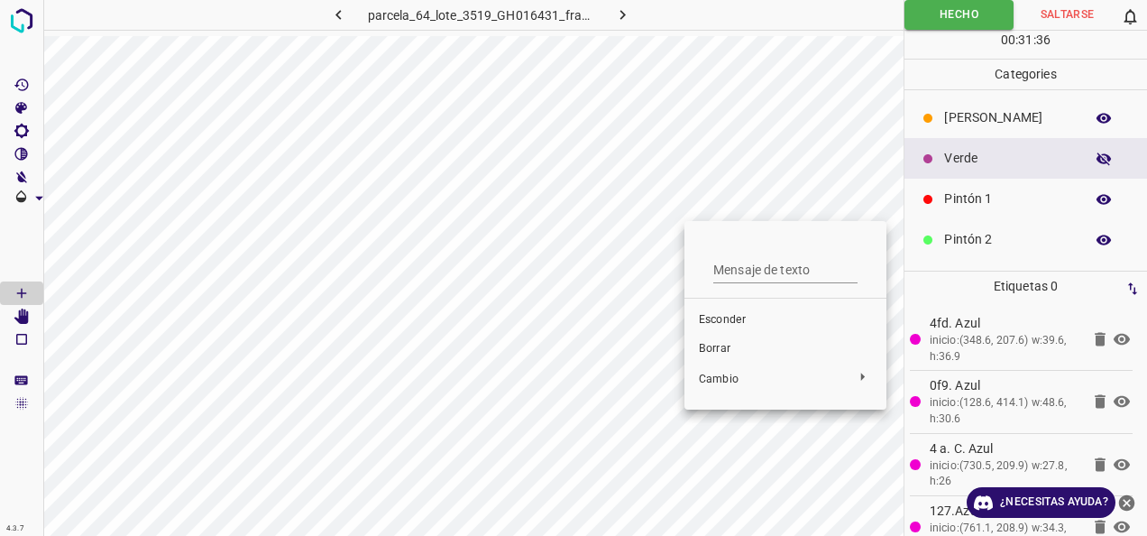
click at [707, 353] on span "Borrar" at bounding box center [785, 349] width 173 height 16
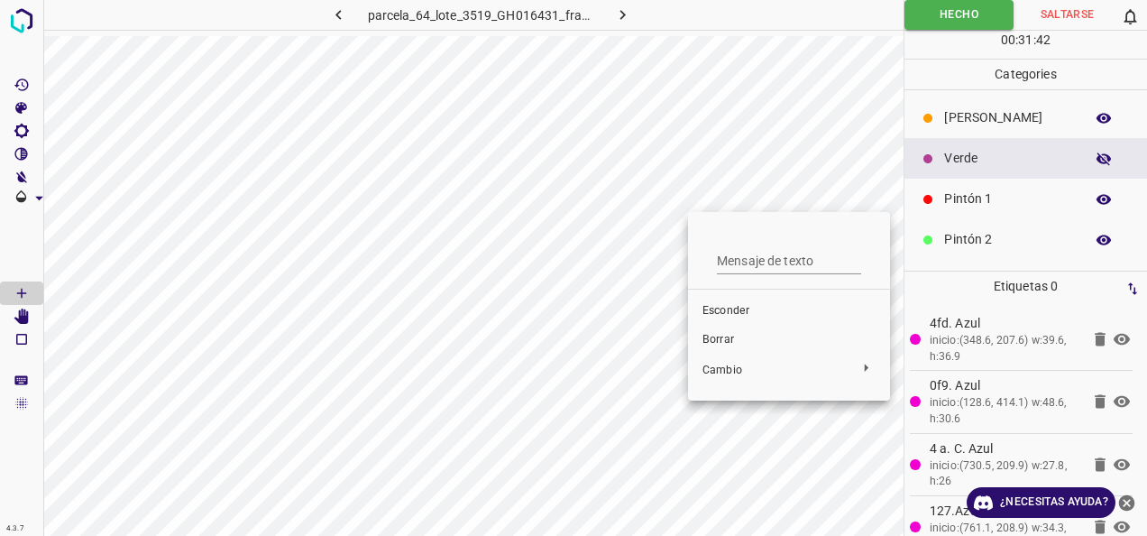
click at [713, 339] on span "Borrar" at bounding box center [789, 340] width 173 height 16
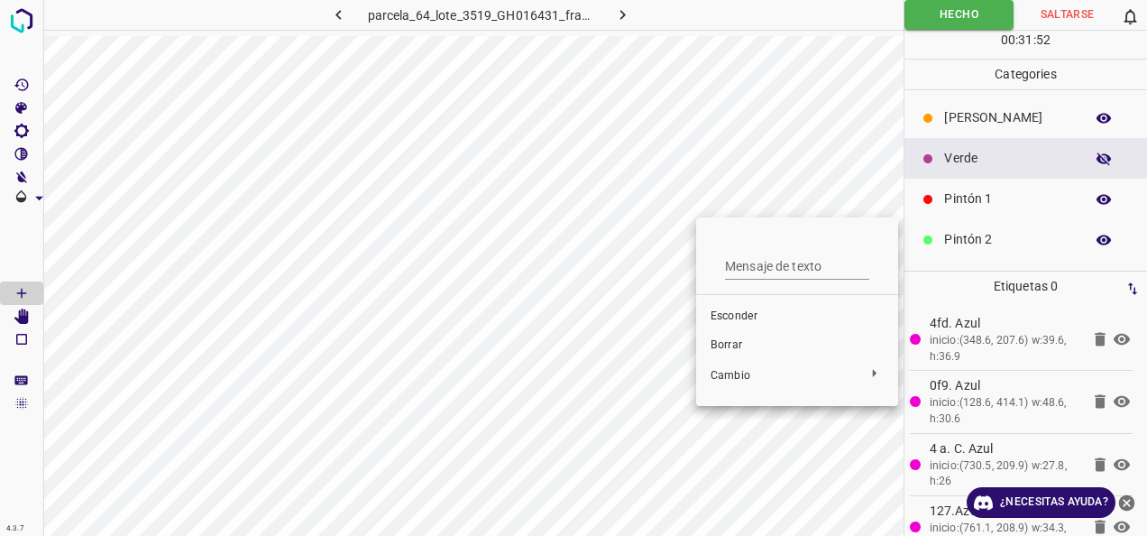
click at [745, 202] on div at bounding box center [573, 268] width 1147 height 536
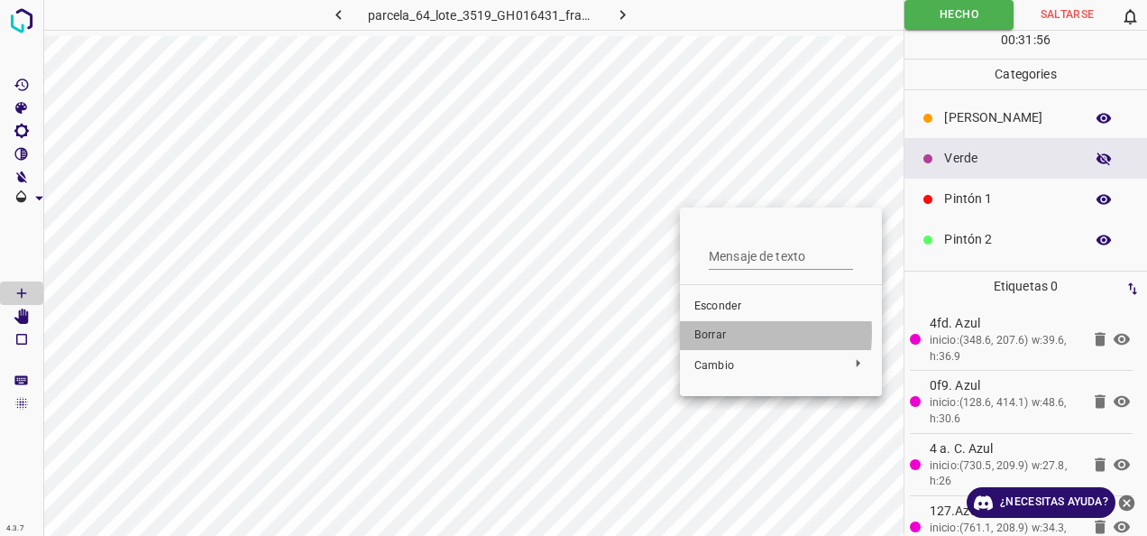
click at [697, 332] on span "Borrar" at bounding box center [781, 335] width 173 height 16
click at [704, 337] on span "Borrar" at bounding box center [788, 336] width 173 height 16
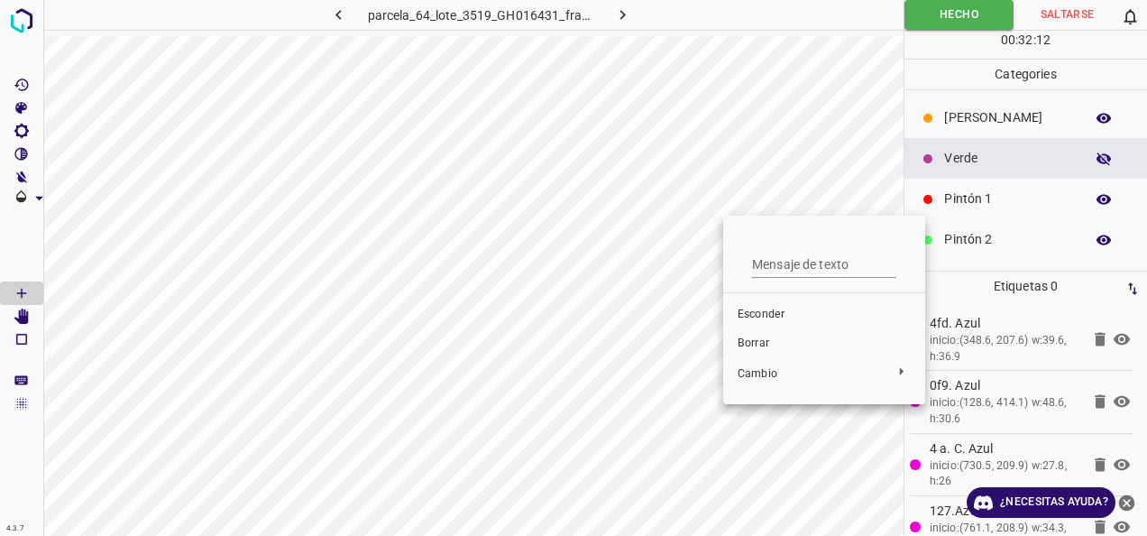
click at [756, 339] on span "Borrar" at bounding box center [824, 344] width 173 height 16
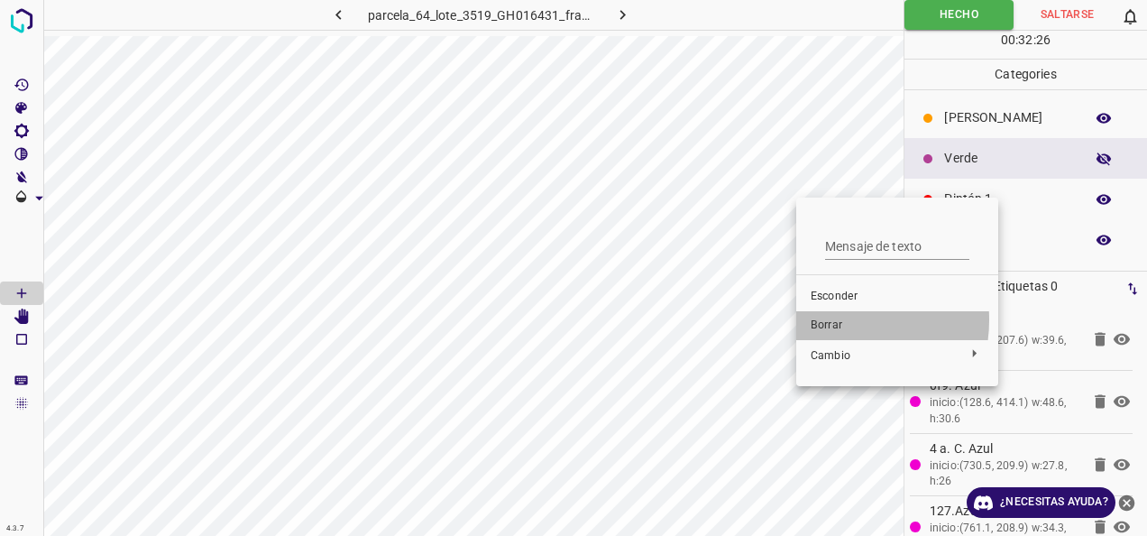
click at [828, 319] on span "Borrar" at bounding box center [897, 326] width 173 height 16
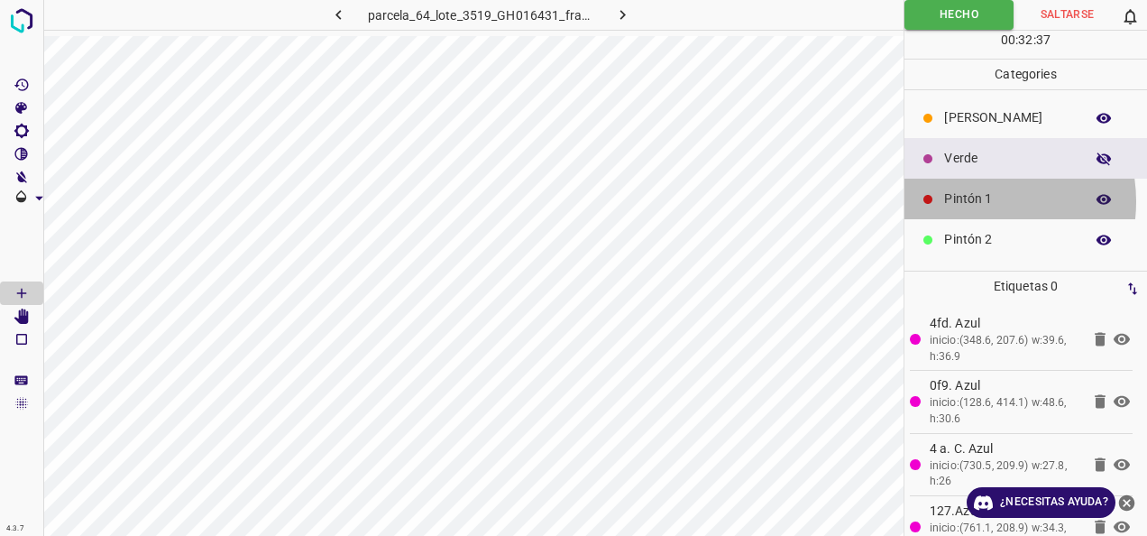
click at [970, 200] on p "Pintón 1" at bounding box center [1009, 198] width 131 height 19
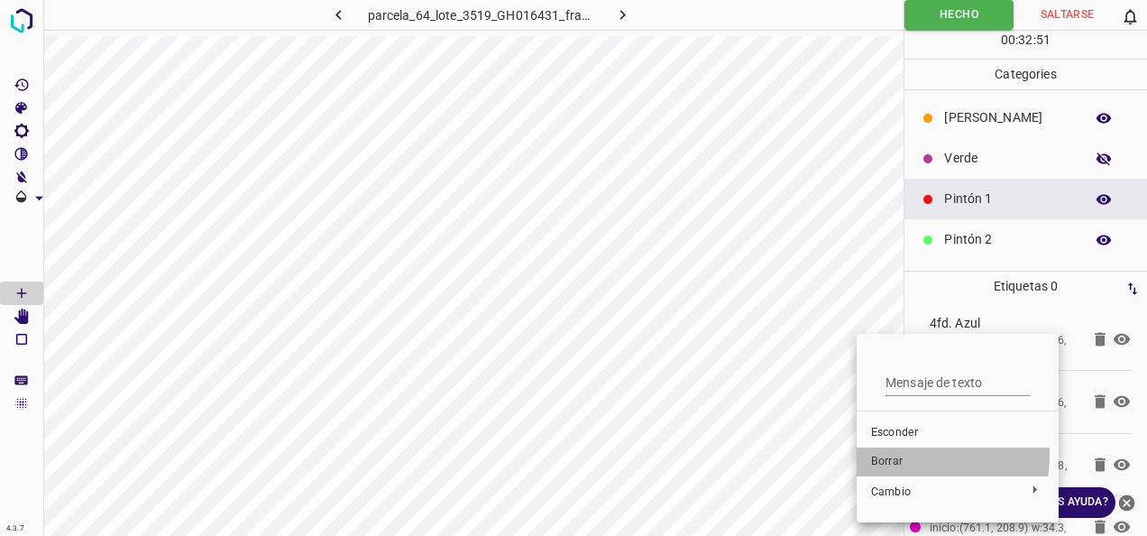
click at [895, 455] on span "Borrar" at bounding box center [957, 462] width 173 height 16
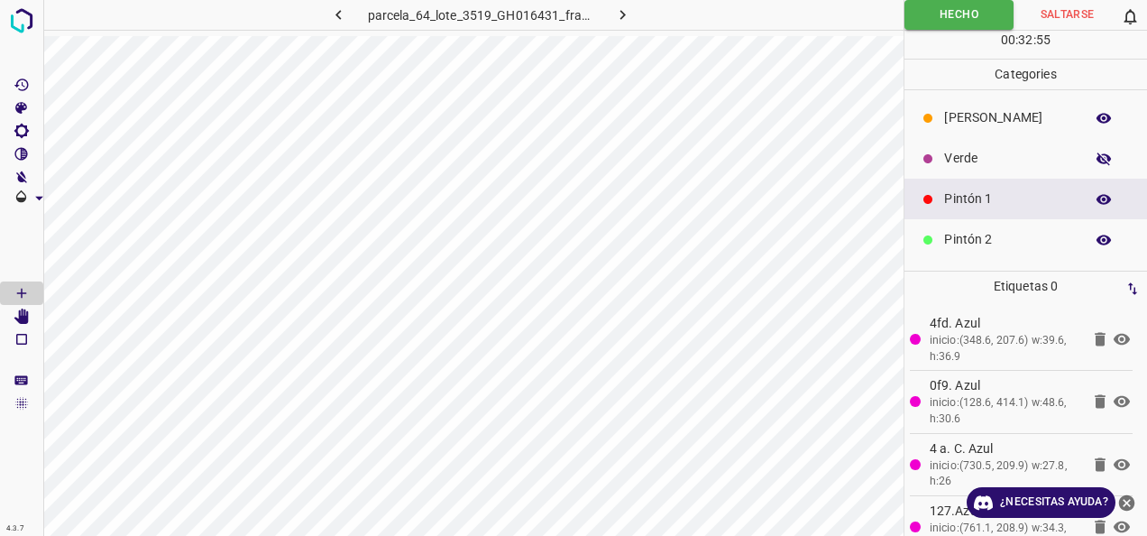
click at [960, 150] on p "Verde" at bounding box center [1009, 158] width 131 height 19
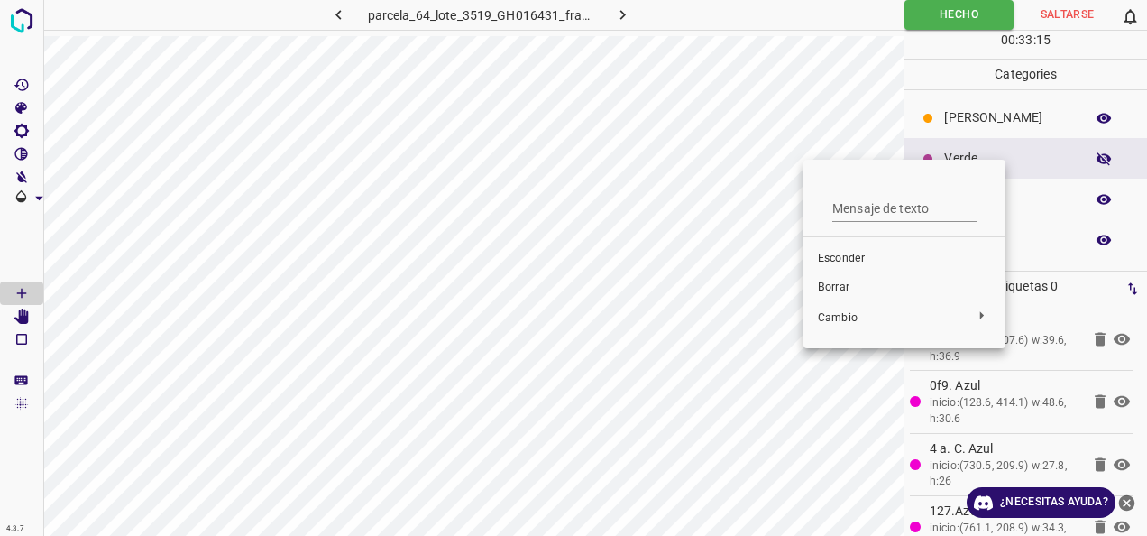
click at [835, 287] on span "Borrar" at bounding box center [904, 288] width 173 height 16
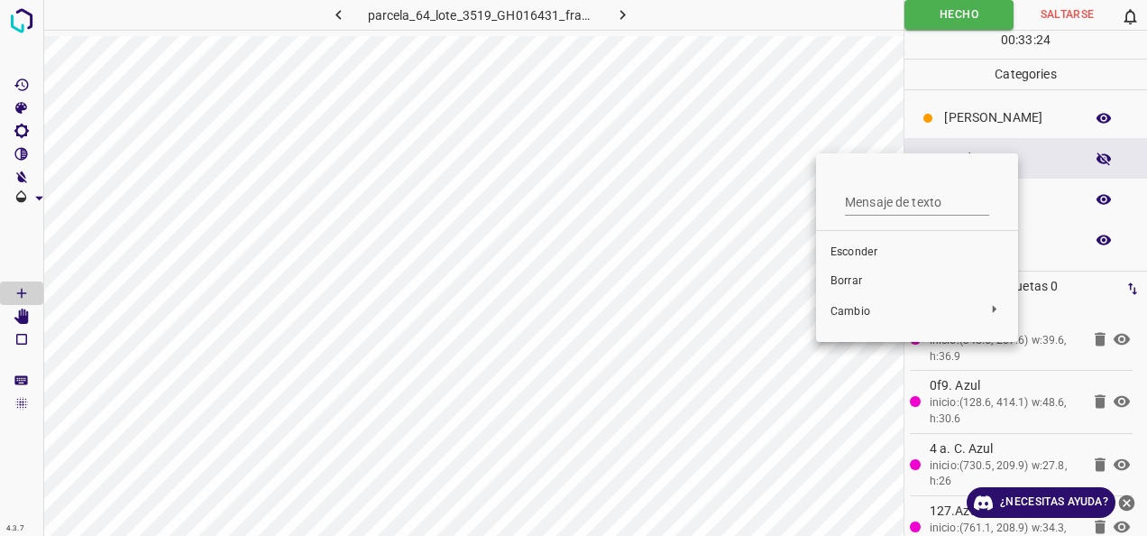
click at [854, 280] on span "Borrar" at bounding box center [917, 281] width 173 height 16
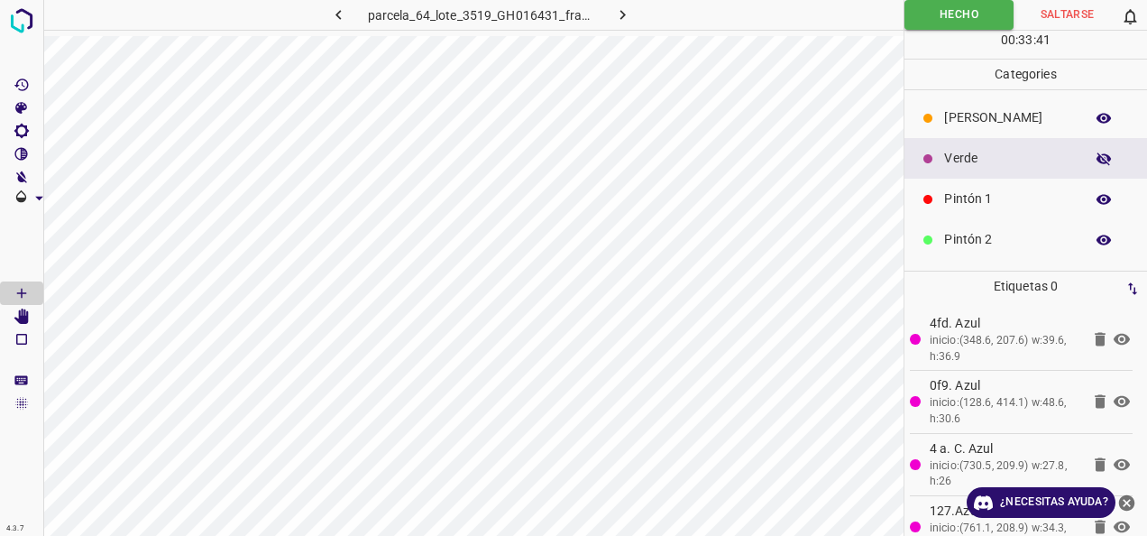
scroll to position [159, 0]
